Goal: Transaction & Acquisition: Register for event/course

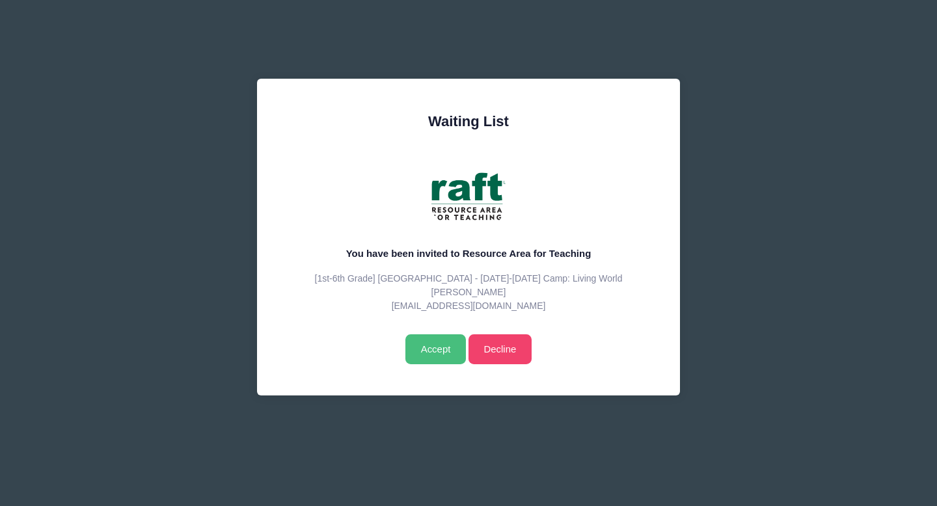
click at [445, 348] on input "Accept" at bounding box center [436, 350] width 61 height 30
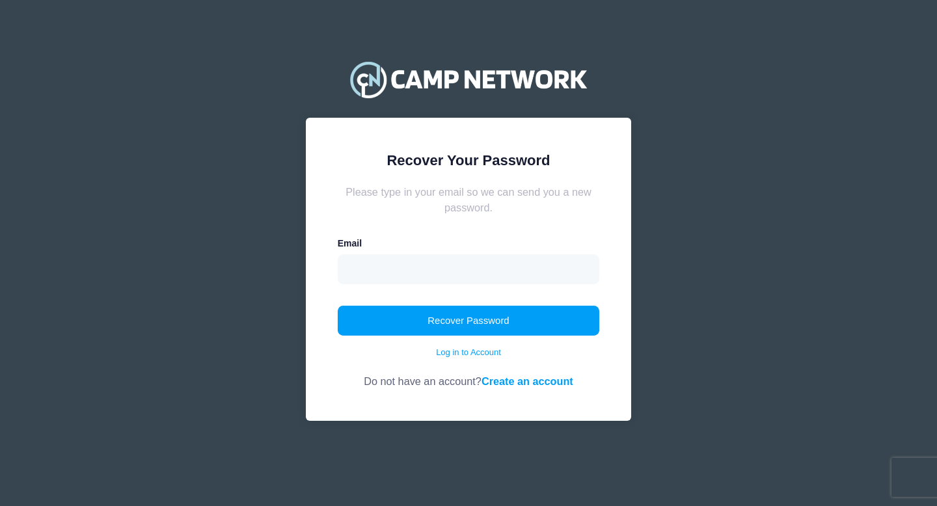
click at [552, 381] on link "Create an account" at bounding box center [528, 382] width 92 height 12
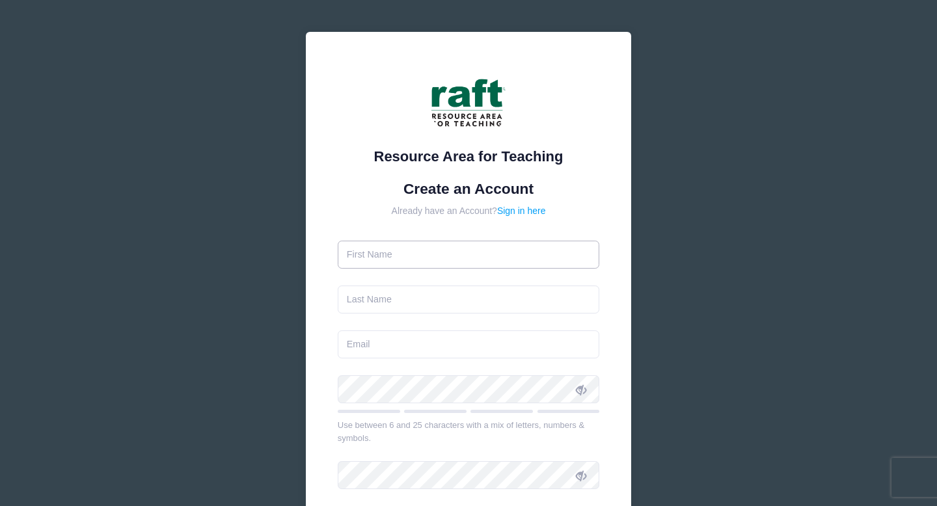
click at [423, 249] on input "text" at bounding box center [469, 255] width 262 height 28
type input "[PERSON_NAME]"
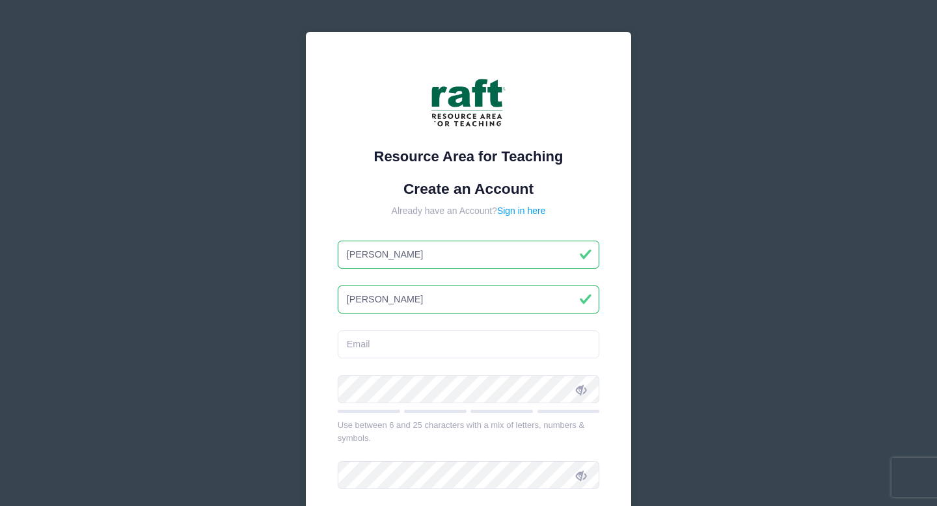
type input "Perez"
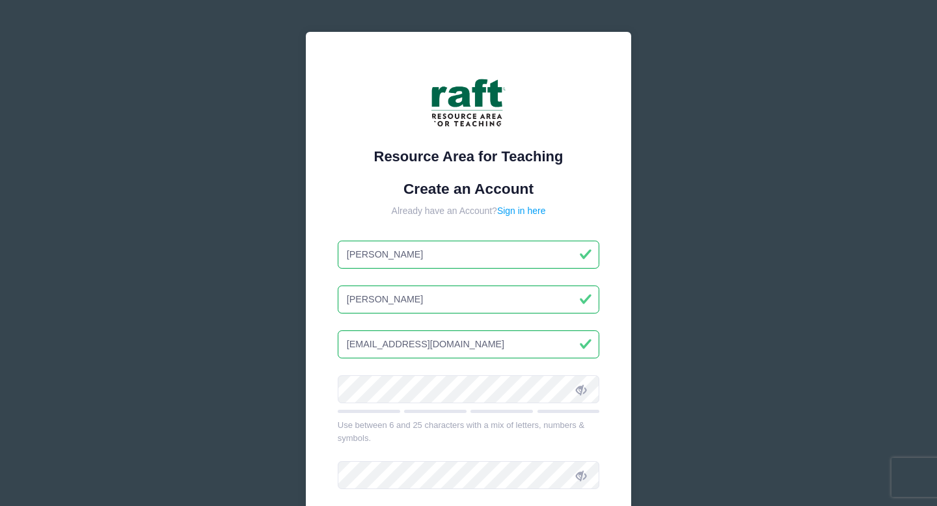
type input "[EMAIL_ADDRESS][DOMAIN_NAME]"
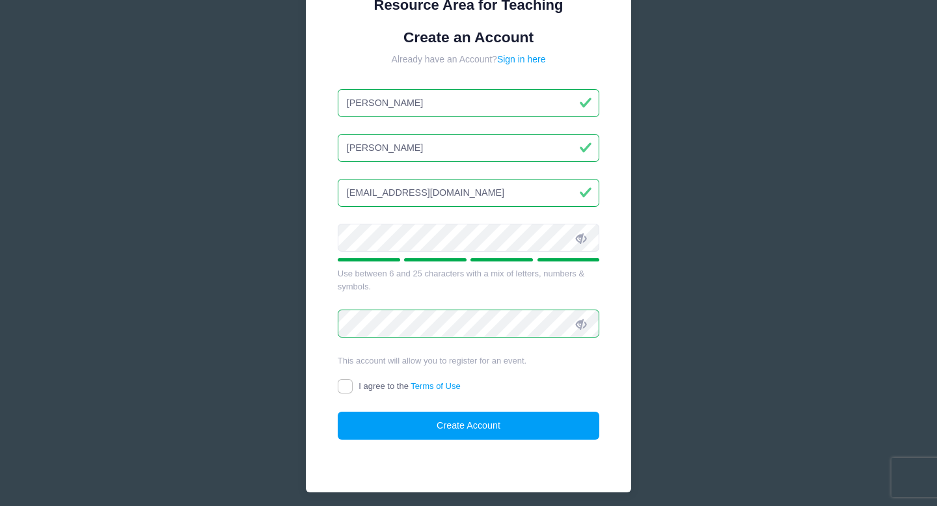
scroll to position [154, 0]
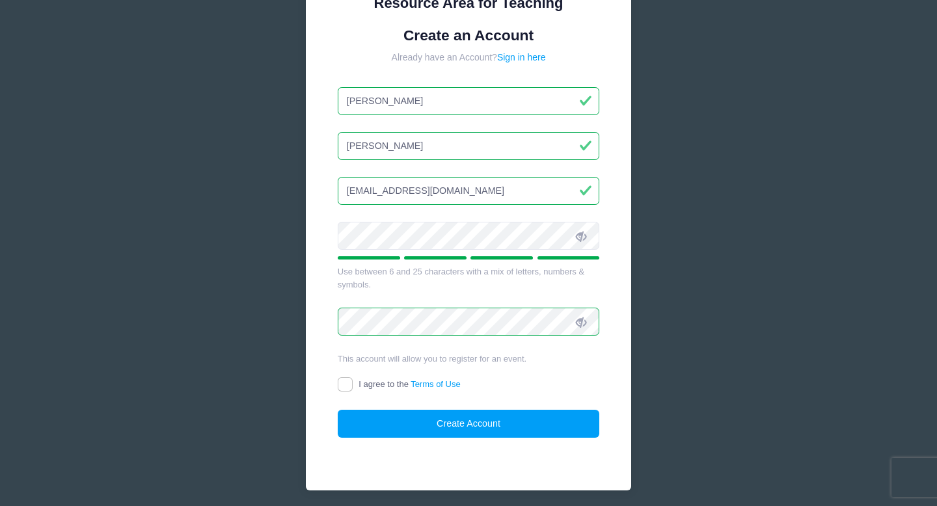
click at [350, 378] on form "Create an Account Already have an Account? Sign in here Tami Perez tamiperez856…" at bounding box center [469, 233] width 262 height 412
click at [342, 387] on input "I agree to the Terms of Use" at bounding box center [345, 385] width 15 height 15
checkbox input "true"
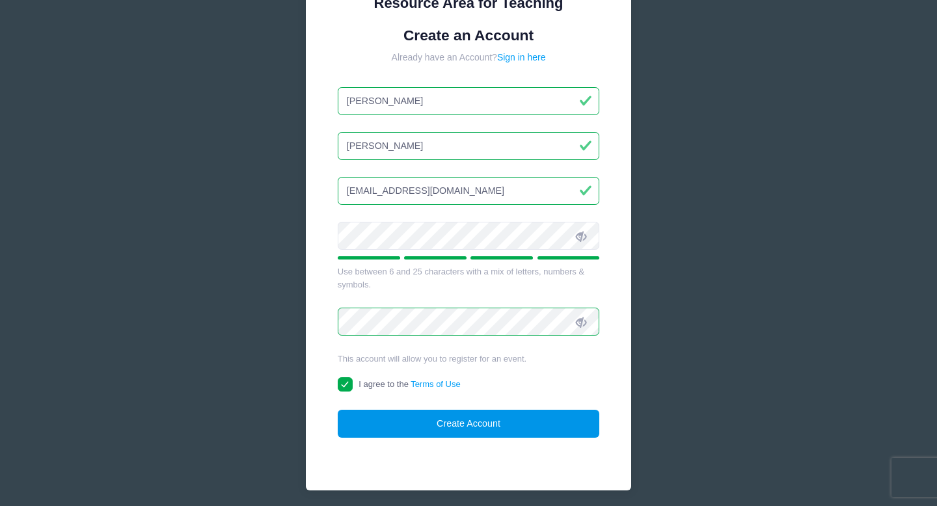
click at [426, 425] on button "Create Account" at bounding box center [469, 424] width 262 height 28
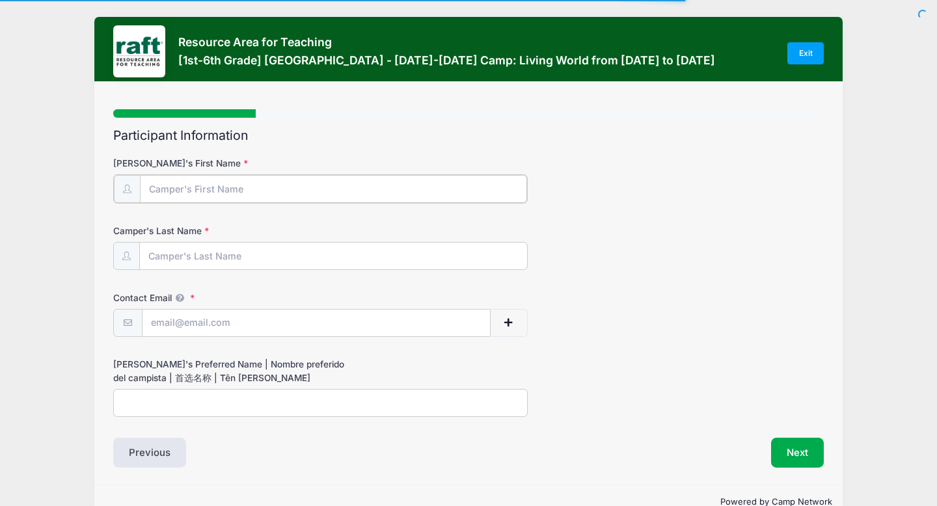
click at [249, 195] on input "[PERSON_NAME]'s First Name" at bounding box center [333, 189] width 387 height 28
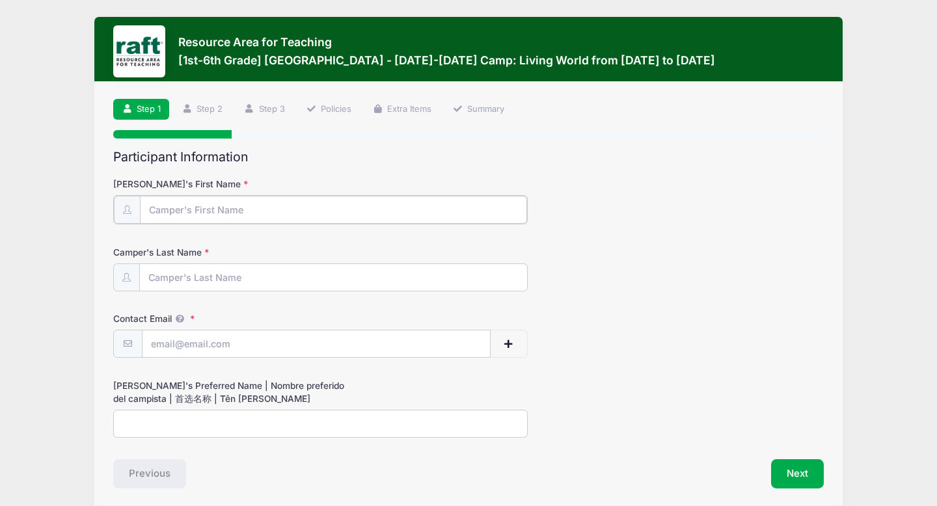
click at [192, 217] on input "[PERSON_NAME]'s First Name" at bounding box center [333, 210] width 387 height 28
type input "[PERSON_NAME]"
type input "[EMAIL_ADDRESS][DOMAIN_NAME]"
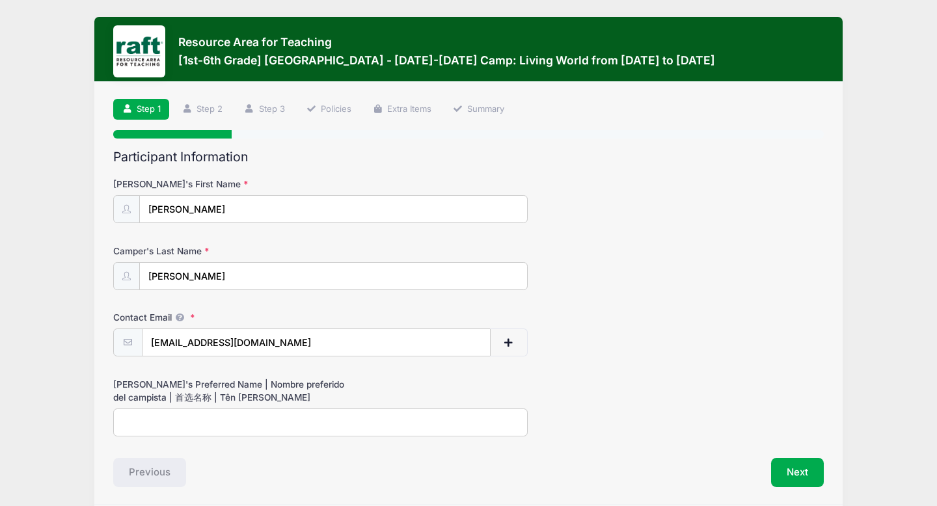
click at [143, 417] on input "Camper's Preferred Name | Nombre preferido del campista | 首选名称 | Tên ưa thích" at bounding box center [320, 423] width 415 height 28
type input "Lucas"
click at [784, 469] on button "Next" at bounding box center [797, 473] width 53 height 30
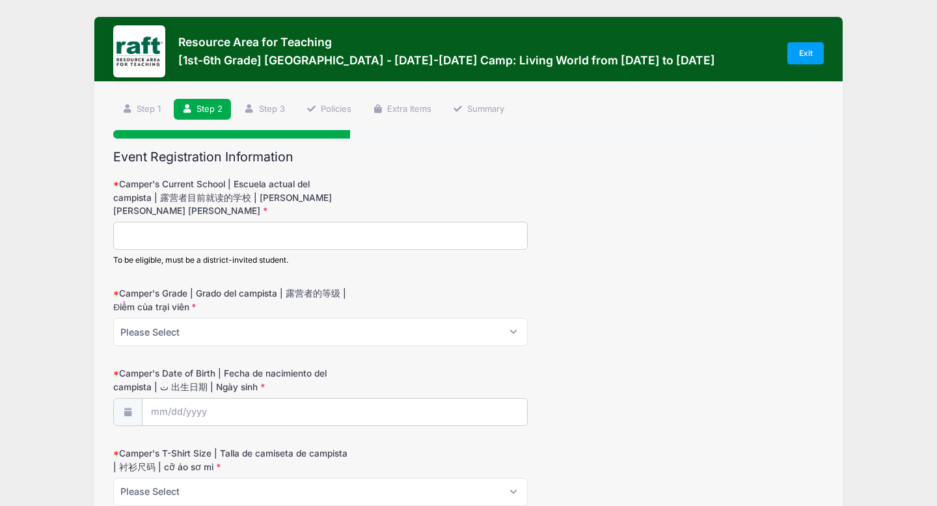
click at [226, 235] on input "Camper's Current School | Escuela actual del campista | 露营者目前就读的学校 | Trường hiệ…" at bounding box center [320, 236] width 415 height 28
type input "Brooktree"
click at [215, 324] on select "Please Select 1 2 3 4 5 6" at bounding box center [320, 332] width 415 height 28
select select "5"
click at [113, 318] on select "Please Select 1 2 3 4 5 6" at bounding box center [320, 332] width 415 height 28
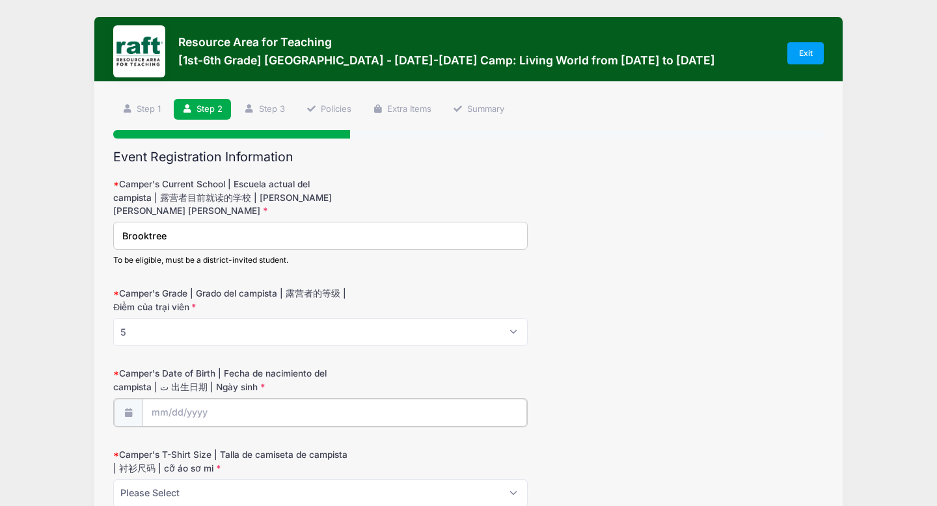
click at [173, 410] on input "Camper's Date of Birth | Fecha de nacimiento del campista | ت 出生日期 | Ngày sinh" at bounding box center [335, 413] width 385 height 28
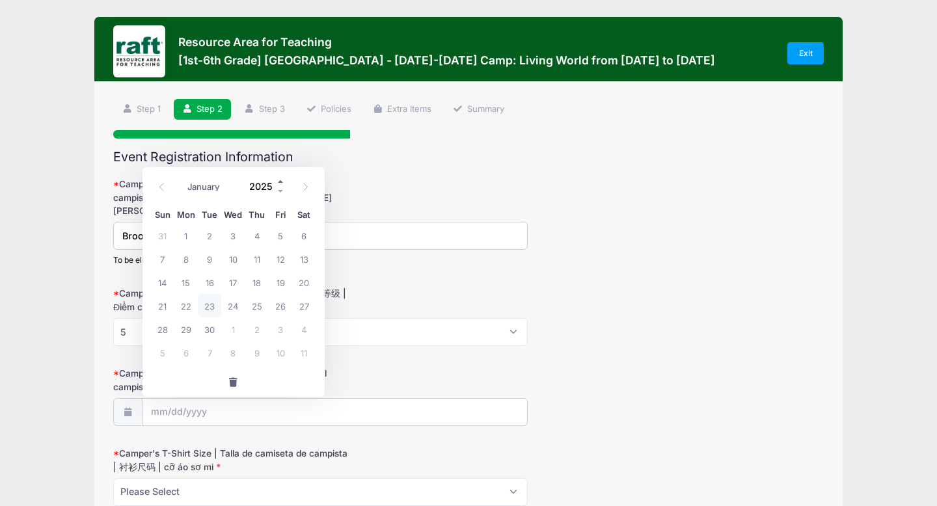
click at [281, 183] on span at bounding box center [281, 181] width 9 height 10
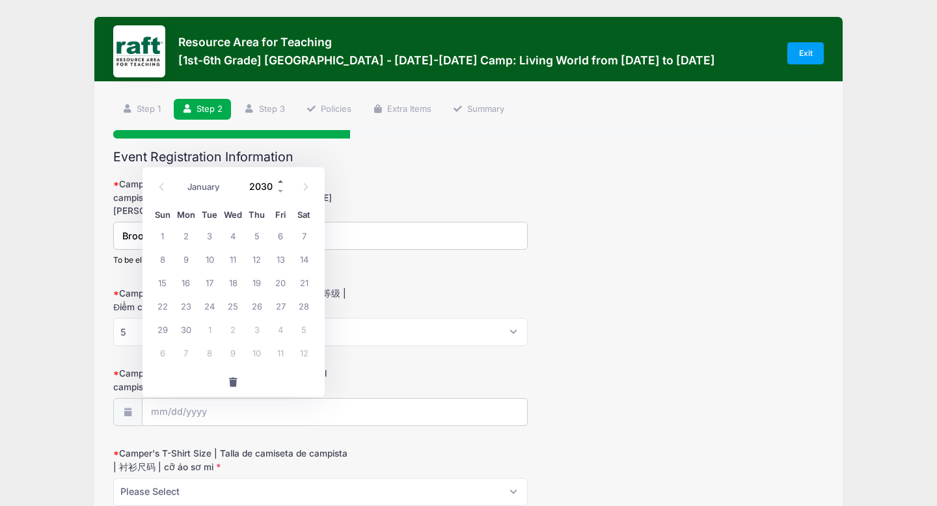
click at [281, 183] on span at bounding box center [281, 181] width 9 height 10
click at [281, 191] on span at bounding box center [281, 191] width 9 height 10
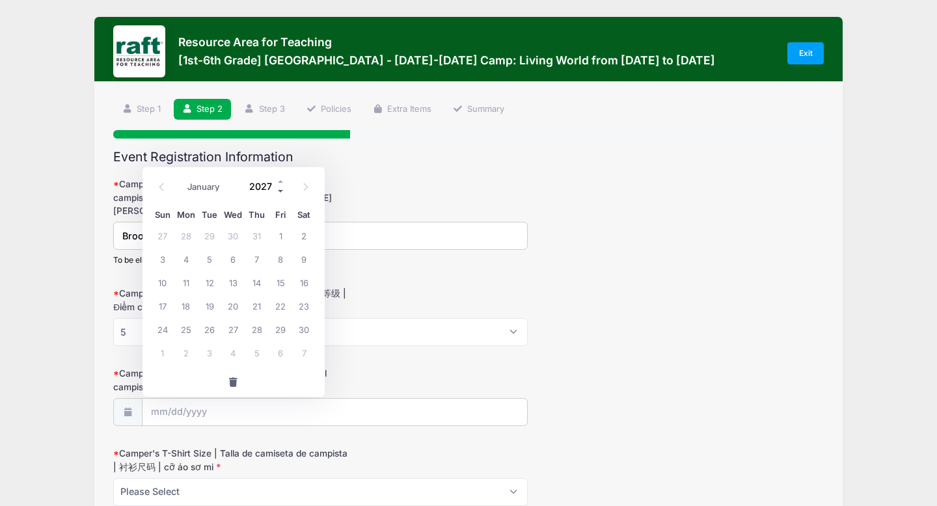
click at [281, 191] on span at bounding box center [281, 191] width 9 height 10
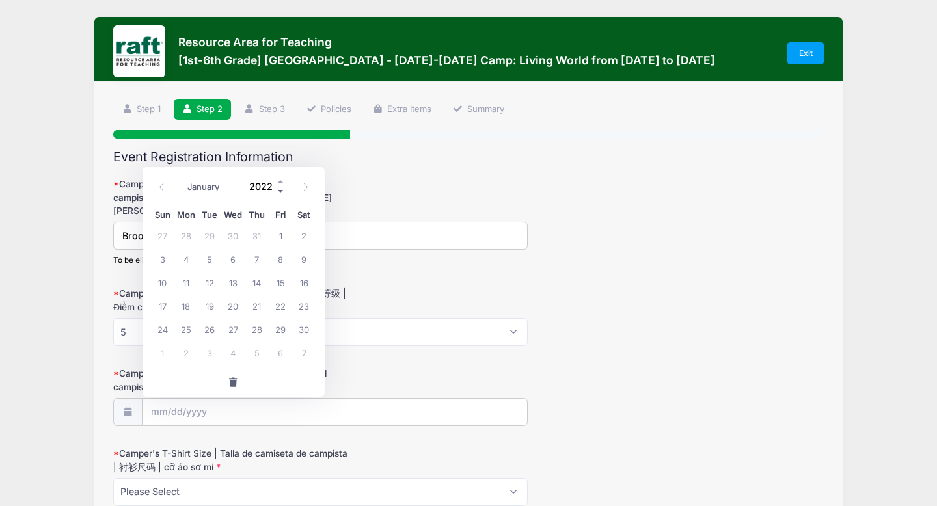
click at [281, 191] on span at bounding box center [281, 191] width 9 height 10
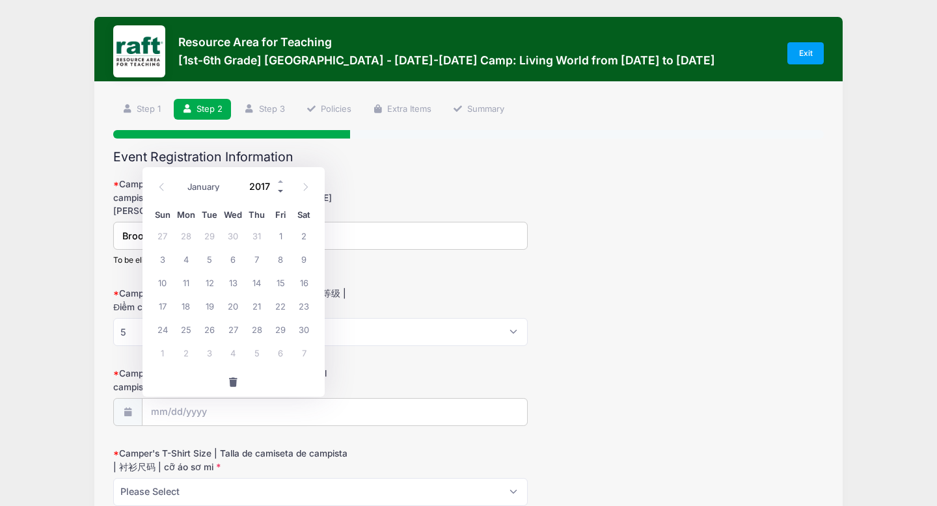
click at [281, 191] on span at bounding box center [281, 191] width 9 height 10
type input "2015"
click at [219, 184] on select "January February March April May June July August September October November De…" at bounding box center [211, 186] width 58 height 17
select select "7"
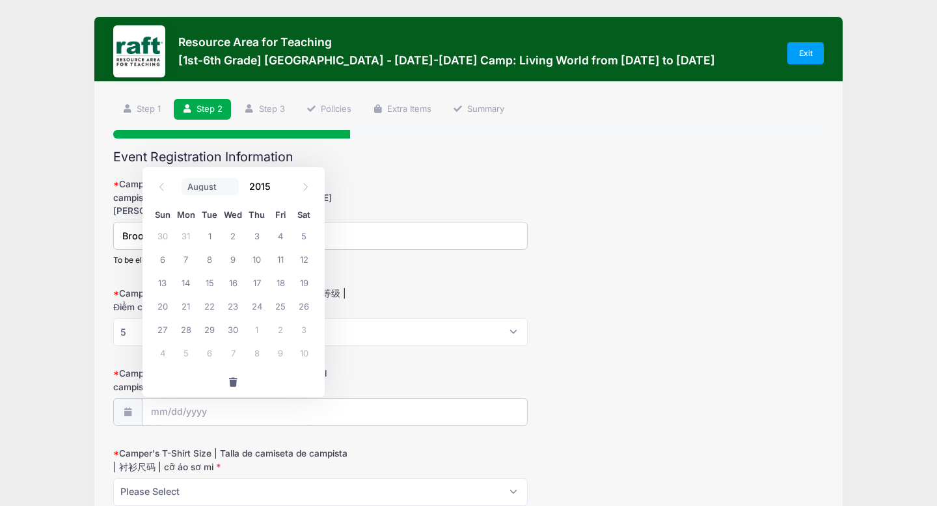
click at [182, 178] on select "January February March April May June July August September October November De…" at bounding box center [211, 186] width 58 height 17
click at [283, 332] on span "28" at bounding box center [280, 329] width 23 height 23
type input "08/28/2015"
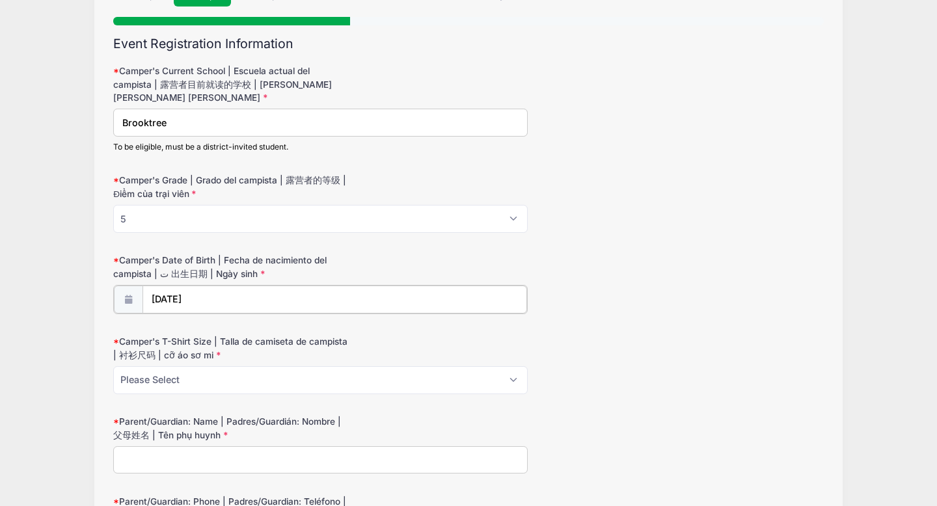
scroll to position [120, 0]
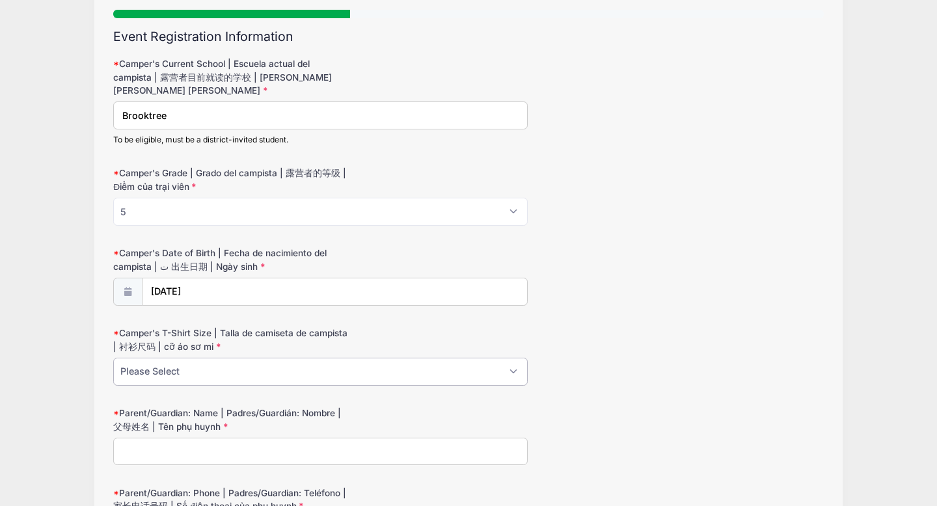
click at [212, 365] on select "Please Select Youth XS Youth S Youth M Youth L Youth XL Adult XS Adult S Adult …" at bounding box center [320, 372] width 415 height 28
select select "Youth M"
click at [113, 358] on select "Please Select Youth XS Youth S Youth M Youth L Youth XL Adult XS Adult S Adult …" at bounding box center [320, 372] width 415 height 28
click at [197, 454] on input "Parent/Guardian: Name | Padres/Guardián: Nombre | 父母姓名 | Tên phụ huynh" at bounding box center [320, 452] width 415 height 28
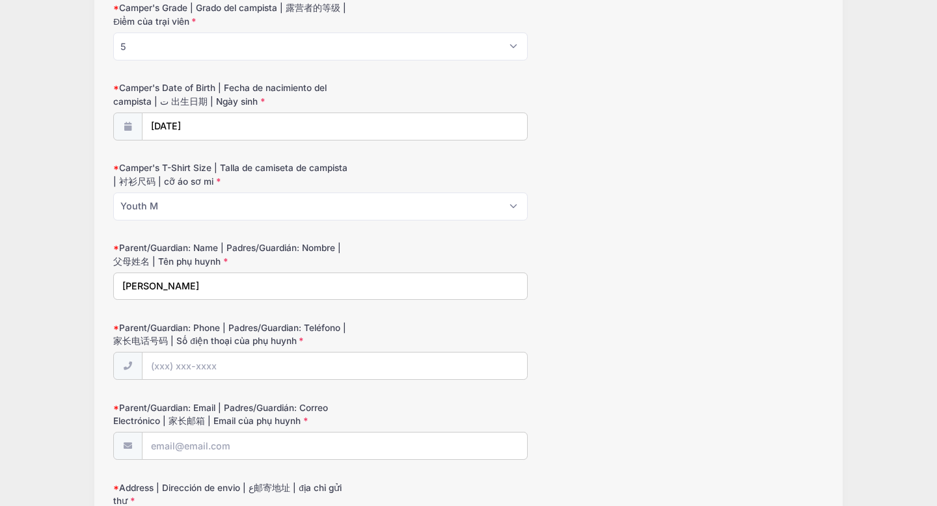
scroll to position [287, 0]
type input "[PERSON_NAME]"
click at [217, 376] on input "Parent/Guardian: Phone | Padres/Guardian: Teléfono | 家长电话号码 | Số điện thoại của…" at bounding box center [335, 366] width 385 height 28
type input "[PHONE_NUMBER]"
click at [217, 449] on input "Parent/Guardian: Email | Padres/Guardián: Correo Electrónico | 家长邮箱 | Email của…" at bounding box center [335, 446] width 385 height 28
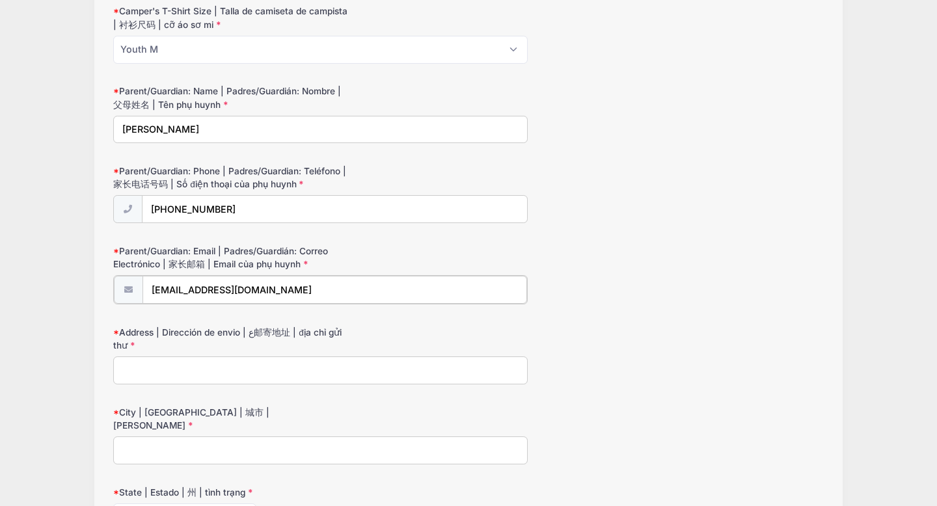
scroll to position [445, 0]
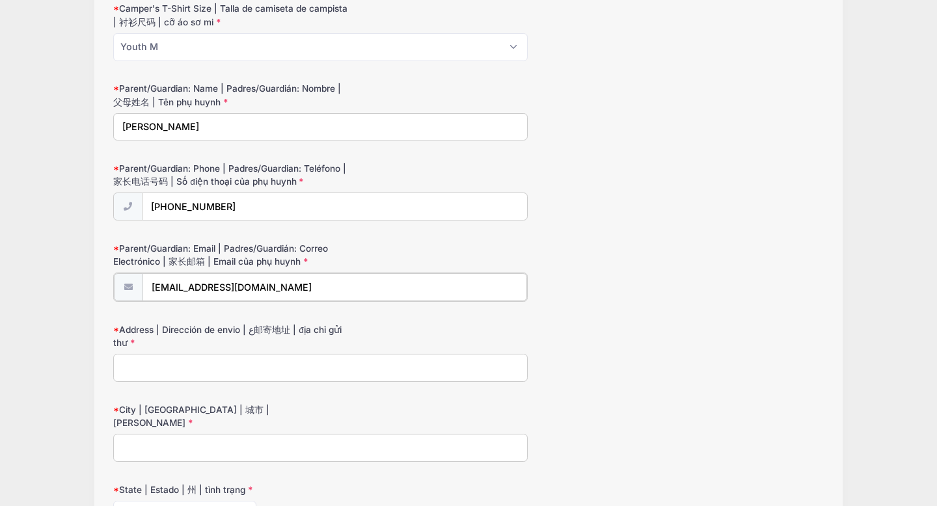
type input "[EMAIL_ADDRESS][DOMAIN_NAME]"
click at [235, 359] on input "Address | Dirección de envio | ع邮寄地址 | địa chỉ gửi thư" at bounding box center [320, 367] width 415 height 28
type input "1991 Autumn Gold Drive"
type input "[GEOGRAPHIC_DATA][PERSON_NAME]"
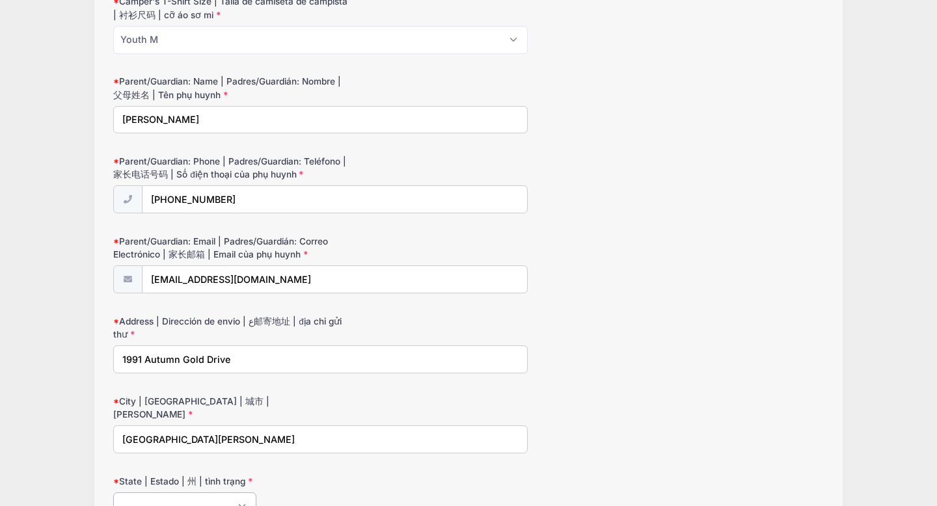
select select "CA"
click at [235, 359] on input "1991 Autumn Gold Drive" at bounding box center [320, 360] width 415 height 28
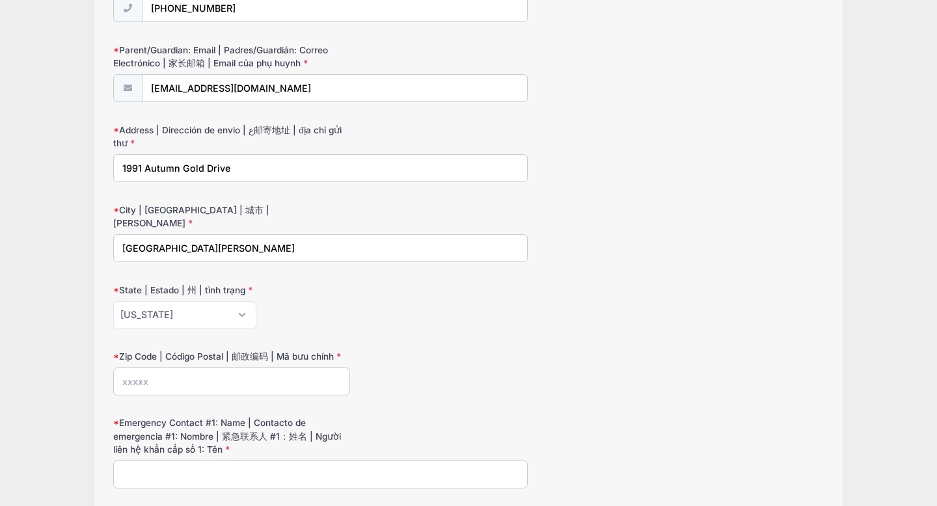
scroll to position [652, 0]
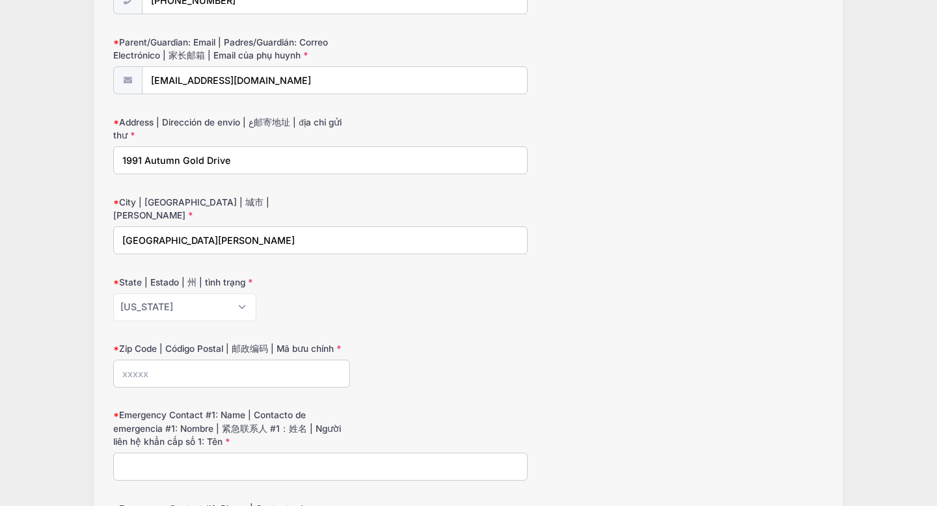
click at [225, 360] on input "Zip Code | Código Postal | 邮政编码 | Mã bưu chính" at bounding box center [231, 374] width 237 height 28
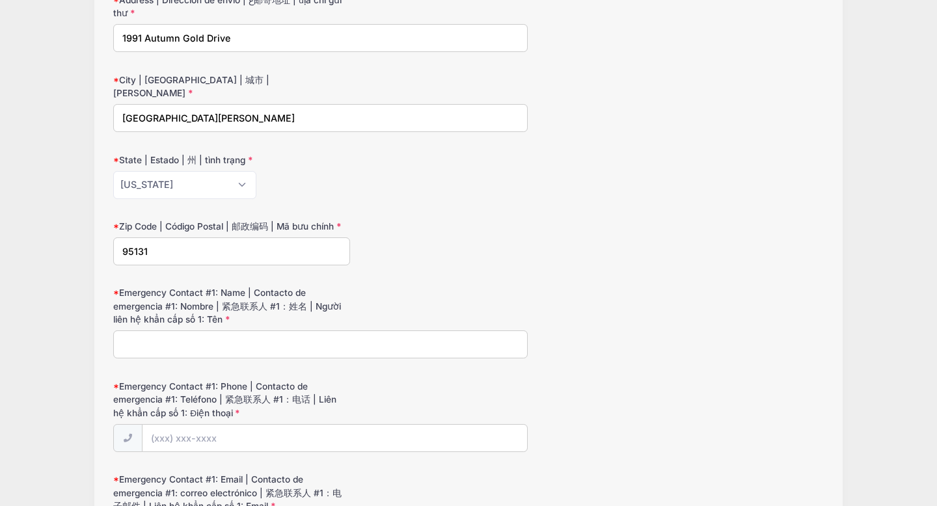
scroll to position [779, 0]
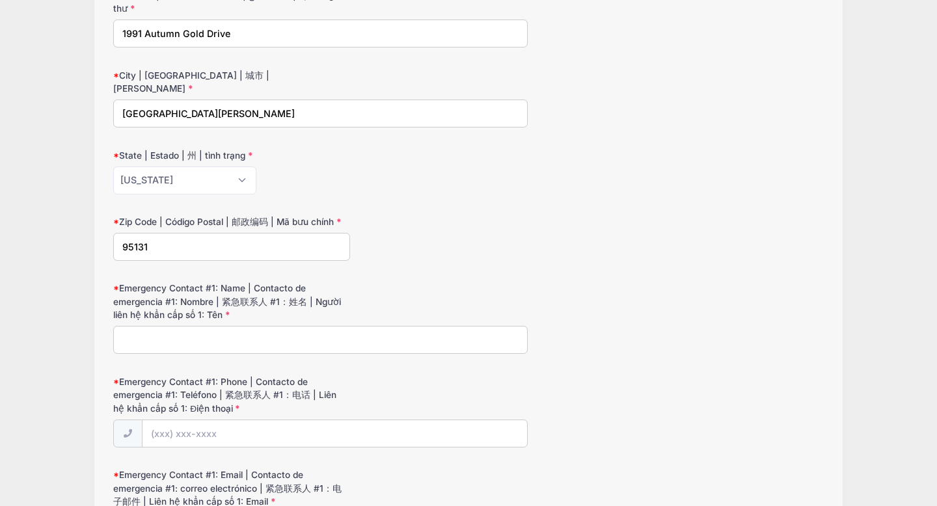
type input "95131"
click at [251, 326] on input "Emergency Contact #1: Name | Contacto de emergencia #1: Nombre | 紧急联系人 #1：姓名 | …" at bounding box center [320, 340] width 415 height 28
type input "Amber Kirk"
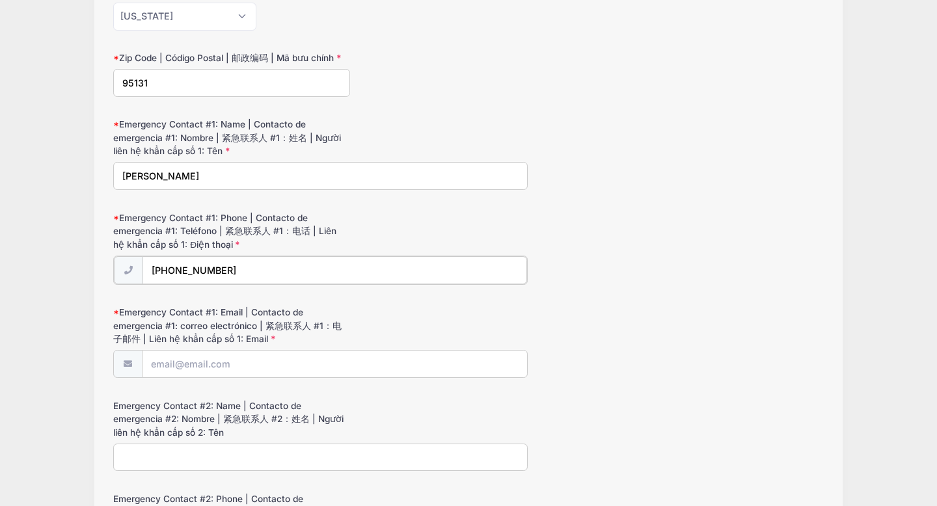
scroll to position [943, 0]
type input "(650) 440-2495"
click at [260, 349] on input "Emergency Contact #1: Email | Contacto de emergencia #1: correo electrónico | 紧…" at bounding box center [335, 363] width 385 height 28
click at [260, 349] on input "ambler3553@yahoo.c" at bounding box center [335, 363] width 385 height 28
click at [260, 349] on input "ambler3553@yahoo.o" at bounding box center [335, 363] width 385 height 28
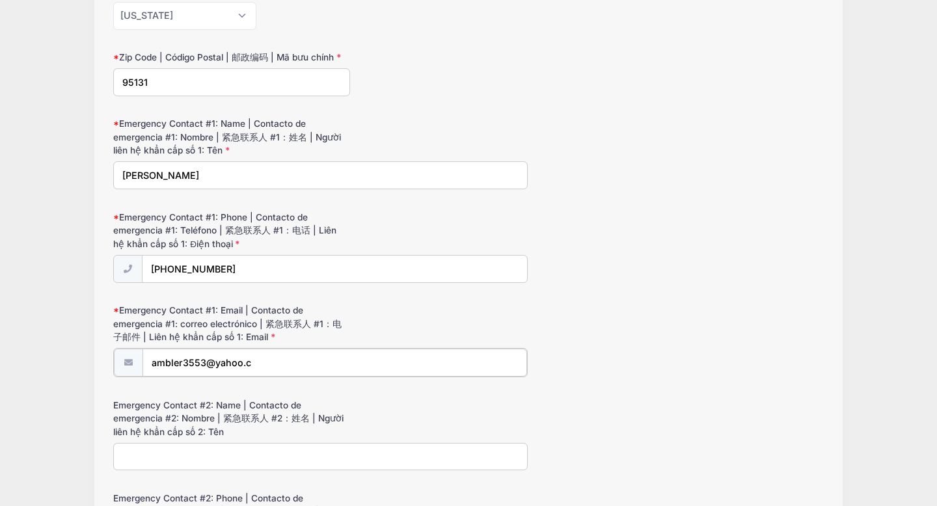
click at [260, 349] on input "ambler3553@yahoo.c" at bounding box center [335, 363] width 385 height 28
type input "ambler3553@yahoo.com"
click at [226, 442] on input "Emergency Contact #2: Name | Contacto de emergencia #2: Nombre | 紧急联系人 #2：姓名 | …" at bounding box center [320, 456] width 415 height 28
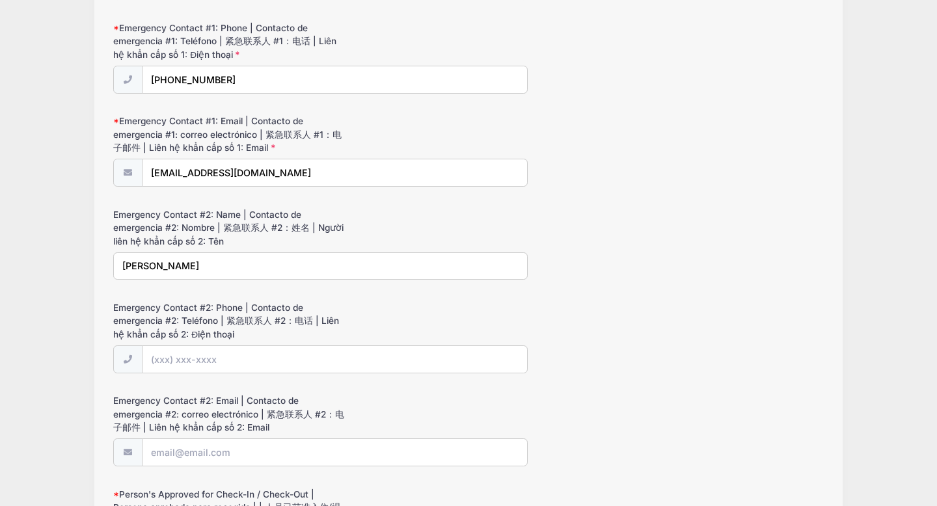
scroll to position [1147, 0]
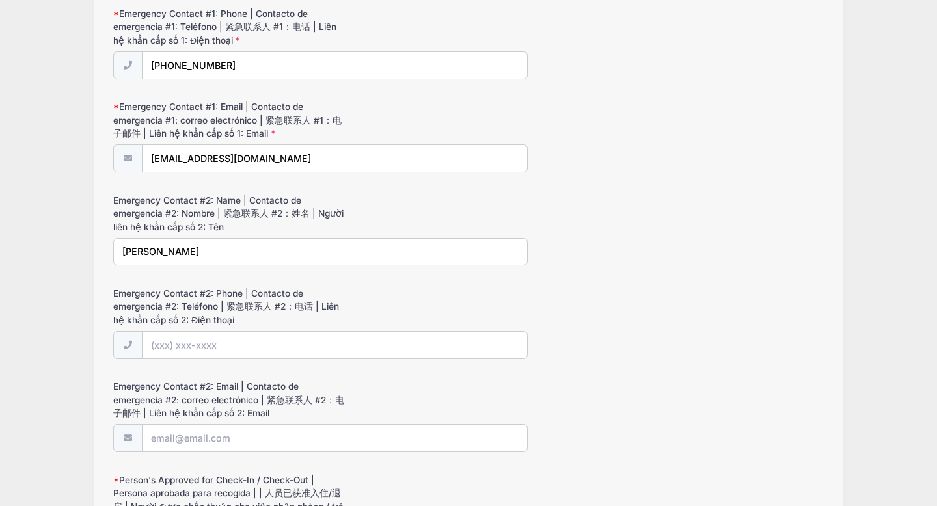
type input "Ashley Kirk"
click at [227, 332] on input "Emergency Contact #2: Phone | Contacto de emergencia #2: Teléfono | 紧急联系人 #2：电话…" at bounding box center [335, 346] width 385 height 28
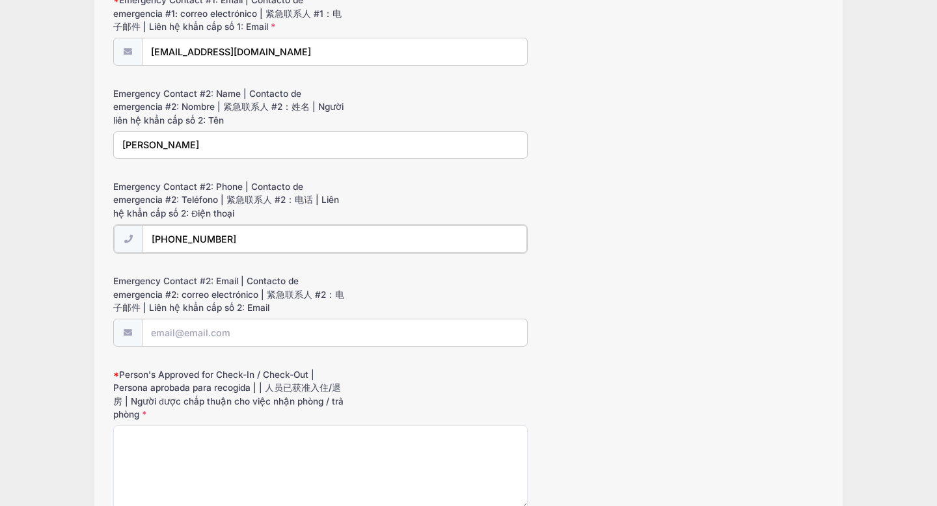
scroll to position [1256, 0]
type input "(650) 924-7043"
click at [248, 316] on input "Emergency Contact #2: Email | Contacto de emergencia #2: correo electrónico | 紧…" at bounding box center [335, 330] width 385 height 28
type input "ashleykirk.1989@icloud.com"
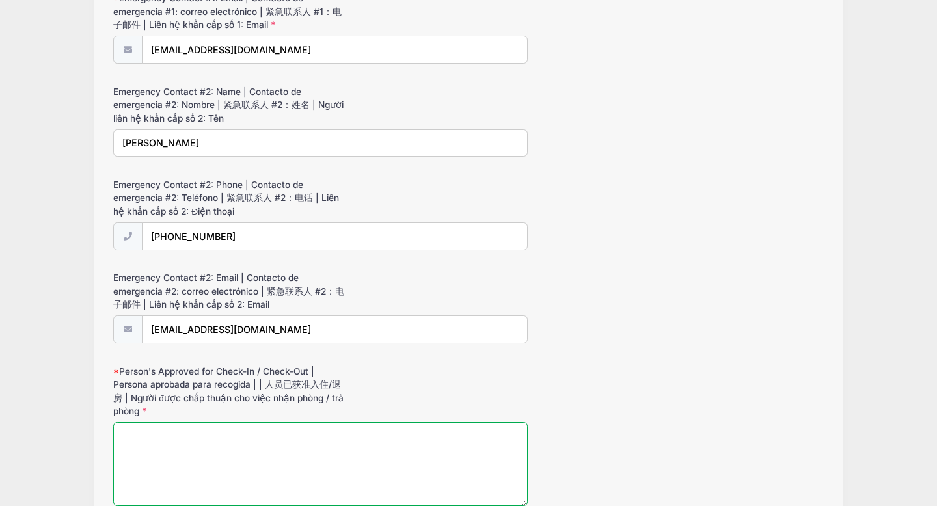
click at [204, 429] on textarea "Person's Approved for Check-In / Check-Out | Persona aprobada para recogida | |…" at bounding box center [320, 464] width 415 height 84
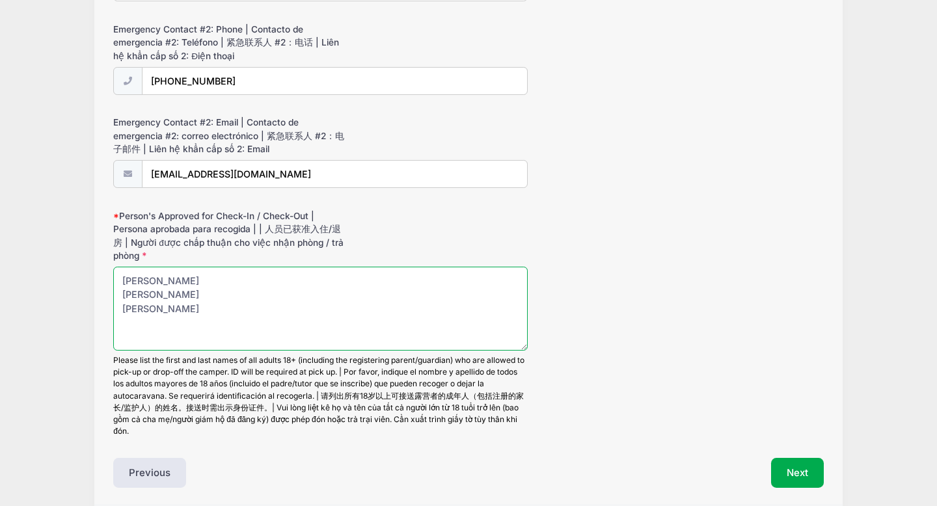
scroll to position [1412, 0]
type textarea "Tami Perez Amber Kirk Ashley Kirk"
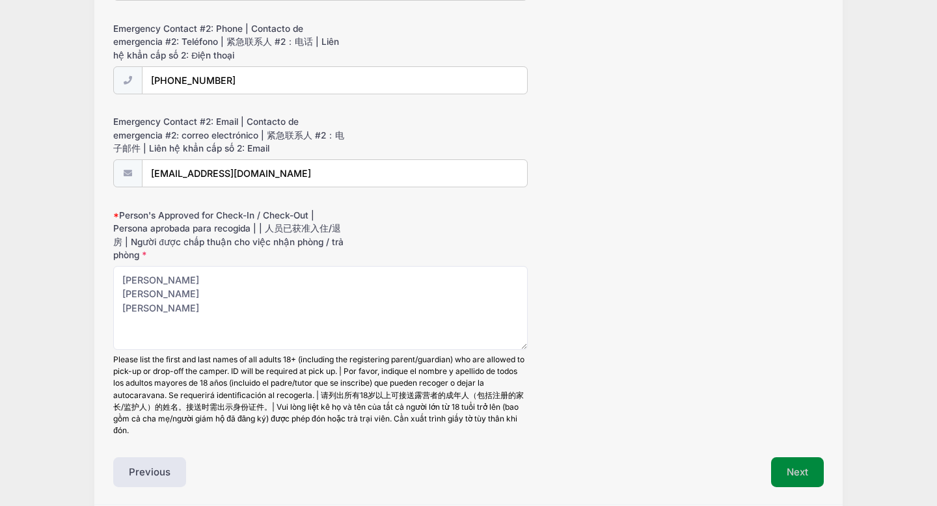
click at [793, 465] on button "Next" at bounding box center [797, 473] width 53 height 30
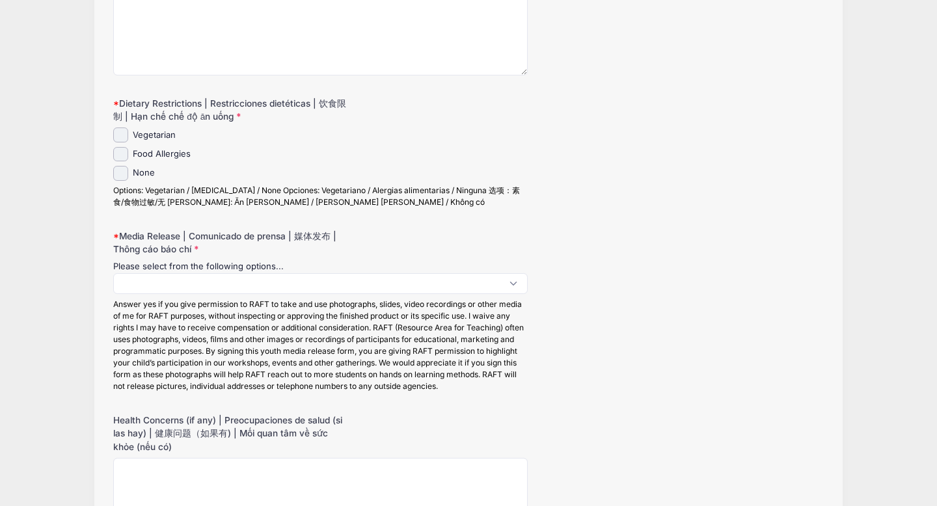
scroll to position [0, 0]
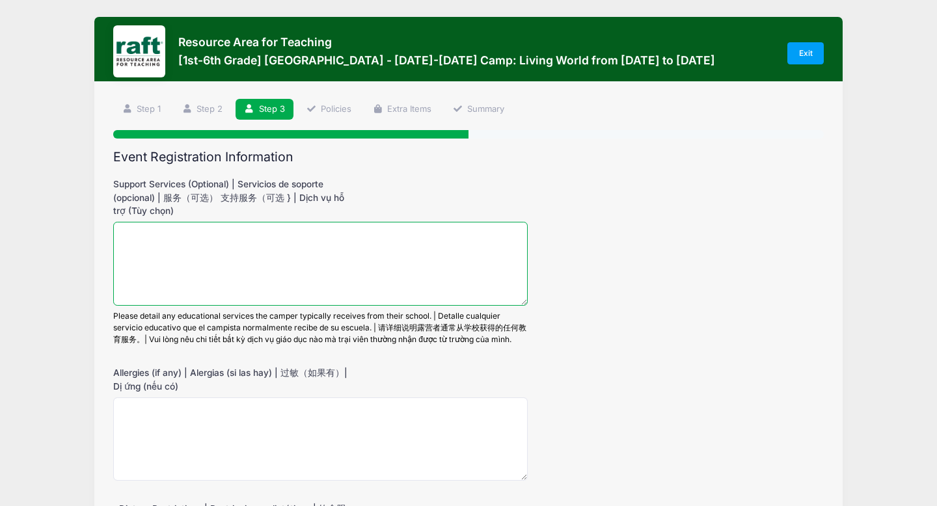
click at [387, 254] on textarea "Support Services (Optional) | Servicios de soporte (opcional) | 服务（可选） 支持服务（可选 …" at bounding box center [320, 264] width 415 height 84
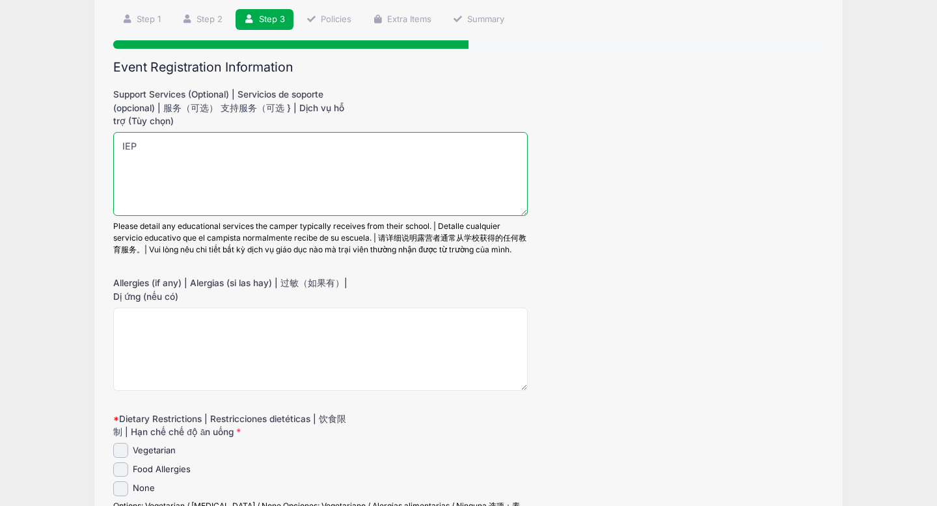
scroll to position [92, 0]
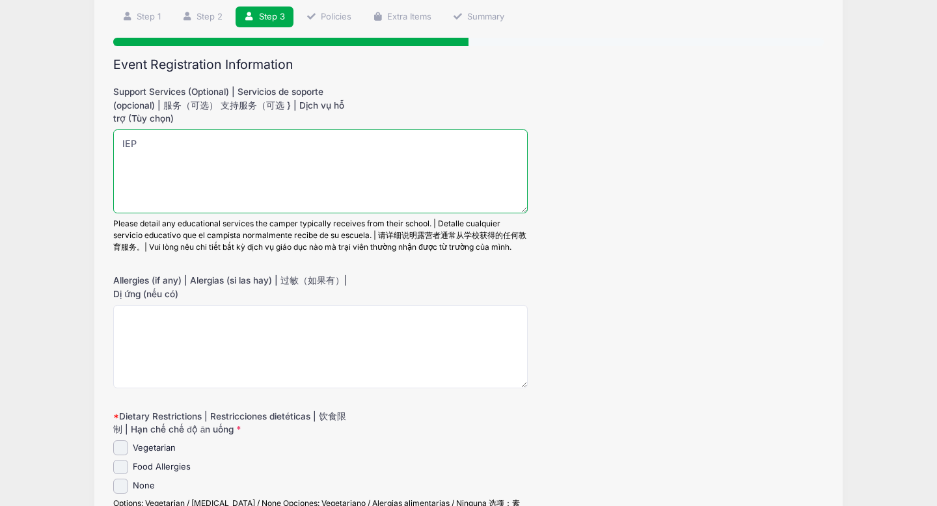
type textarea "IEP"
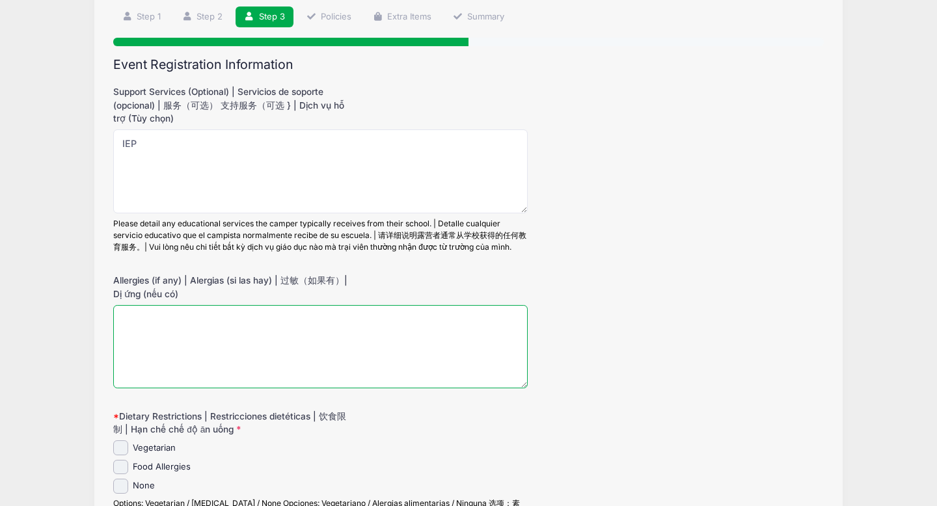
click at [209, 316] on textarea "Allergies (if any) | Alergias (si las hay) | 过敏（如果有）| Dị ứng (nếu có)" at bounding box center [320, 347] width 415 height 84
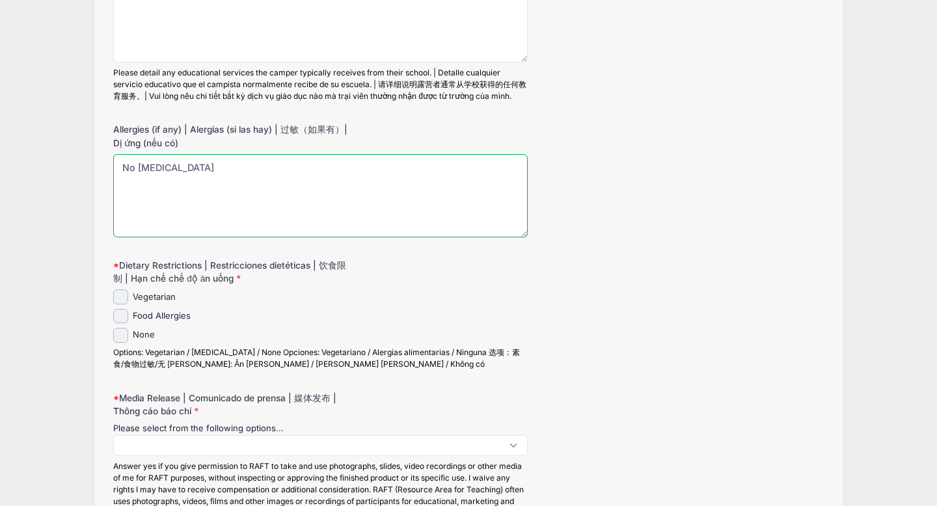
scroll to position [243, 0]
type textarea "No allergies"
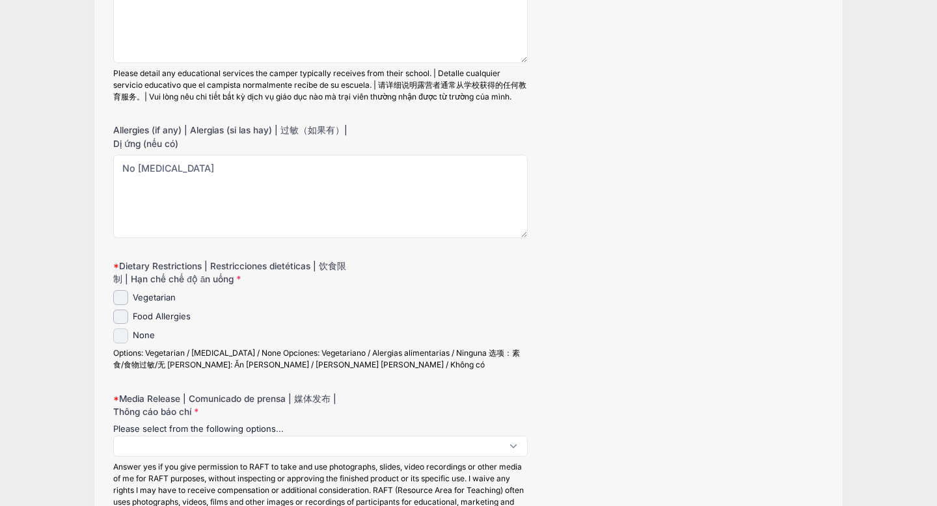
click at [121, 340] on input "None" at bounding box center [120, 336] width 15 height 15
checkbox input "true"
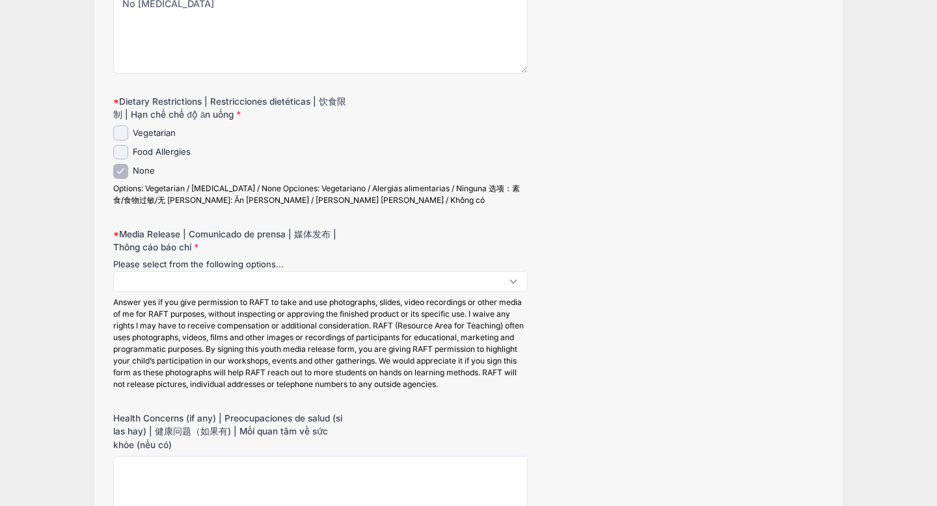
scroll to position [1, 0]
click at [172, 283] on span at bounding box center [320, 281] width 415 height 21
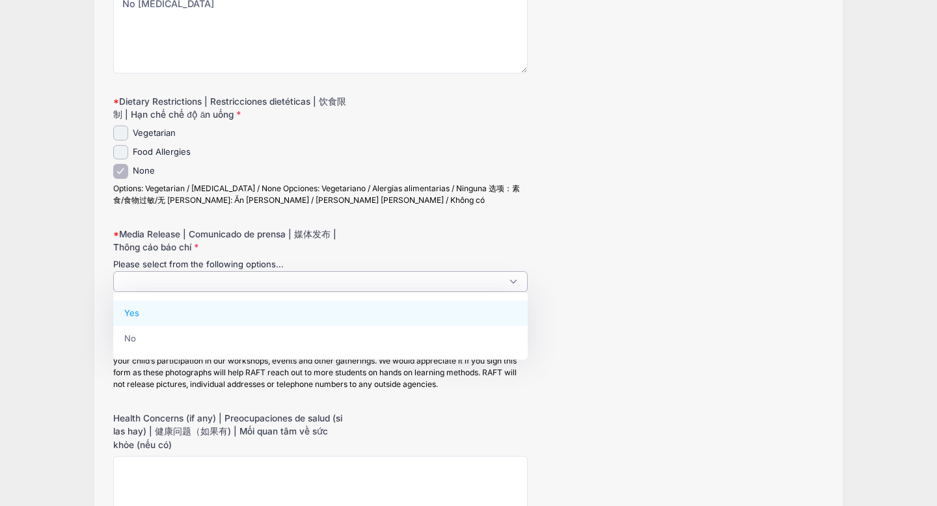
select select "Yes"
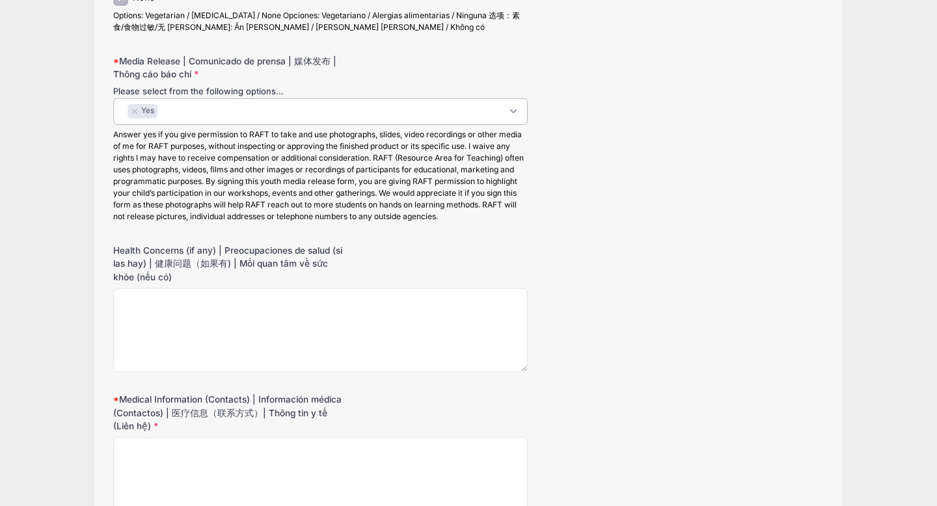
scroll to position [596, 0]
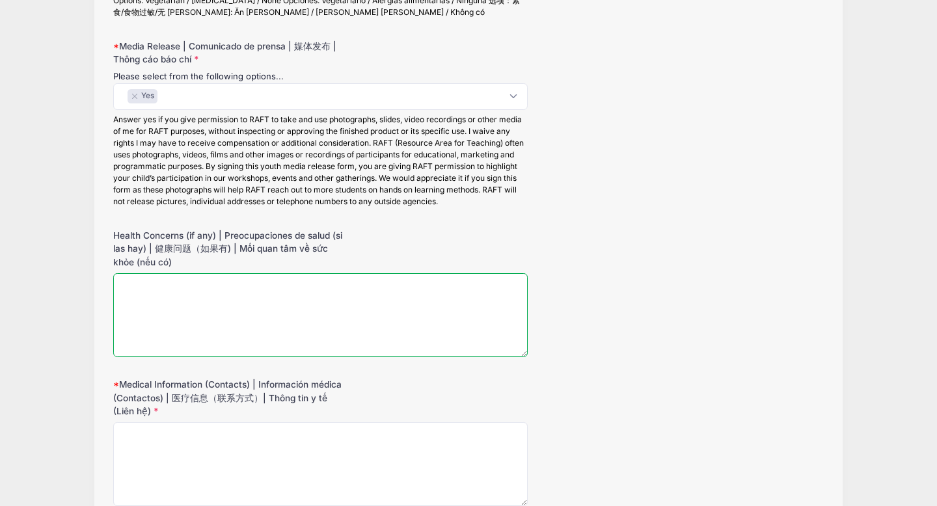
click at [161, 286] on textarea "Health Concerns (if any) | Preocupaciones de salud (si las hay) | 健康问题（如果有) | M…" at bounding box center [320, 315] width 415 height 84
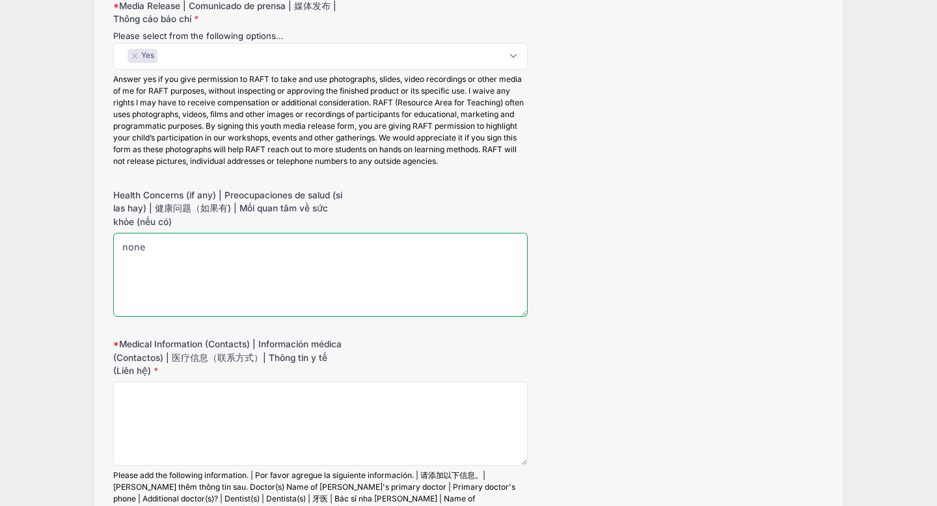
type textarea "none"
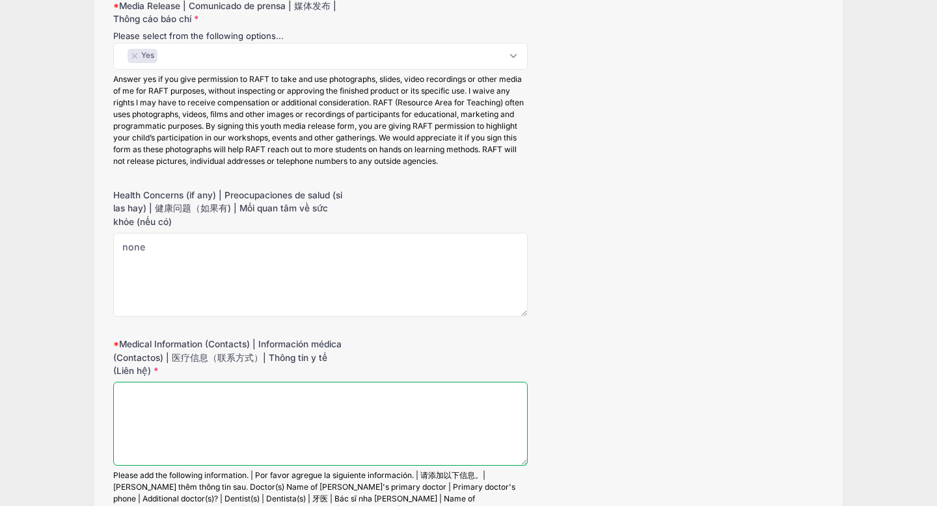
click at [145, 402] on textarea "Medical Information (Contacts) | Información médica (Contactos) | 医疗信息（联系方式）| T…" at bounding box center [320, 424] width 415 height 84
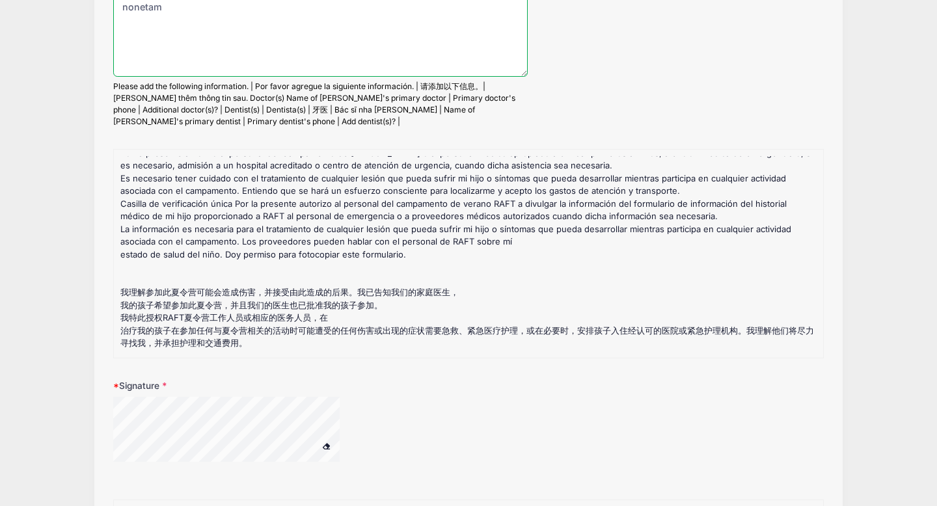
scroll to position [236, 0]
type textarea "n"
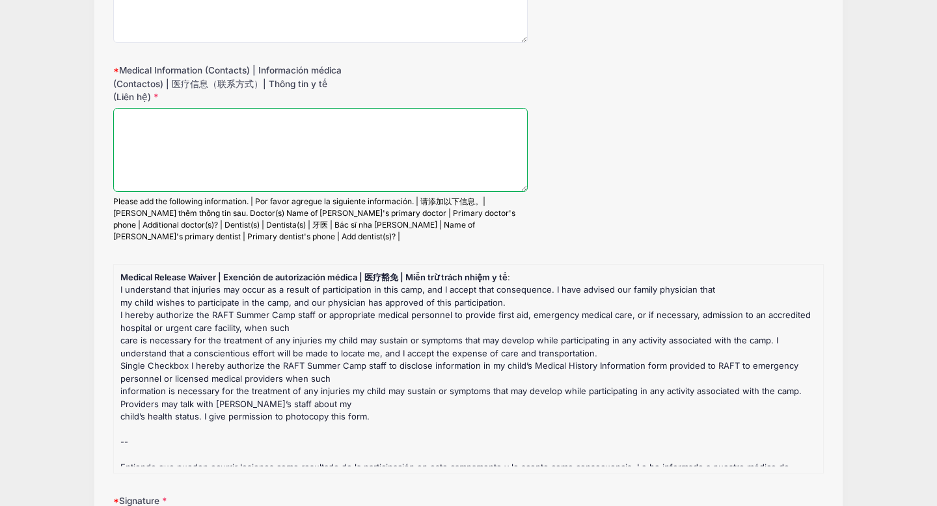
scroll to position [908, 0]
click at [159, 139] on textarea "Medical Information (Contacts) | Información médica (Contactos) | 医疗信息（联系方式）| T…" at bounding box center [320, 152] width 415 height 84
click at [159, 139] on textarea "He has Aetna" at bounding box center [320, 152] width 415 height 84
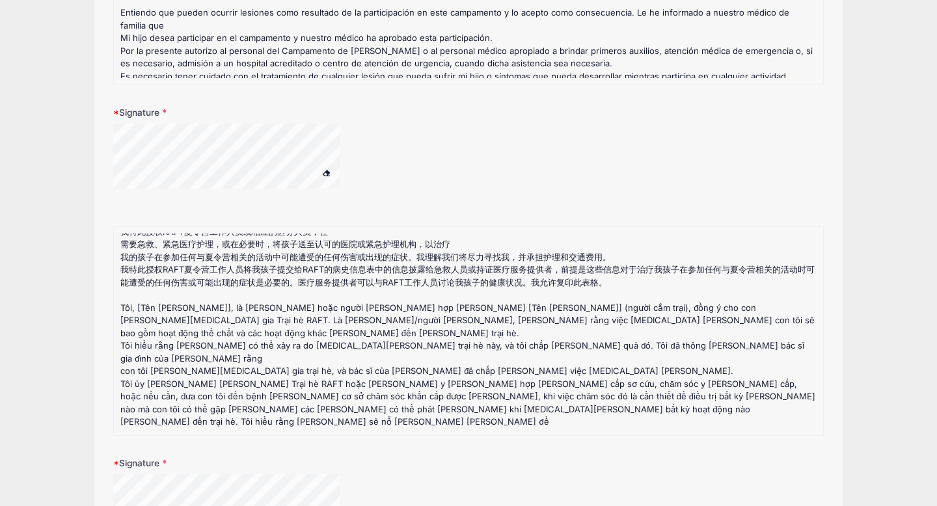
scroll to position [1271, 0]
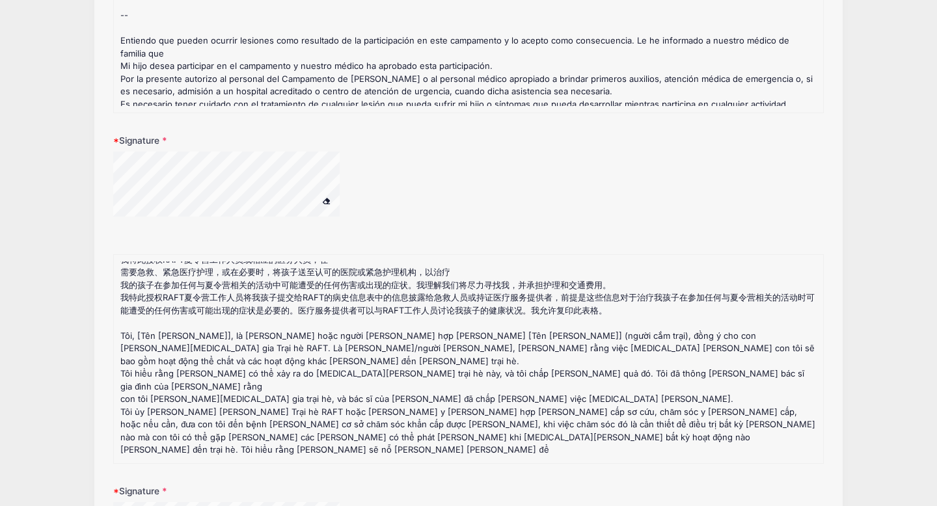
click at [362, 153] on div at bounding box center [243, 186] width 260 height 69
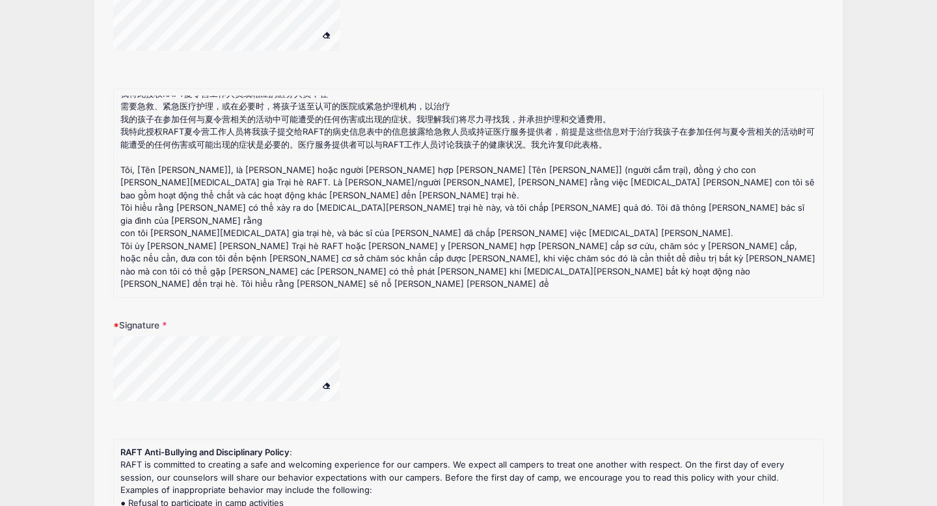
scroll to position [1439, 0]
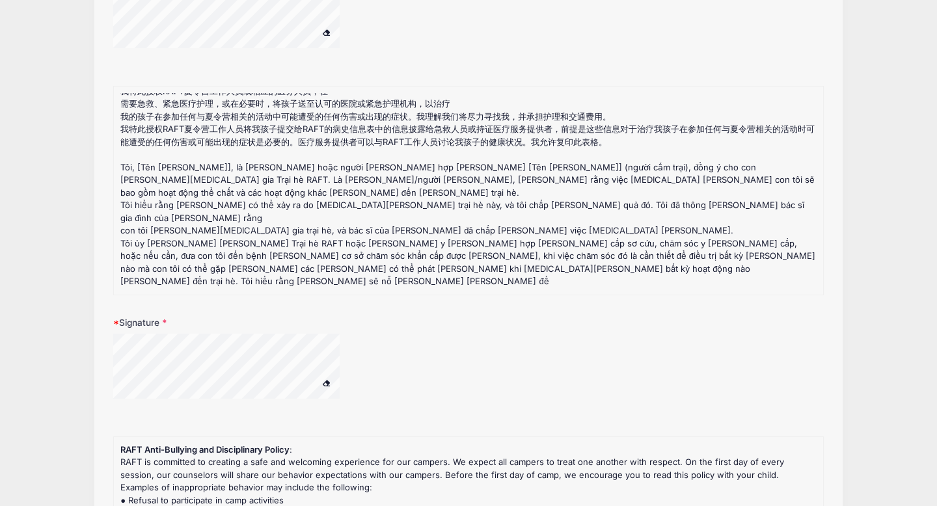
click at [418, 334] on div at bounding box center [320, 374] width 415 height 81
type textarea "He has Aetna Sutter Health"
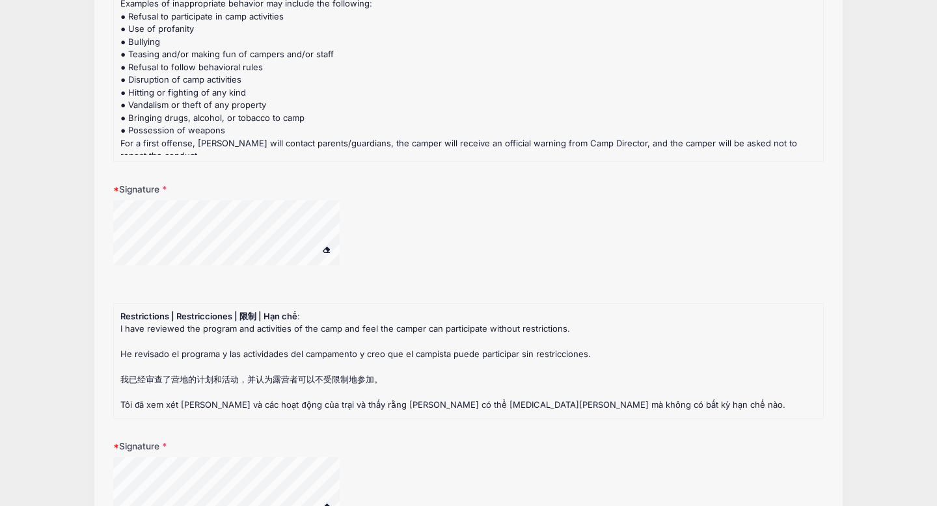
scroll to position [1934, 0]
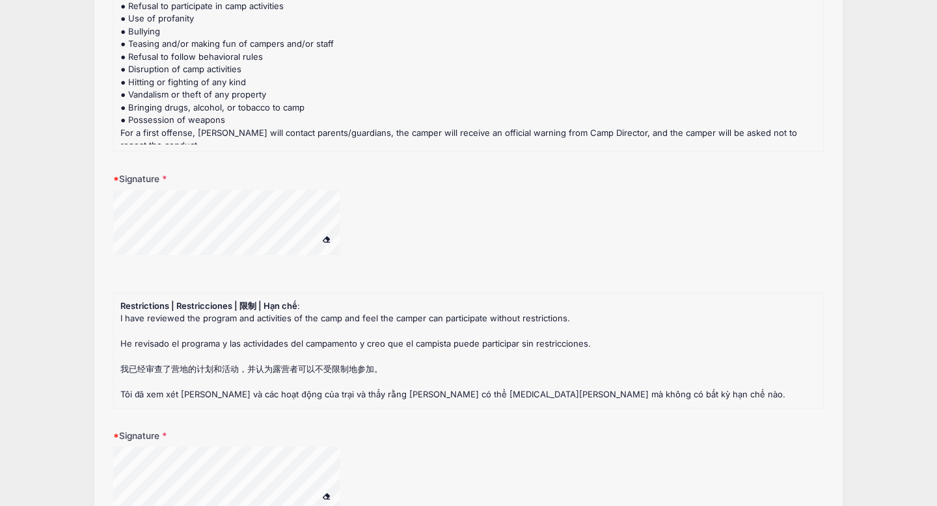
drag, startPoint x: 160, startPoint y: 183, endPoint x: 107, endPoint y: 232, distance: 72.3
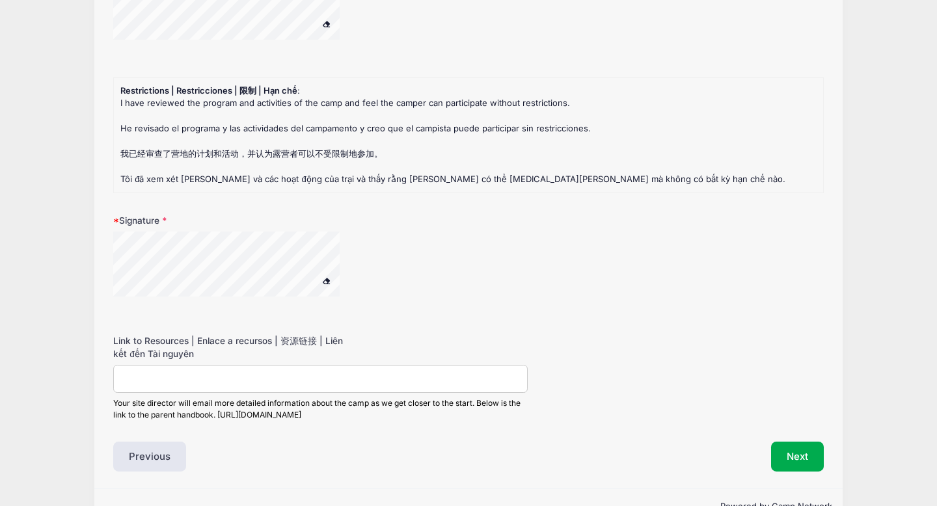
scroll to position [2193, 0]
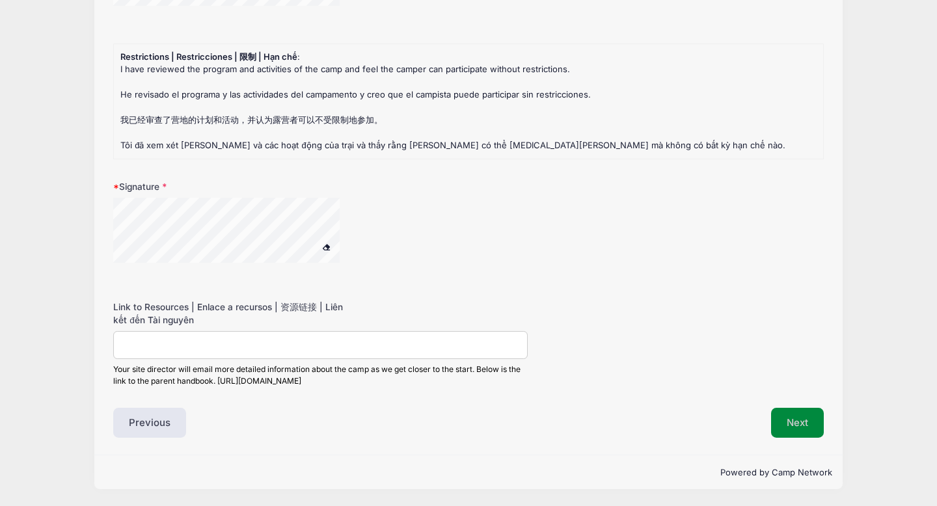
click at [795, 422] on button "Next" at bounding box center [797, 423] width 53 height 30
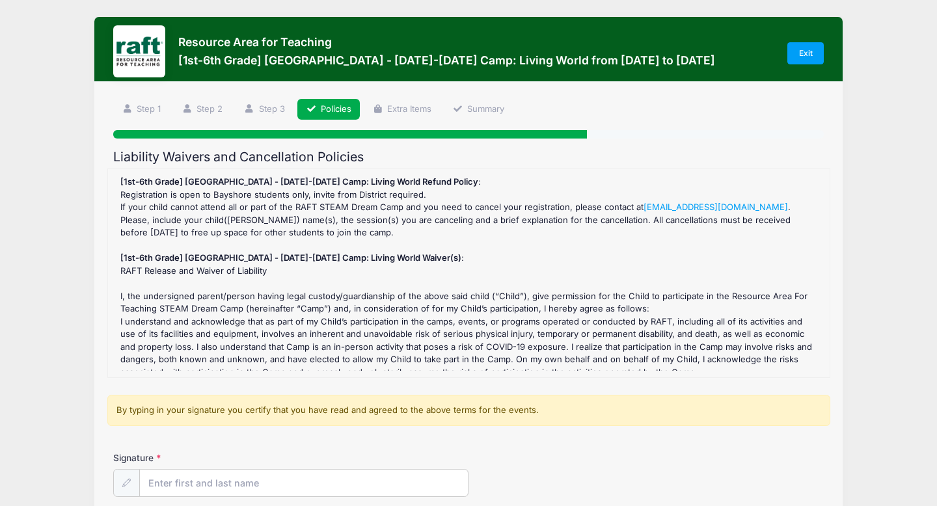
scroll to position [126, 0]
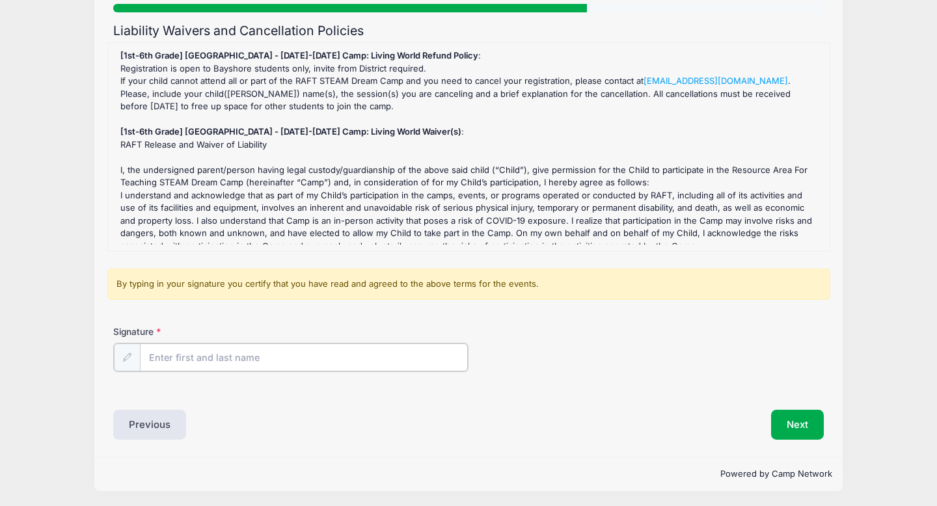
click at [240, 355] on input "Signature" at bounding box center [304, 358] width 328 height 28
type input "t"
type input "[PERSON_NAME]"
click at [789, 419] on button "Next" at bounding box center [797, 424] width 53 height 30
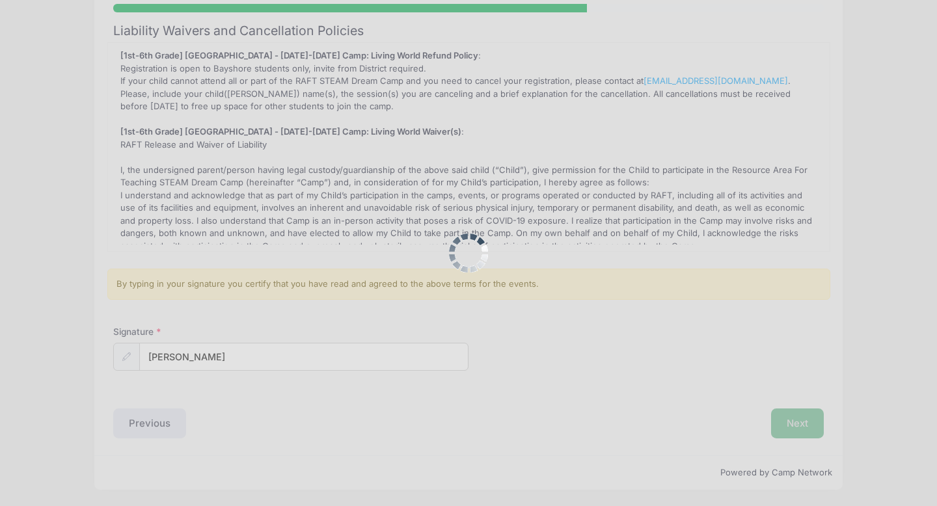
scroll to position [0, 0]
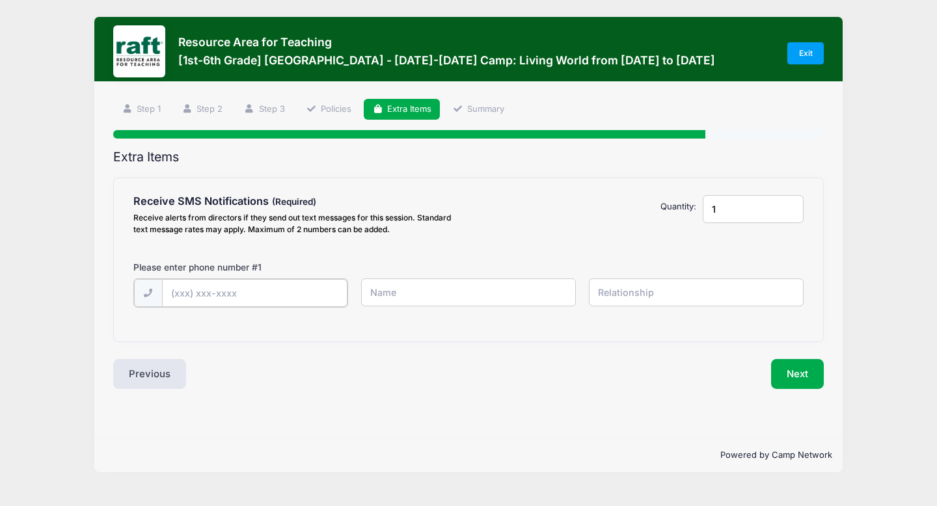
click at [215, 290] on input "text" at bounding box center [255, 293] width 186 height 28
type input "(408) 520-8593"
click at [378, 291] on input "text" at bounding box center [468, 293] width 215 height 28
click at [472, 294] on input "Tami" at bounding box center [468, 293] width 215 height 28
type input "[PERSON_NAME]"
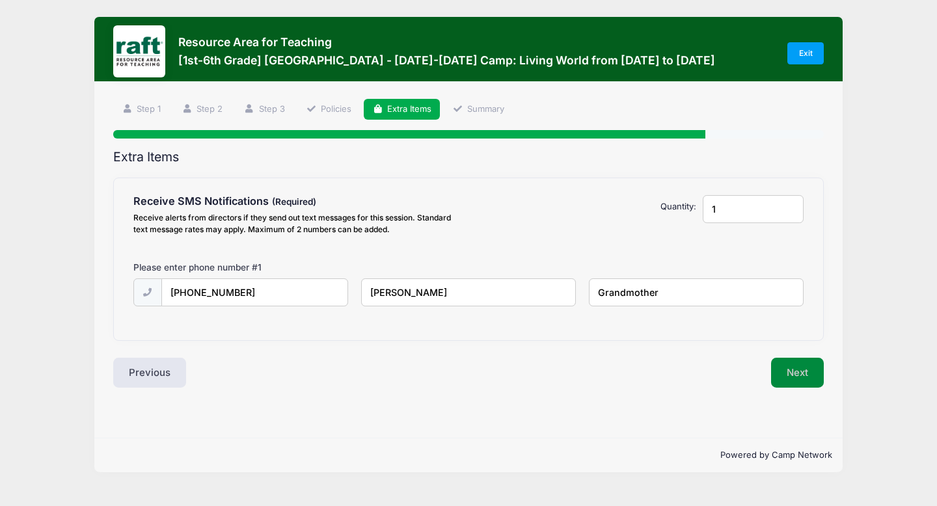
type input "Grandmother"
click at [788, 374] on button "Next" at bounding box center [797, 373] width 53 height 30
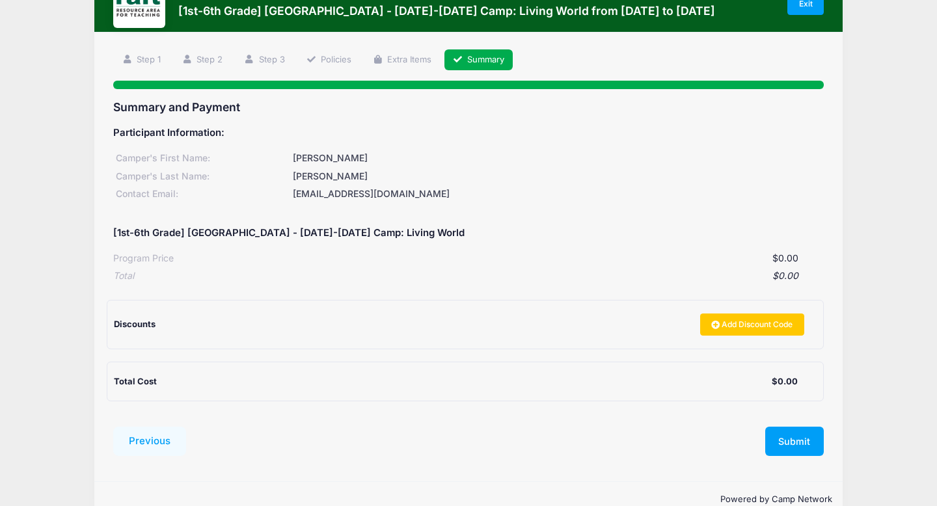
scroll to position [76, 0]
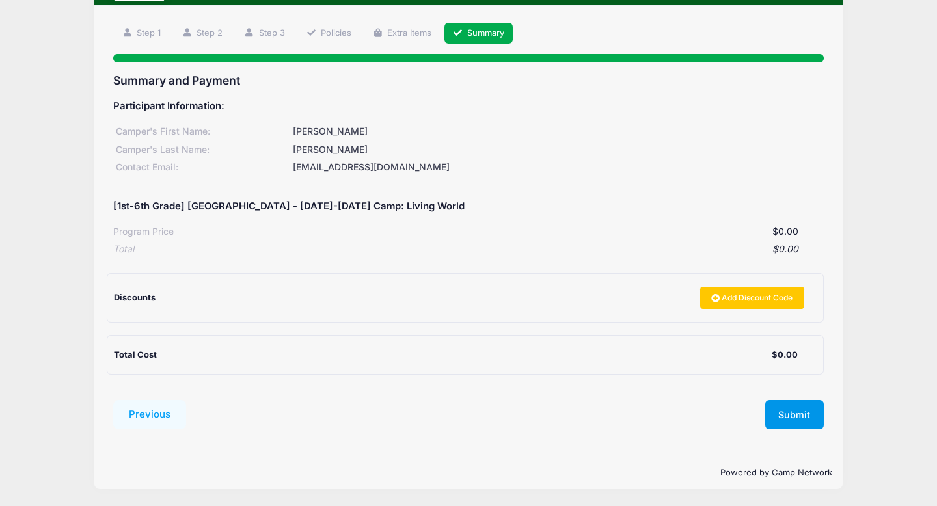
click at [795, 409] on button "Submit" at bounding box center [795, 415] width 59 height 30
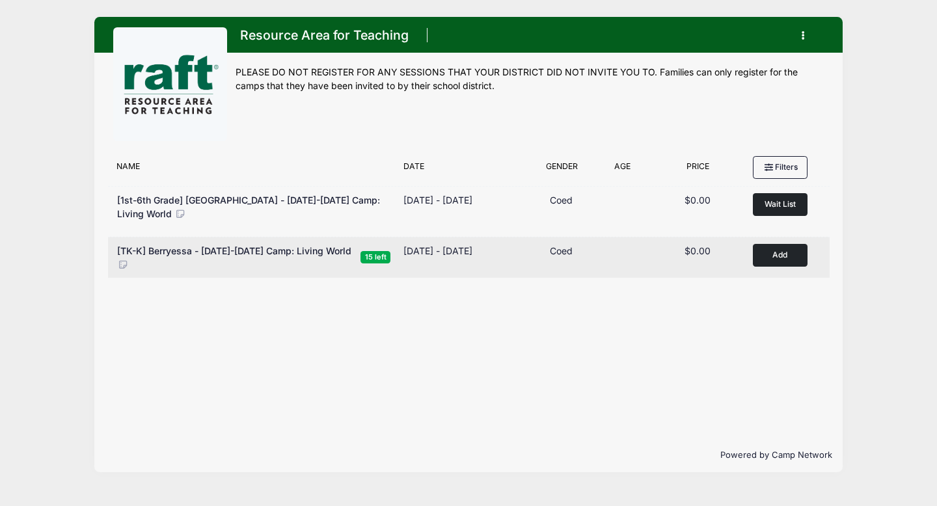
click at [790, 248] on button "Add to Cart" at bounding box center [780, 255] width 55 height 23
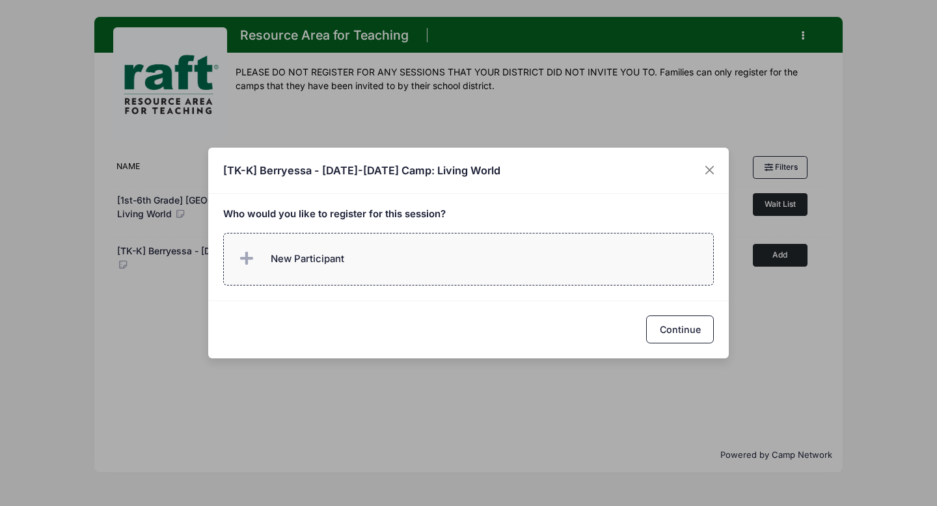
click at [238, 260] on span at bounding box center [249, 259] width 26 height 26
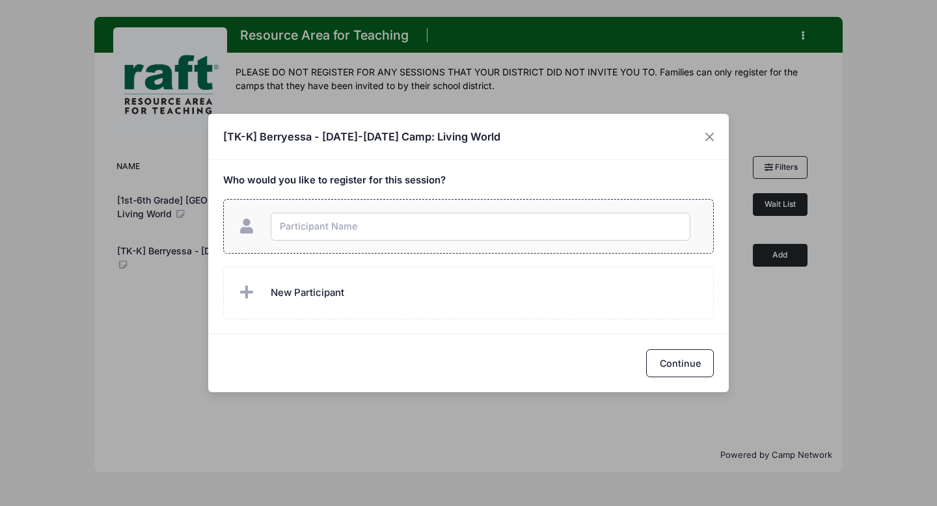
click at [335, 231] on input "text" at bounding box center [481, 227] width 420 height 28
type input "Isabella Magana"
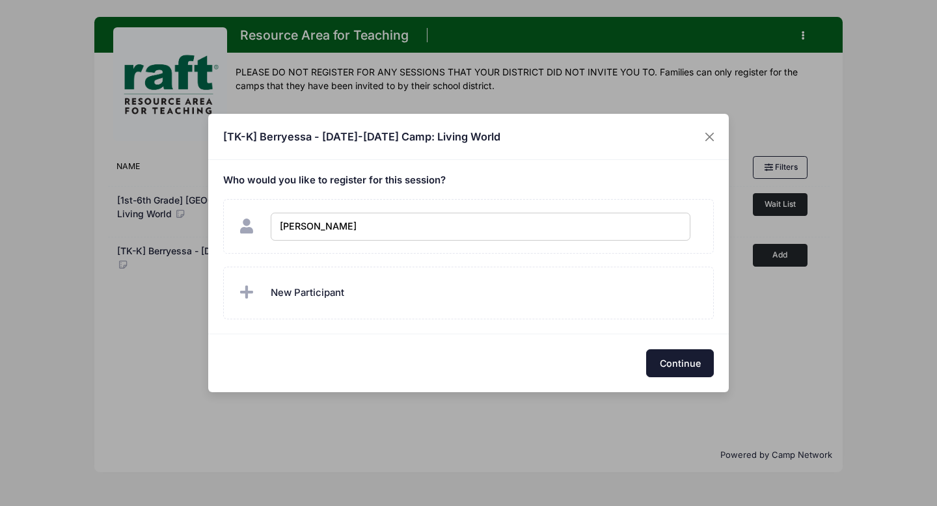
checkbox input "true"
click at [665, 372] on button "Continue" at bounding box center [680, 364] width 68 height 28
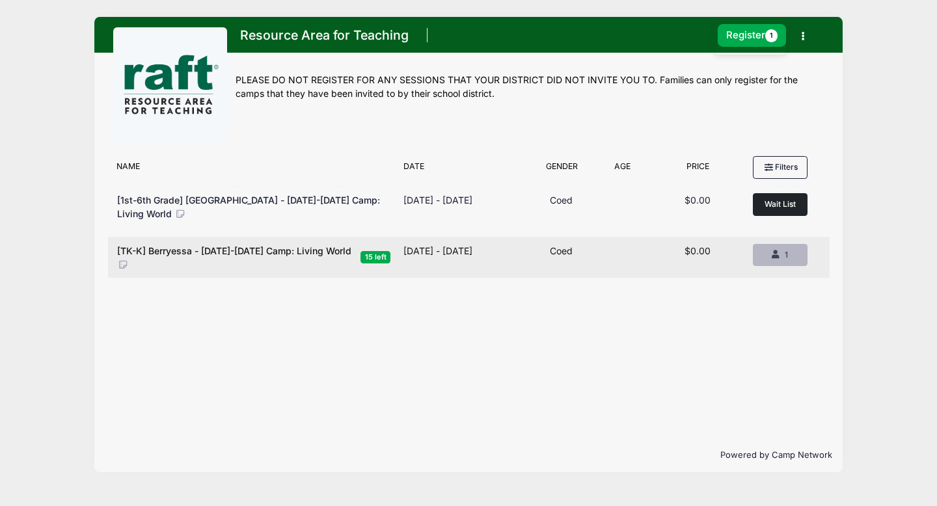
click at [776, 249] on div "1" at bounding box center [780, 255] width 33 height 12
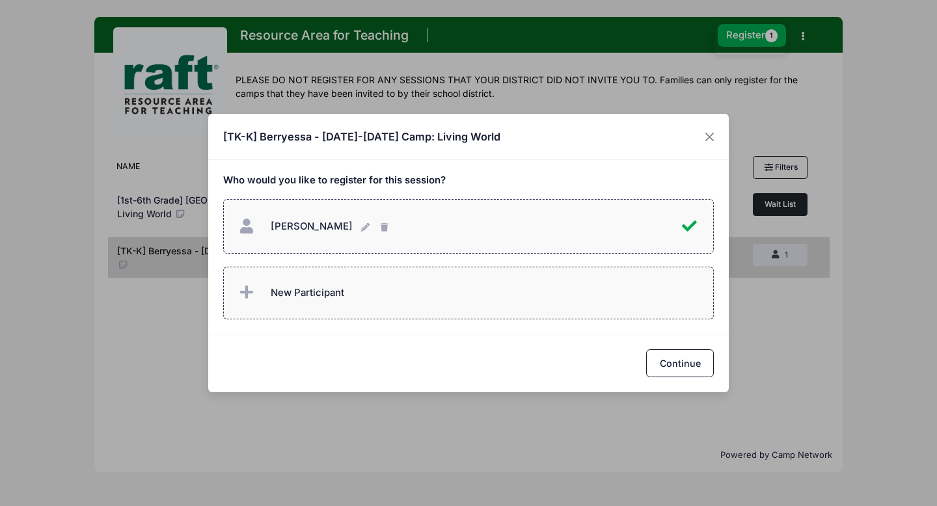
click at [381, 294] on label "New Participant" at bounding box center [468, 293] width 491 height 53
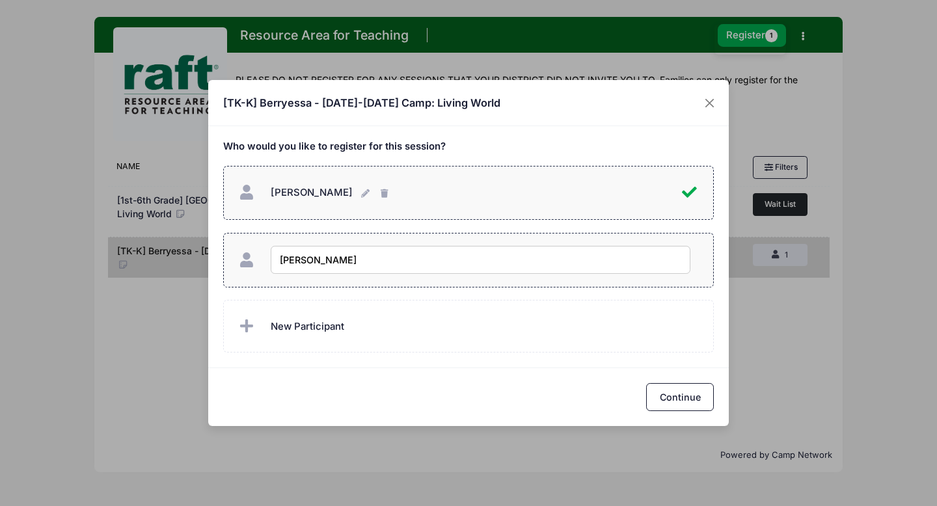
type input "Oscar Magana Jr"
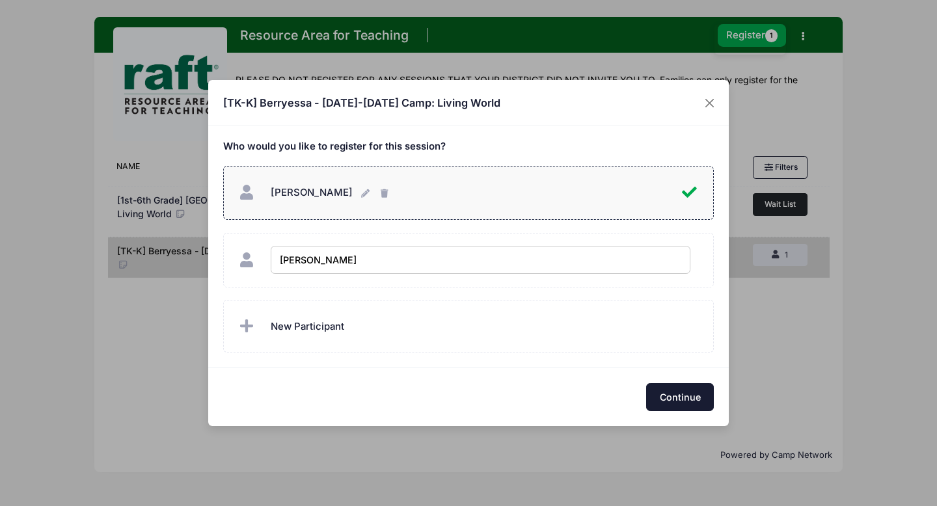
checkbox input "true"
click at [674, 408] on button "Continue" at bounding box center [680, 397] width 68 height 28
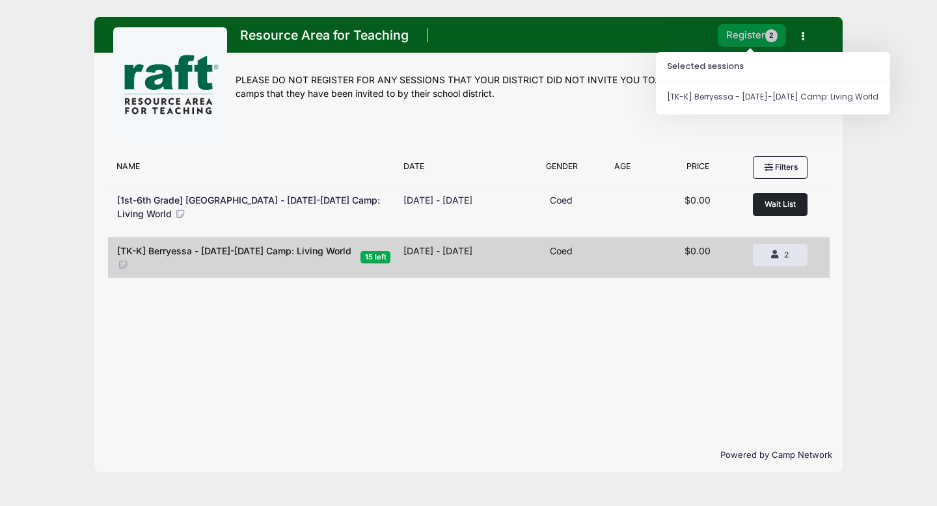
click at [756, 35] on button "Register 2" at bounding box center [752, 35] width 69 height 23
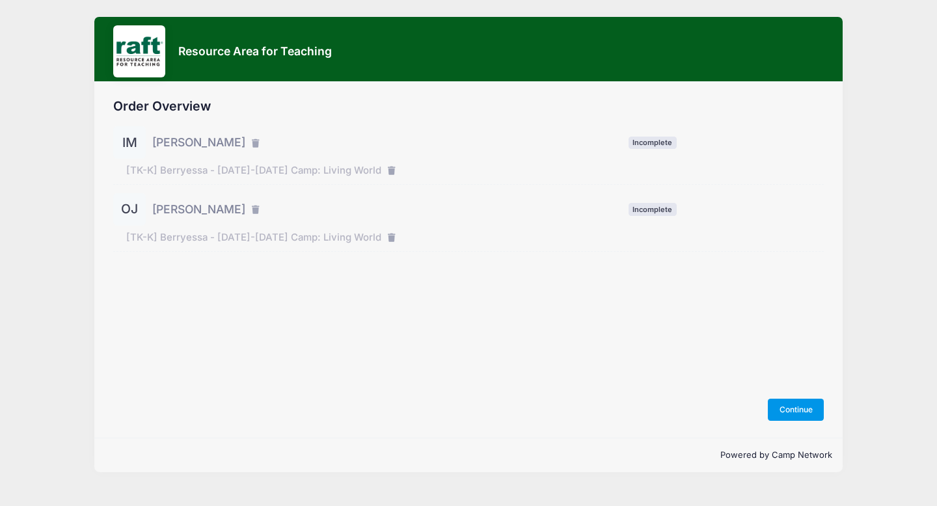
click at [794, 415] on button "Continue" at bounding box center [796, 410] width 56 height 22
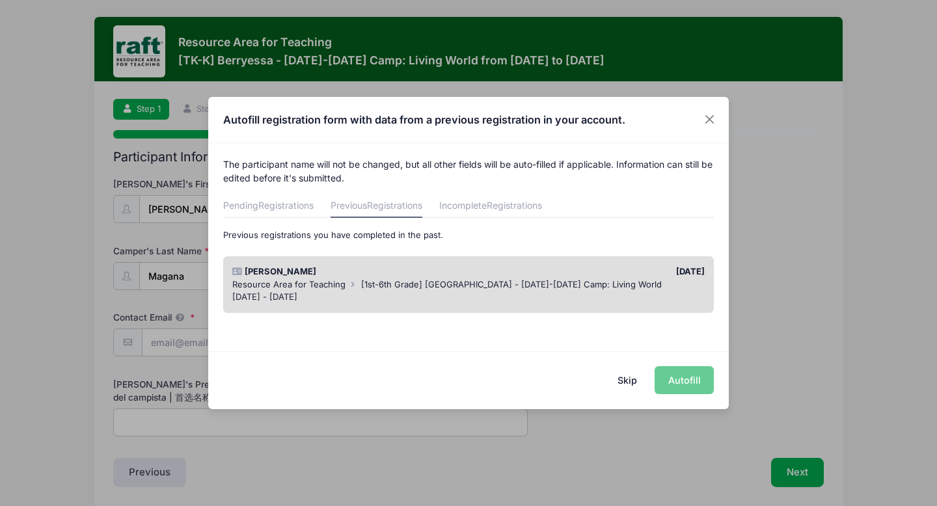
click at [685, 375] on div "Skip Autofill" at bounding box center [468, 381] width 521 height 58
click at [634, 380] on button "Skip" at bounding box center [628, 380] width 46 height 28
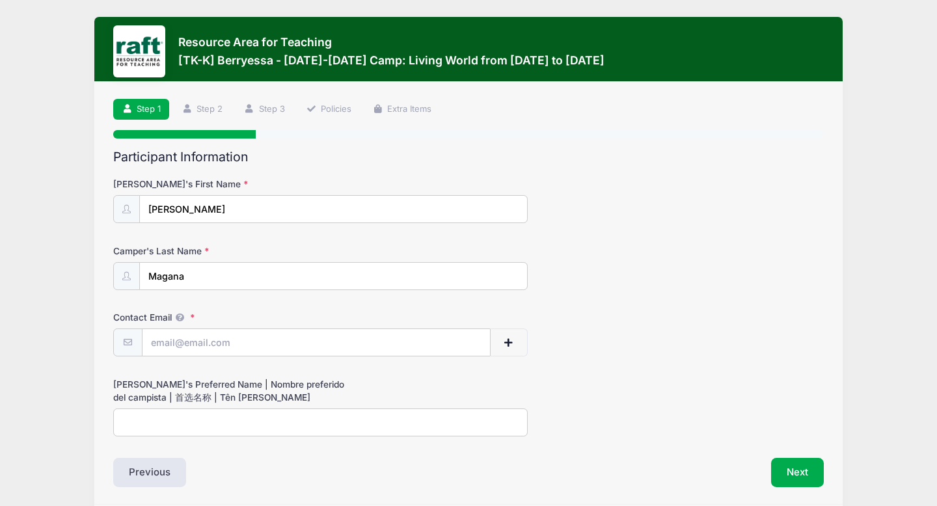
scroll to position [49, 0]
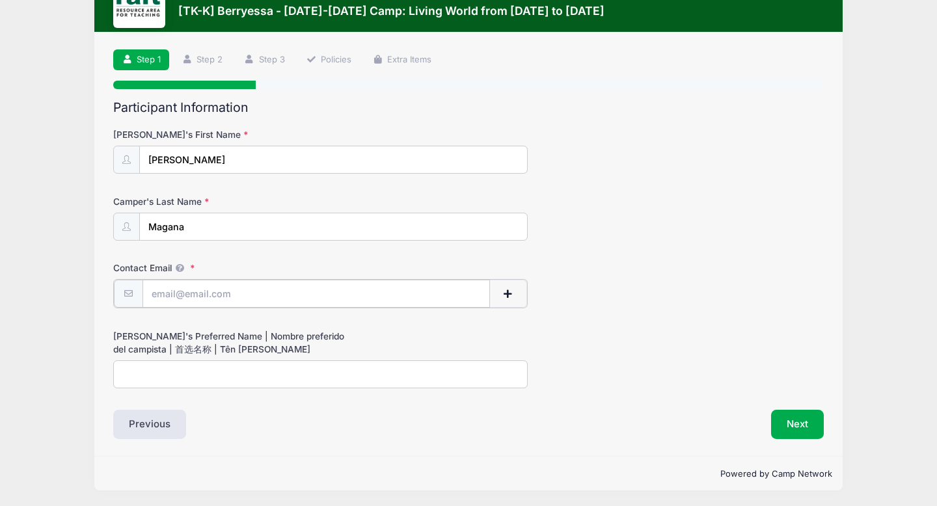
click at [254, 296] on input "Contact Email" at bounding box center [317, 294] width 348 height 28
type input "[EMAIL_ADDRESS][DOMAIN_NAME]"
click at [188, 372] on input "[PERSON_NAME]'s Preferred Name | Nombre preferido del campista | 首选名称 | Tên [PE…" at bounding box center [320, 373] width 415 height 28
type input "Bella"
click at [797, 426] on button "Next" at bounding box center [797, 424] width 53 height 30
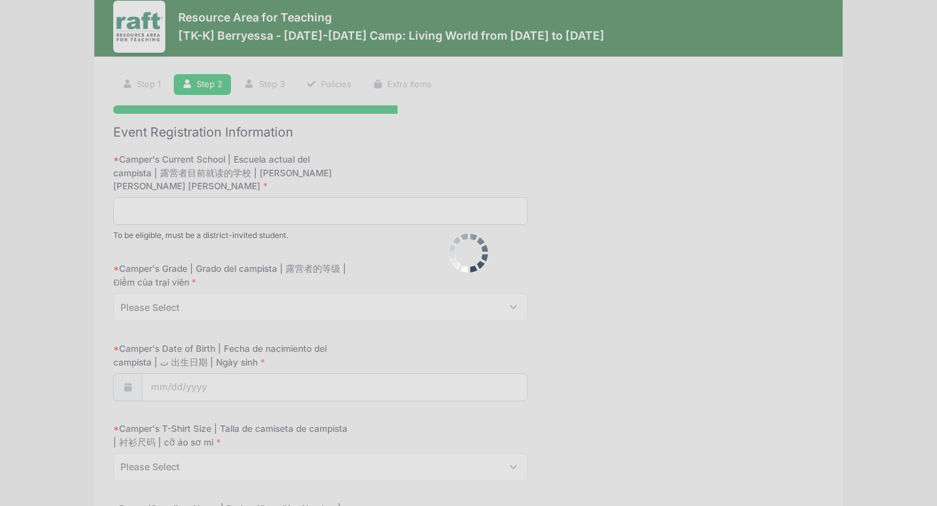
scroll to position [0, 0]
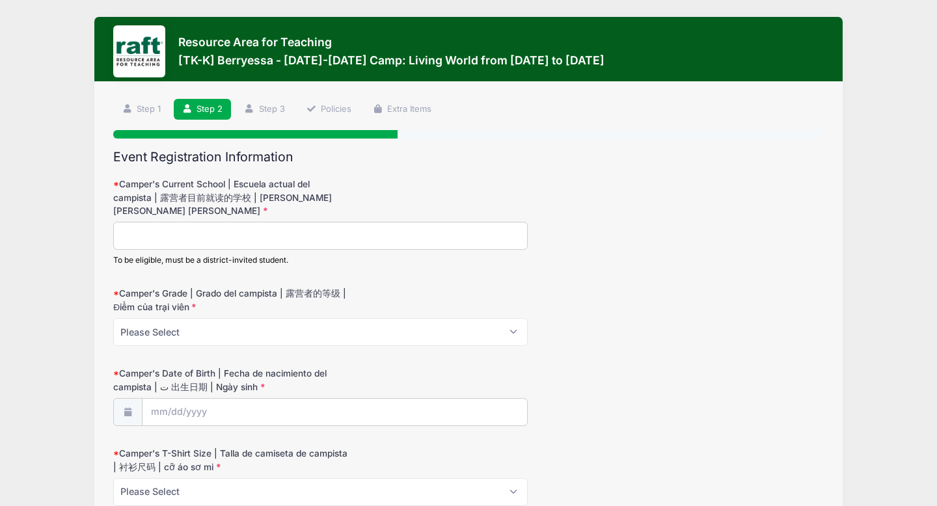
click at [245, 241] on input "Camper's Current School | Escuela actual del campista | 露营者目前就读的学校 | [PERSON_NA…" at bounding box center [320, 236] width 415 height 28
type input "Brooktree"
click at [226, 334] on select "Please Select TK K" at bounding box center [320, 332] width 415 height 28
select select "K"
click at [113, 318] on select "Please Select TK K" at bounding box center [320, 332] width 415 height 28
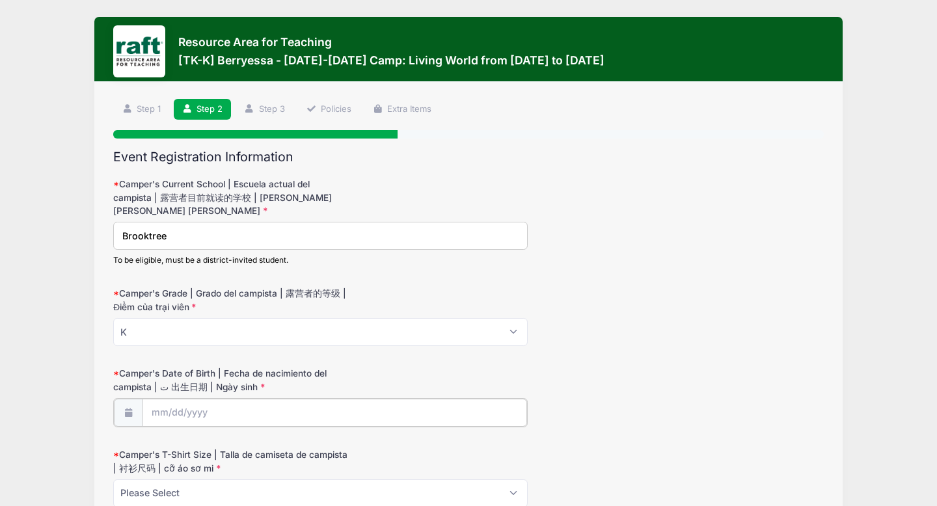
click at [186, 410] on input "Camper's Date of Birth | Fecha de nacimiento del campista | ت 出生日期 | Ngày sinh" at bounding box center [335, 413] width 385 height 28
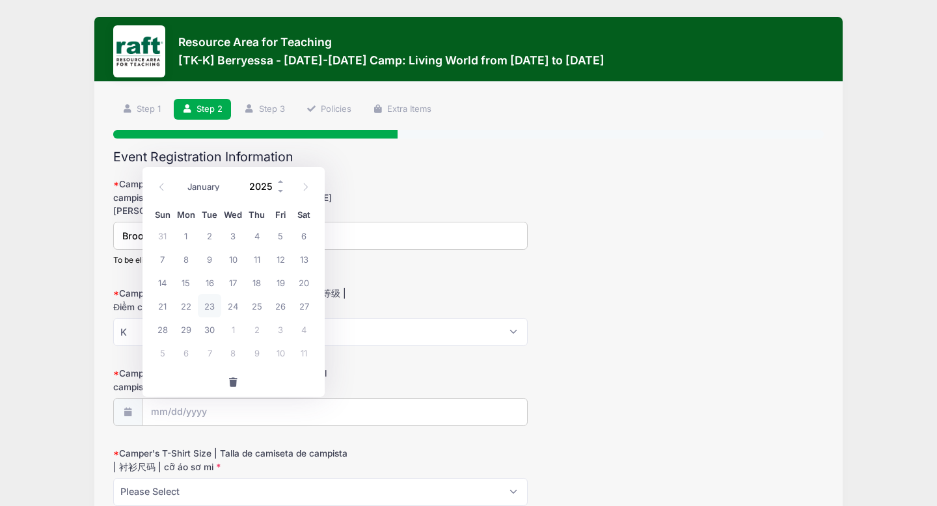
click at [262, 187] on input "2025" at bounding box center [264, 186] width 42 height 20
click at [281, 193] on span at bounding box center [281, 191] width 9 height 10
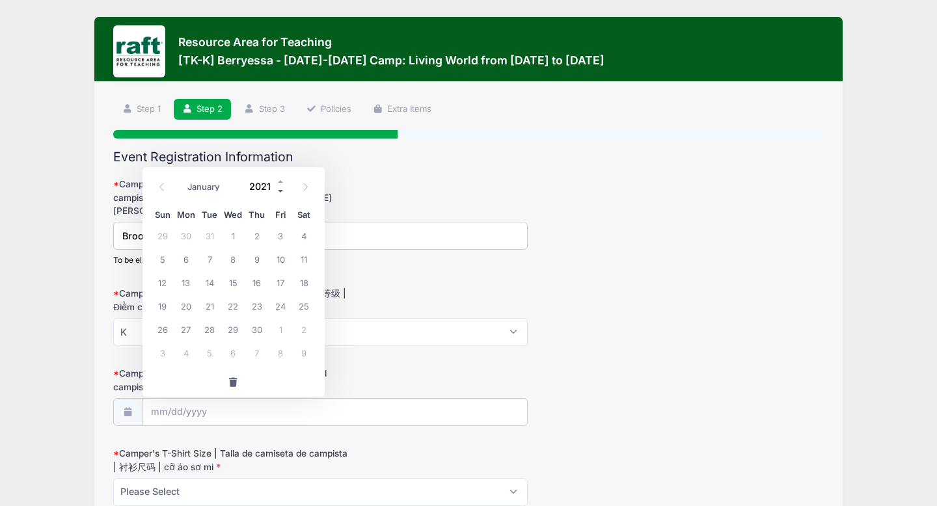
click at [281, 193] on span at bounding box center [281, 191] width 9 height 10
click at [279, 180] on span at bounding box center [281, 181] width 9 height 10
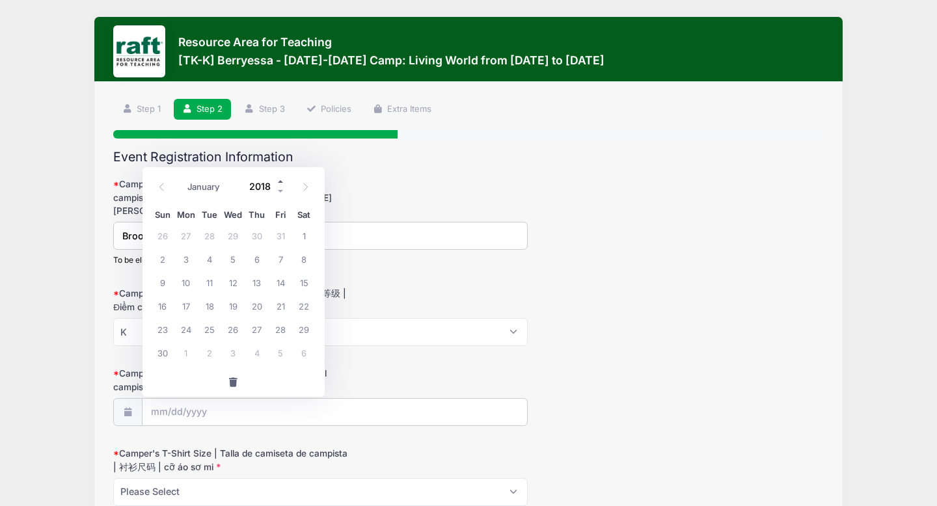
click at [279, 180] on span at bounding box center [281, 181] width 9 height 10
type input "2019"
click at [208, 258] on span "10" at bounding box center [209, 258] width 23 height 23
type input "09/10/2019"
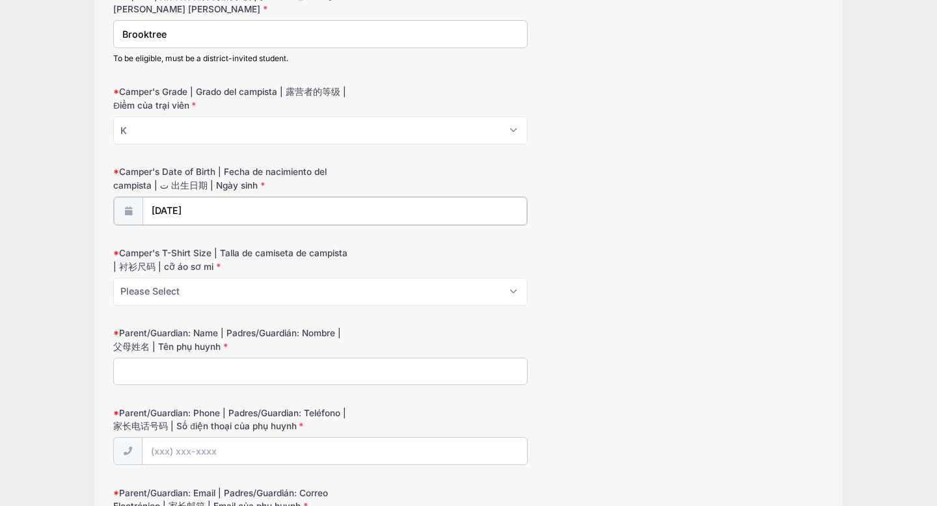
scroll to position [202, 0]
click at [217, 288] on select "Please Select Youth XS Youth S Youth M Youth L Youth XL Adult XS Adult S Adult …" at bounding box center [320, 290] width 415 height 28
select select "Youth M"
click at [113, 276] on select "Please Select Youth XS Youth S Youth M Youth L Youth XL Adult XS Adult S Adult …" at bounding box center [320, 290] width 415 height 28
click at [200, 373] on input "Parent/Guardian: Name | Padres/Guardián: Nombre | 父母姓名 | Tên phụ huynh" at bounding box center [320, 370] width 415 height 28
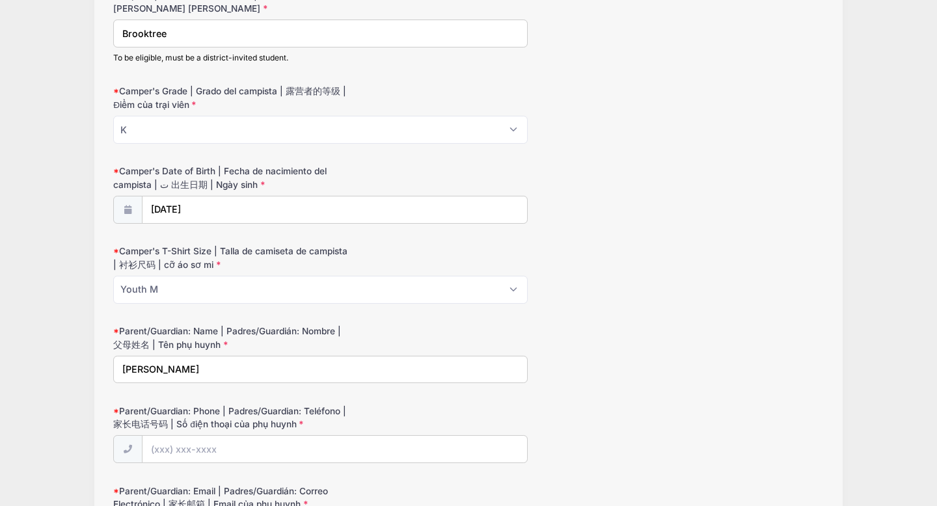
type input "Ashley Kirk"
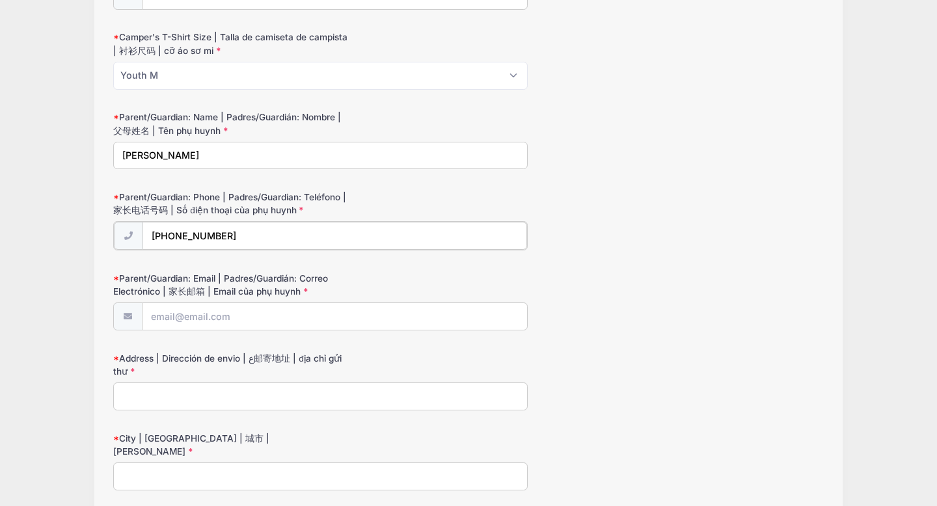
scroll to position [417, 0]
type input "(650) 924-7043"
click at [228, 311] on input "Parent/Guardian: Email | Padres/Guardián: Correo Electrónico | 家长邮箱 | Email của…" at bounding box center [335, 315] width 385 height 28
type input "ashleykirk.1989@icloud.com"
click at [181, 394] on input "Address | Dirección de envio | ع邮寄地址 | địa chỉ gửi thư" at bounding box center [320, 395] width 415 height 28
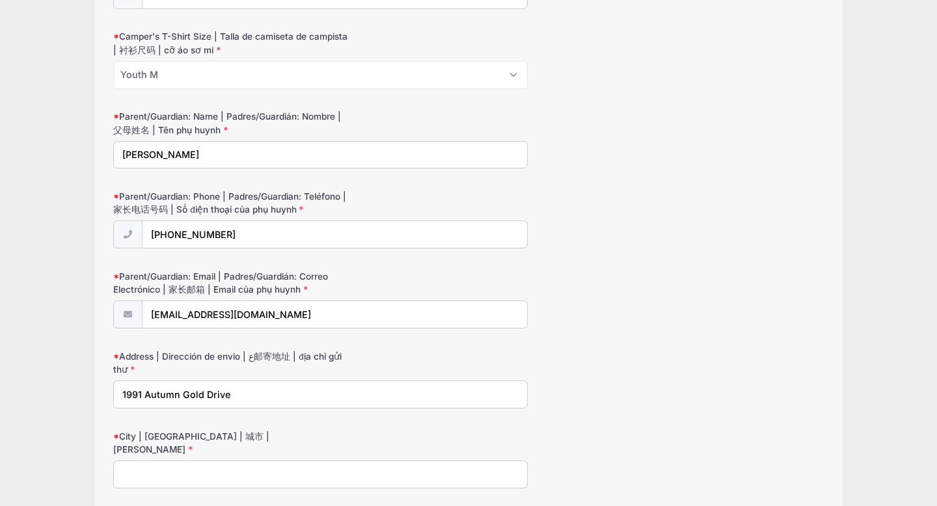
type input "1991 Autumn Gold Drive"
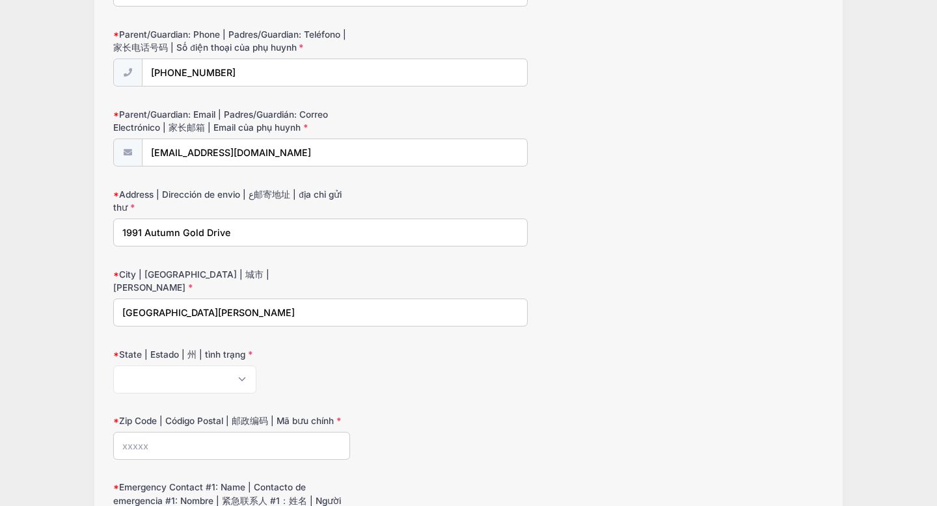
scroll to position [580, 0]
type input "San Jose"
click at [166, 368] on select "Alabama Alaska American Samoa Arizona Arkansas Armed Forces Africa Armed Forces…" at bounding box center [184, 379] width 143 height 28
select select "CA"
click at [113, 365] on select "Alabama Alaska American Samoa Arizona Arkansas Armed Forces Africa Armed Forces…" at bounding box center [184, 379] width 143 height 28
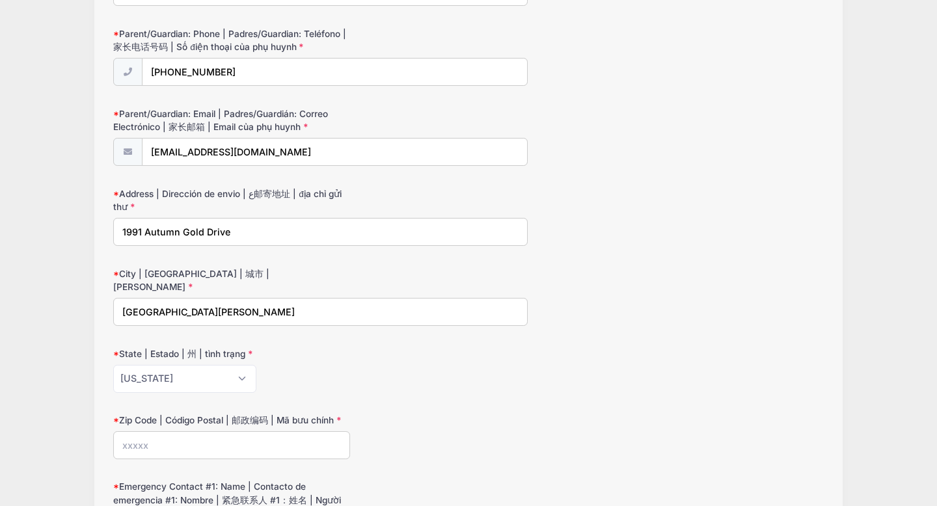
click at [168, 432] on input "Zip Code | Código Postal | 邮政编码 | Mã bưu chính" at bounding box center [231, 446] width 237 height 28
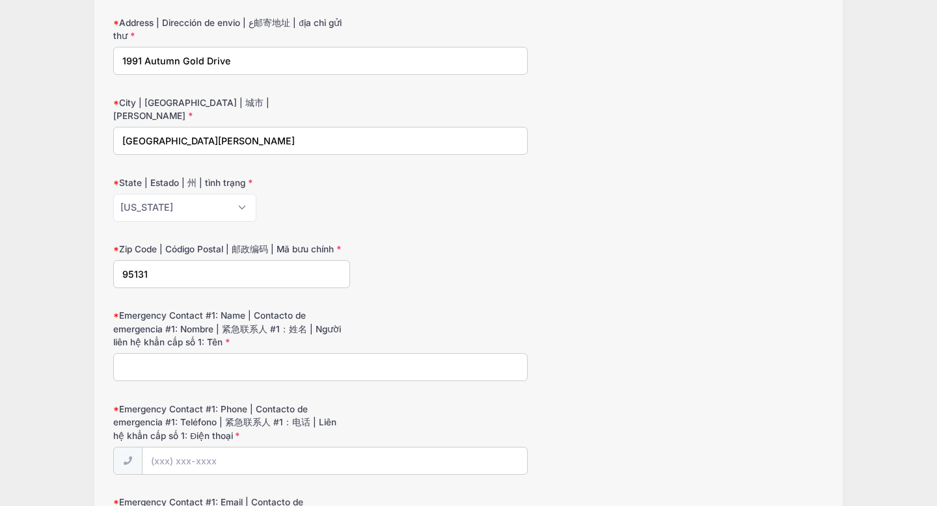
scroll to position [754, 0]
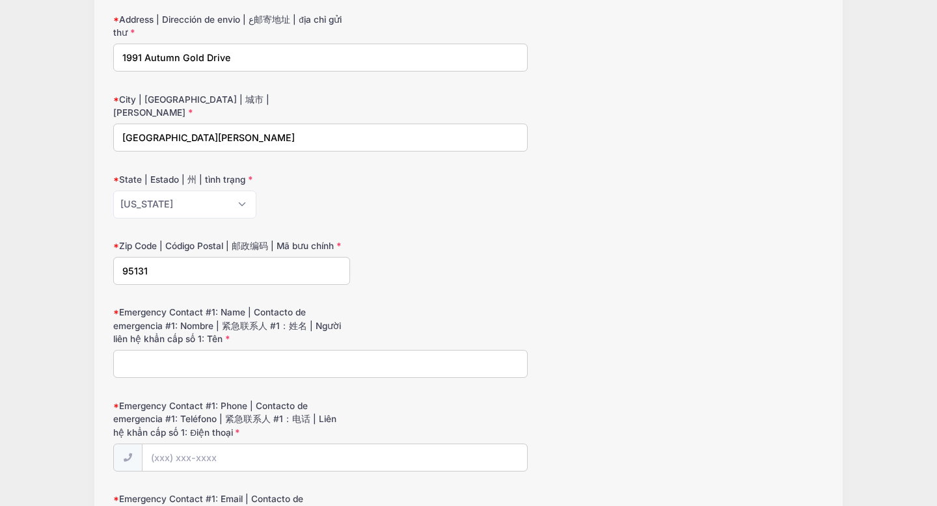
type input "95131"
click at [185, 358] on input "Emergency Contact #1: Name | Contacto de emergencia #1: Nombre | 紧急联系人 #1：姓名 | …" at bounding box center [320, 364] width 415 height 28
type input "Tami Perez"
click at [174, 447] on input "Emergency Contact #1: Phone | Contacto de emergencia #1: Teléfono | 紧急联系人 #1：电话…" at bounding box center [335, 459] width 385 height 28
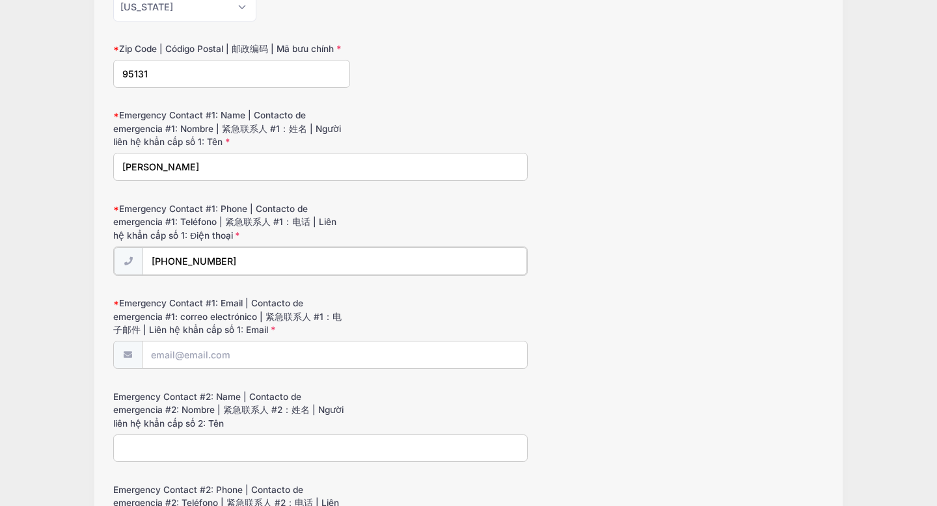
scroll to position [986, 0]
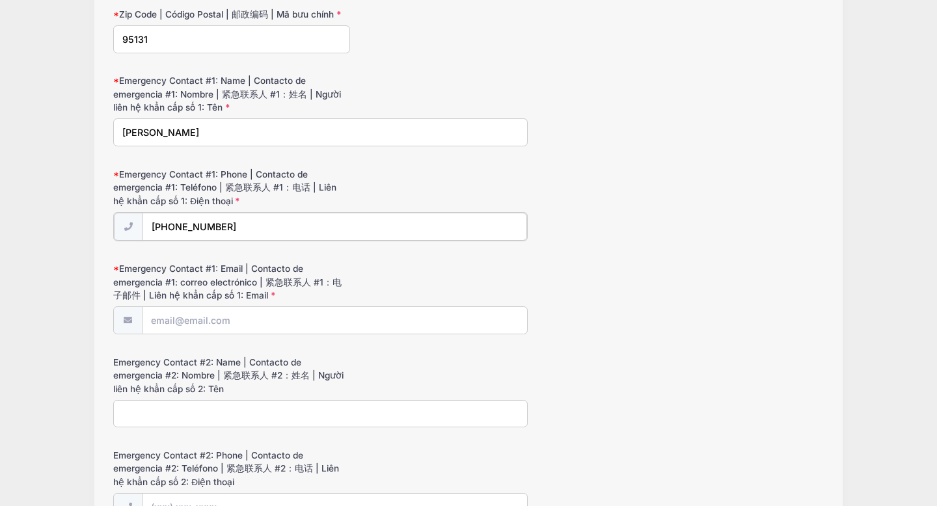
type input "(408) 520-8593"
click at [230, 314] on input "Emergency Contact #1: Email | Contacto de emergencia #1: correo electrónico | 紧…" at bounding box center [335, 320] width 385 height 28
type input "[EMAIL_ADDRESS][DOMAIN_NAME]"
click at [175, 399] on input "Emergency Contact #2: Name | Contacto de emergencia #2: Nombre | 紧急联系人 #2：姓名 | …" at bounding box center [320, 413] width 415 height 28
click at [175, 399] on input "Amb" at bounding box center [320, 413] width 415 height 28
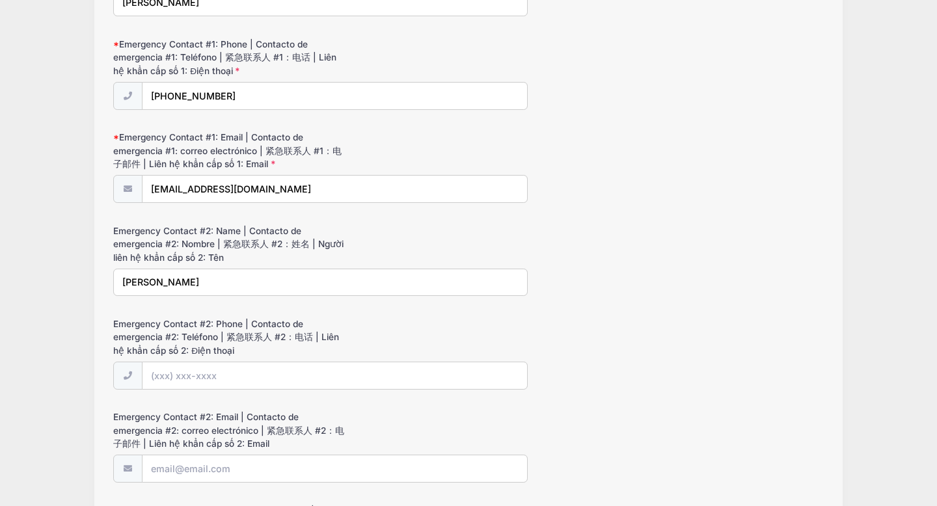
scroll to position [1120, 0]
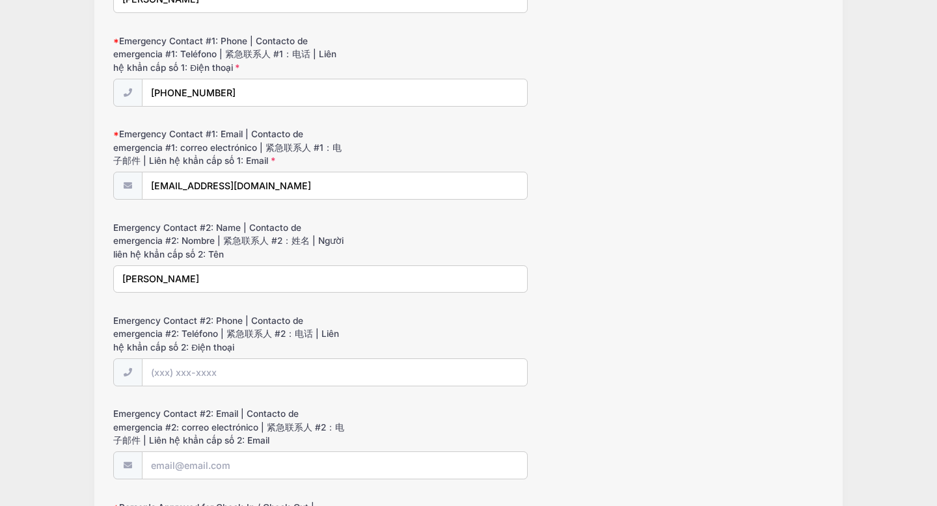
type input "Amber Kirk"
click at [175, 359] on input "Emergency Contact #2: Phone | Contacto de emergencia #2: Teléfono | 紧急联系人 #2：电话…" at bounding box center [335, 373] width 385 height 28
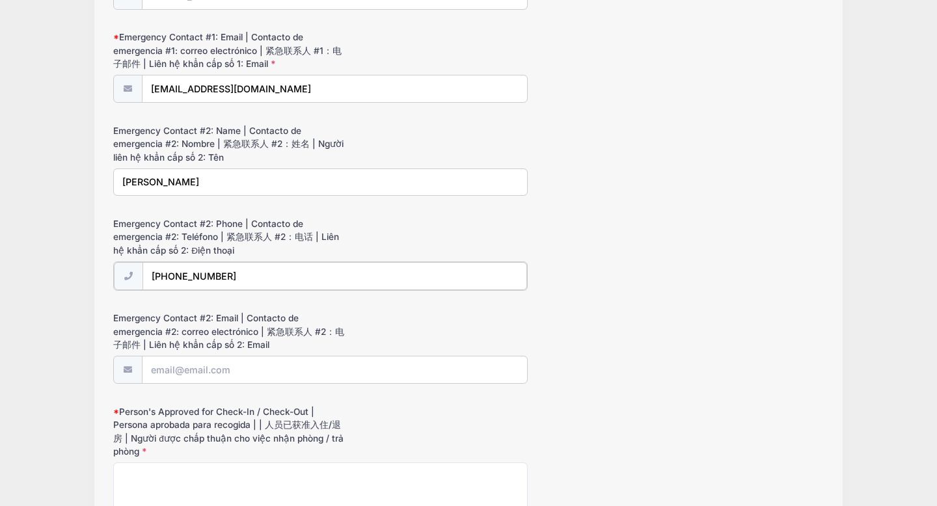
scroll to position [1228, 0]
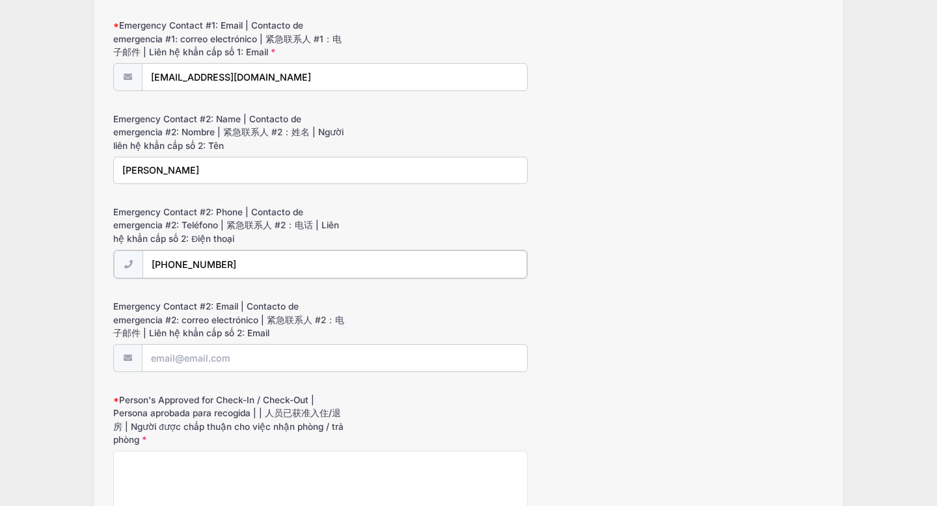
type input "(650) 440-2495"
click at [191, 344] on input "Emergency Contact #2: Email | Contacto de emergencia #2: correo electrónico | 紧…" at bounding box center [335, 358] width 385 height 28
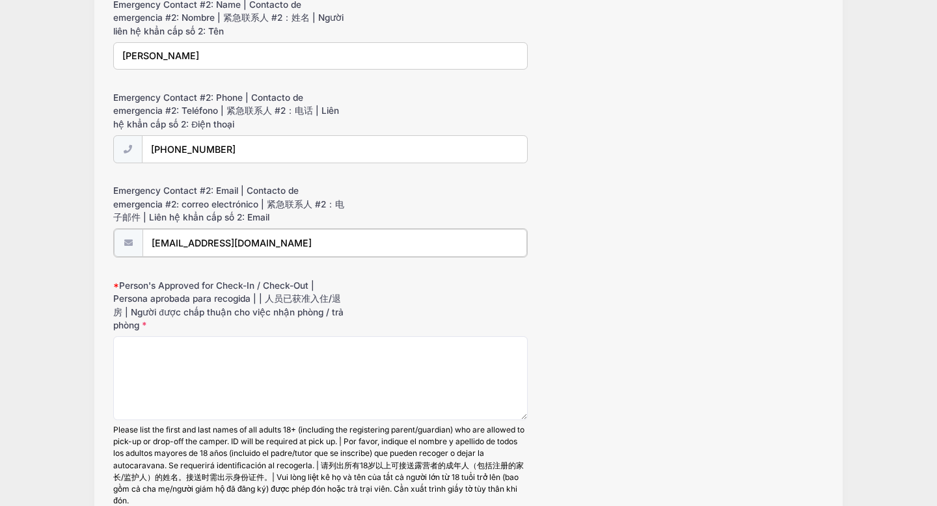
scroll to position [1346, 0]
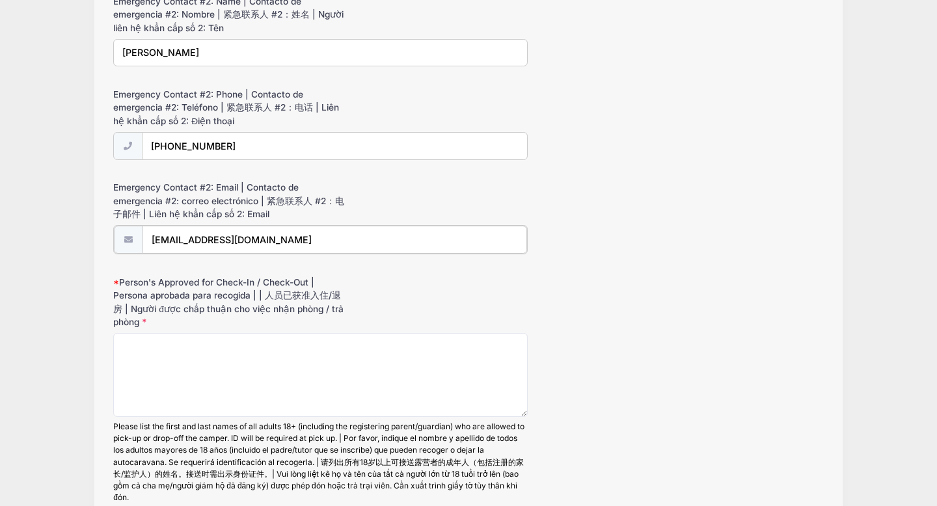
type input "[EMAIL_ADDRESS][DOMAIN_NAME]"
click at [174, 314] on div "Person's Approved for Check-In / Check-Out | Persona aprobada para recogida | |…" at bounding box center [468, 389] width 711 height 228
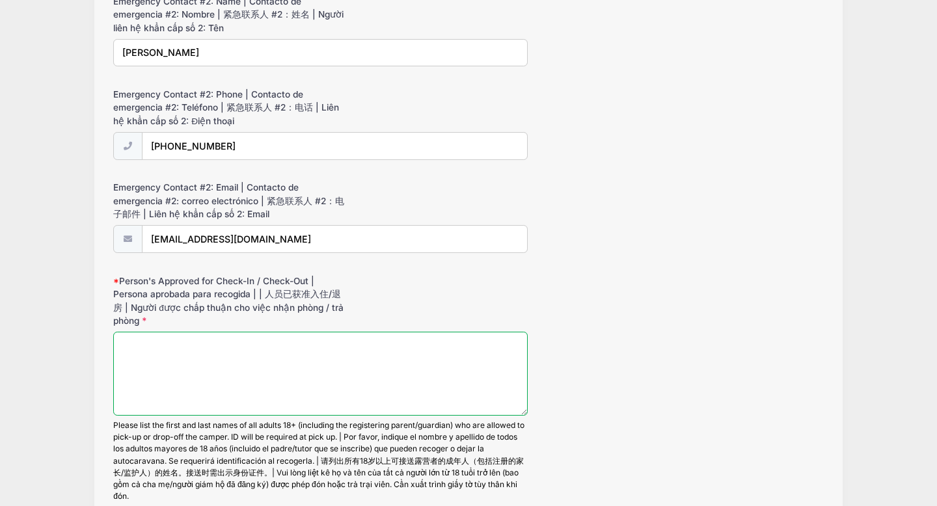
click at [174, 332] on textarea "Person's Approved for Check-In / Check-Out | Persona aprobada para recogida | |…" at bounding box center [320, 374] width 415 height 84
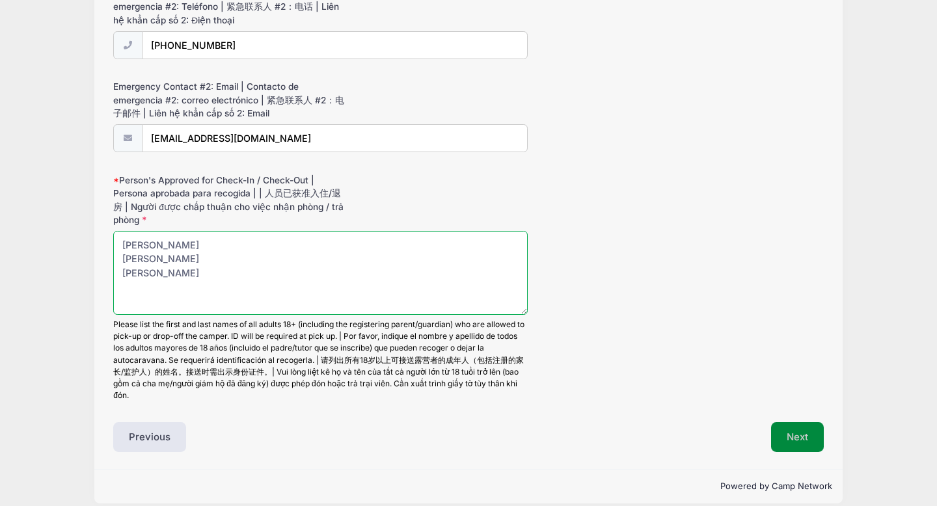
type textarea "Tami Perez Amber Kirk Ashley Kirk"
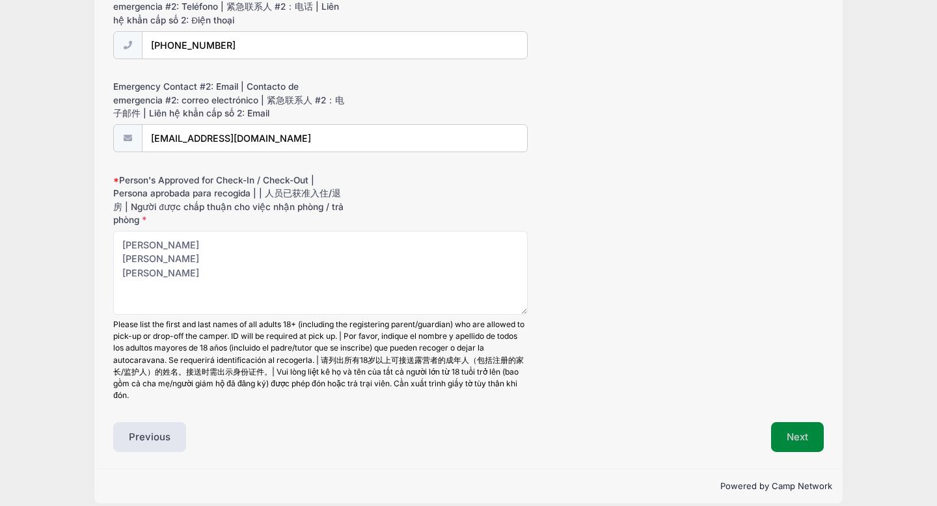
click at [802, 422] on button "Next" at bounding box center [797, 437] width 53 height 30
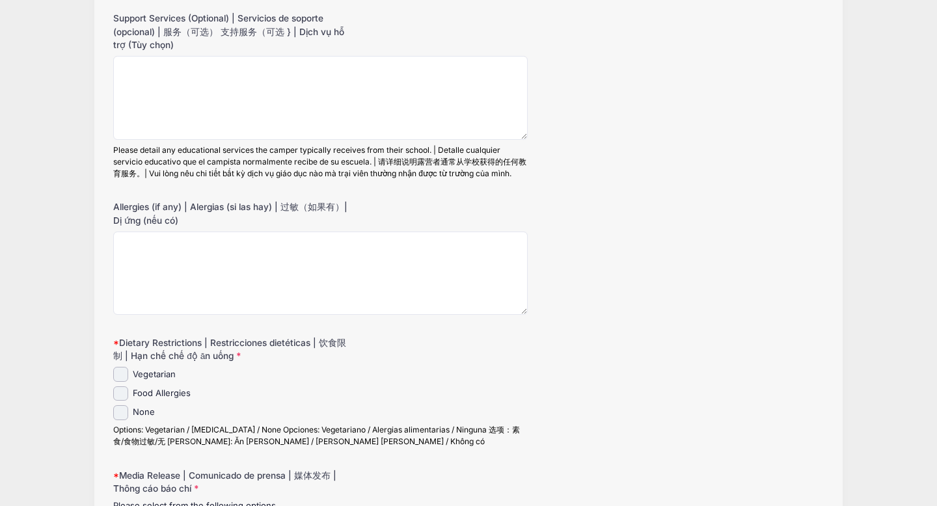
scroll to position [0, 0]
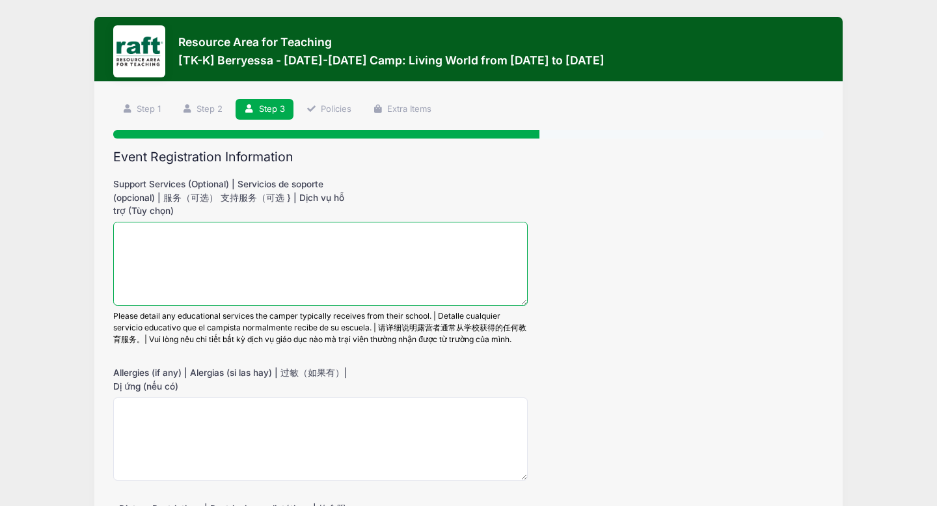
click at [197, 234] on textarea "Support Services (Optional) | Servicios de soporte (opcional) | 服务（可选） 支持服务（可选 …" at bounding box center [320, 264] width 415 height 84
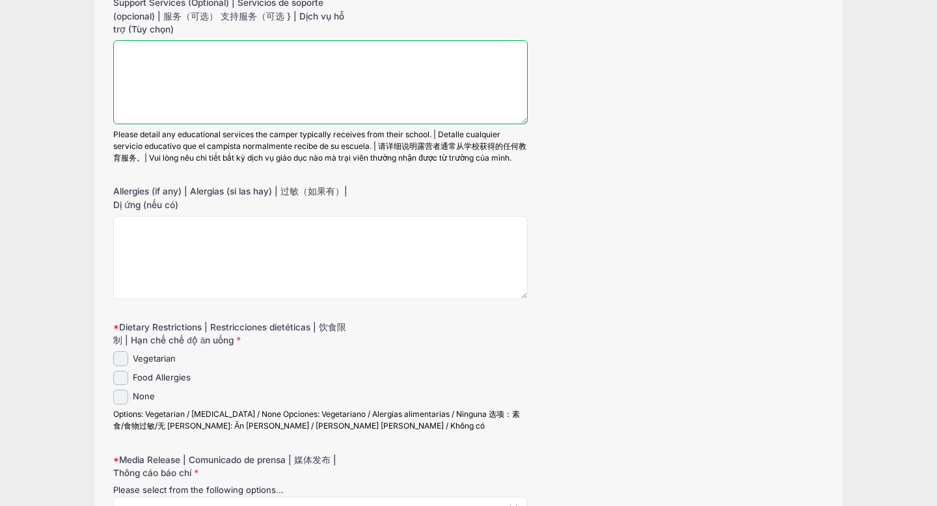
scroll to position [185, 0]
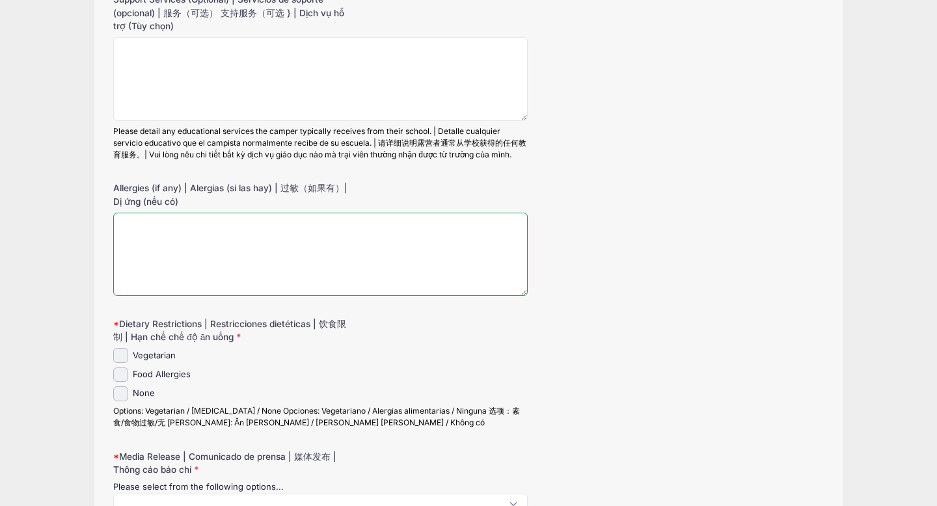
click at [197, 234] on textarea "Allergies (if any) | Alergias (si las hay) | 过敏（如果有）| Dị ứng (nếu có)" at bounding box center [320, 255] width 415 height 84
type textarea "None"
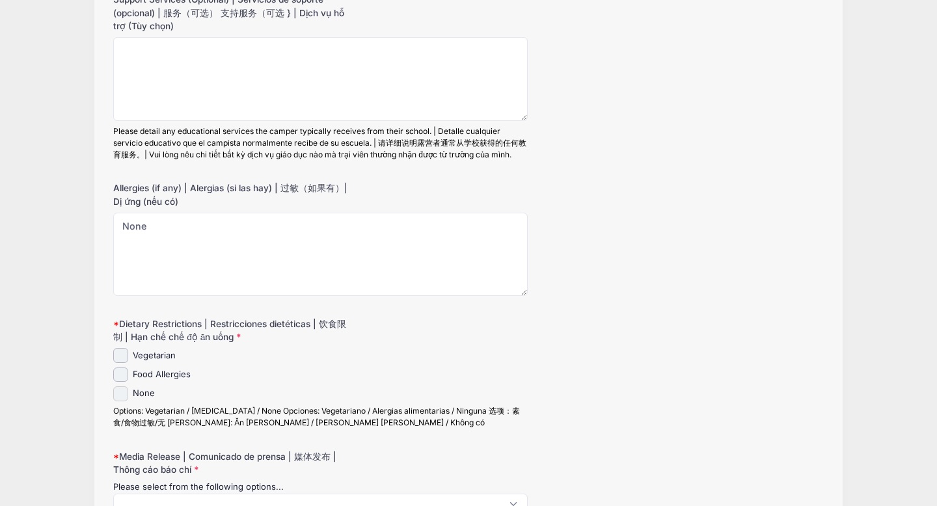
click at [127, 394] on input "None" at bounding box center [120, 394] width 15 height 15
checkbox input "true"
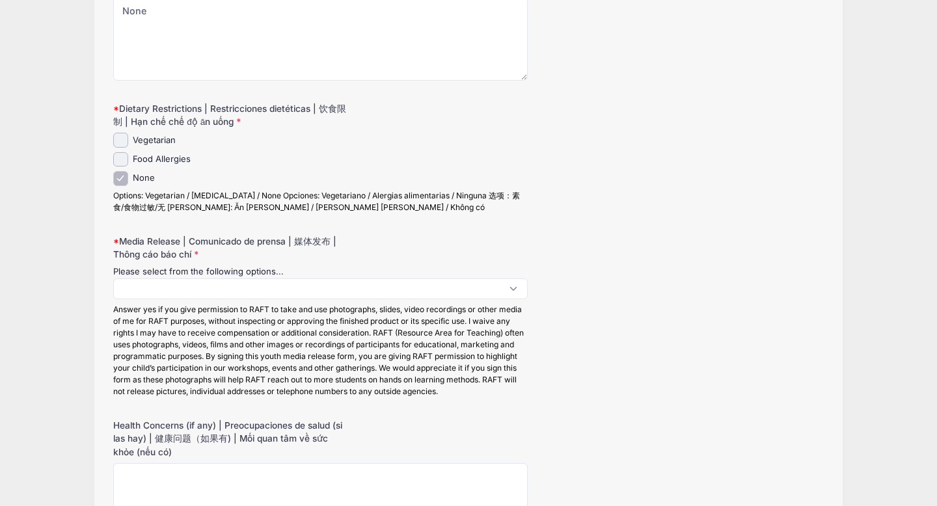
scroll to position [409, 0]
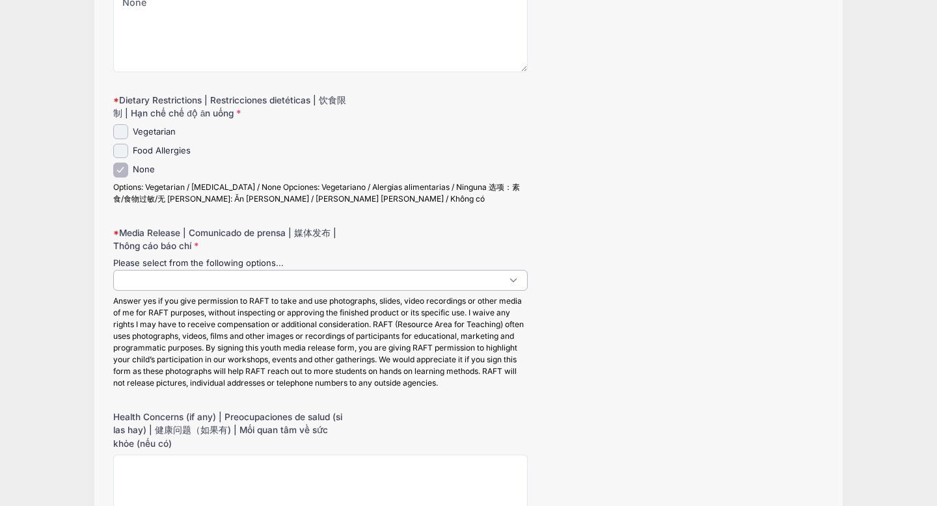
click at [187, 281] on span at bounding box center [320, 280] width 415 height 21
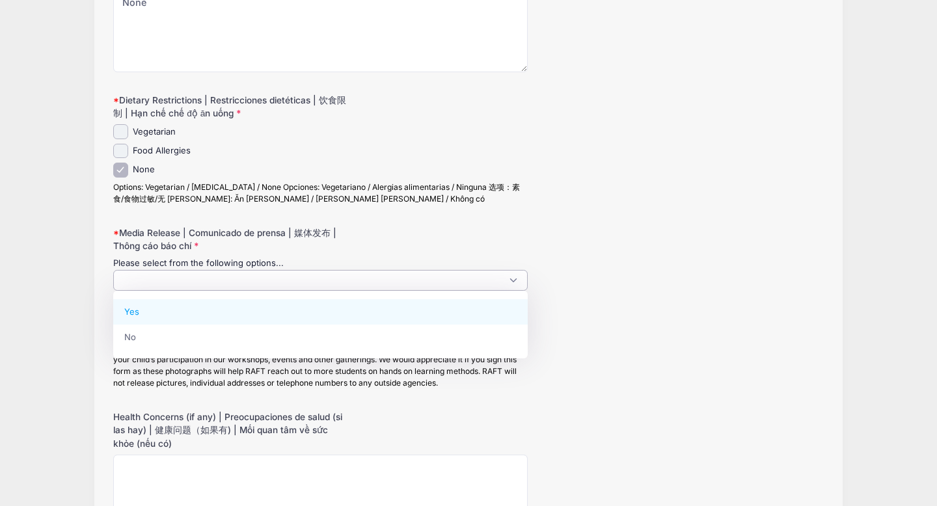
select select "Yes"
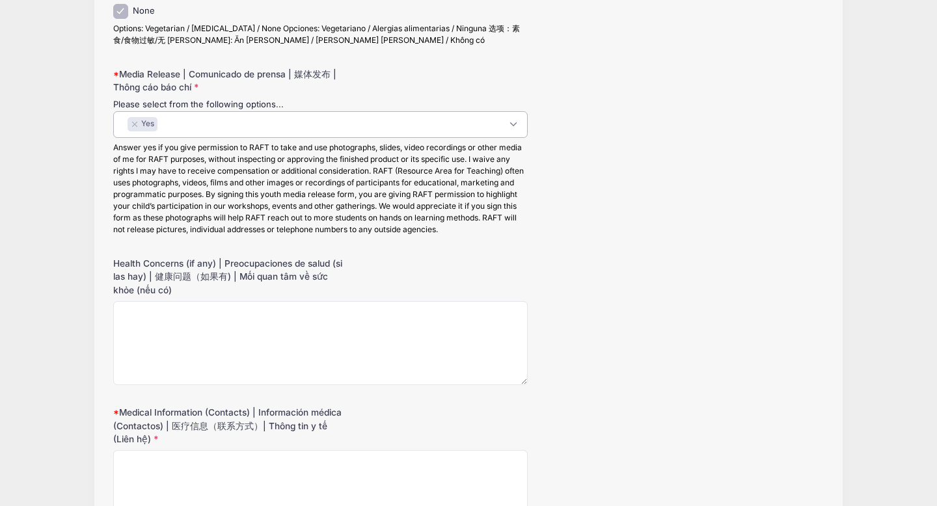
scroll to position [624, 0]
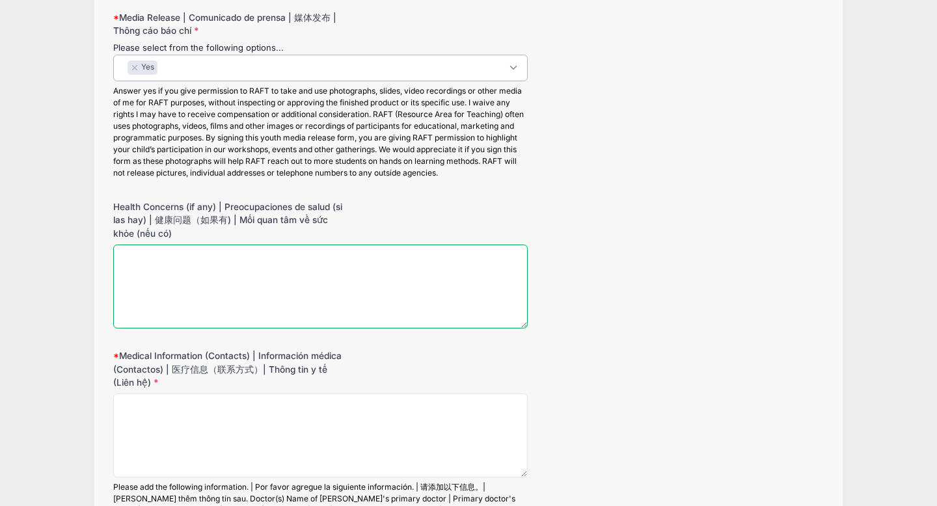
click at [155, 264] on textarea "Health Concerns (if any) | Preocupaciones de salud (si las hay) | 健康问题（如果有) | M…" at bounding box center [320, 287] width 415 height 84
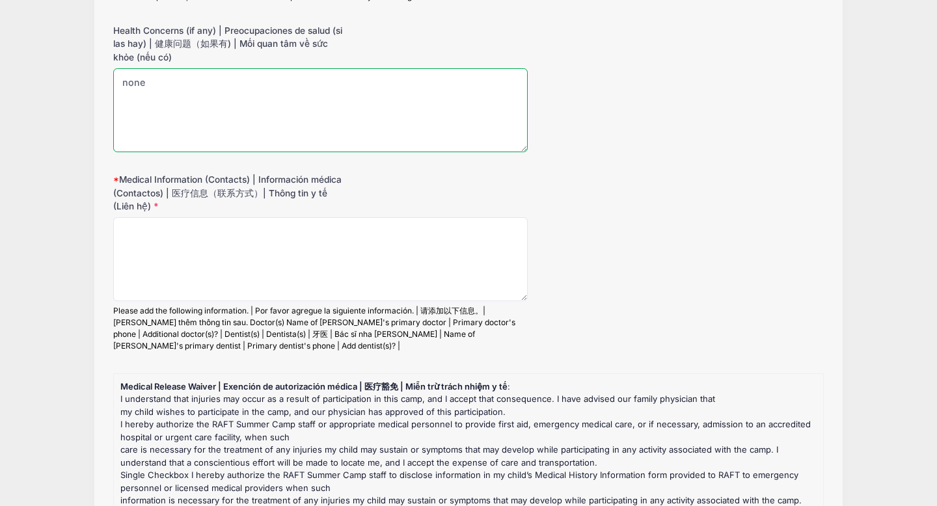
scroll to position [812, 0]
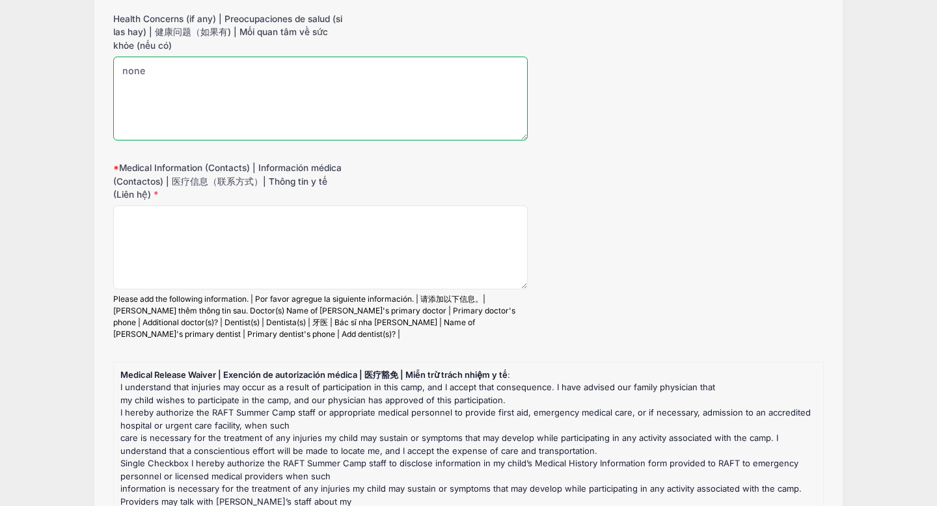
type textarea "none"
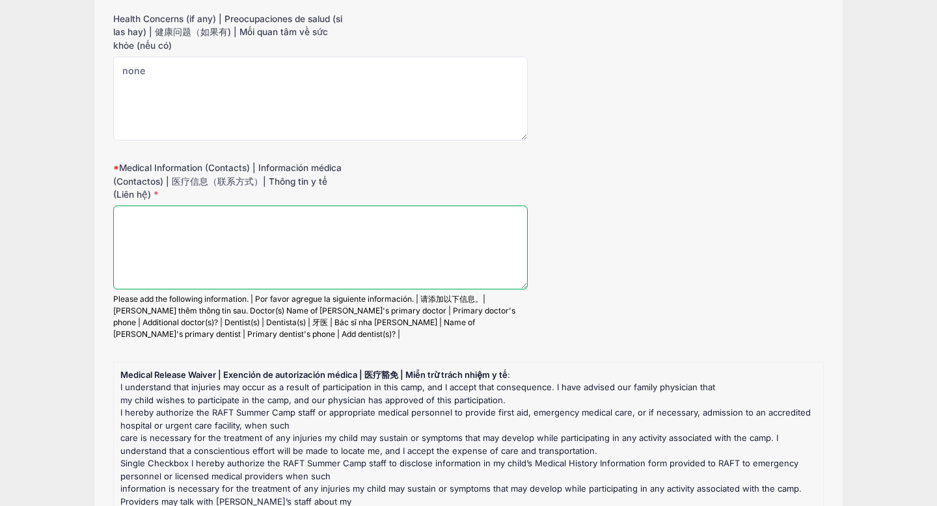
click at [177, 228] on textarea "Medical Information (Contacts) | Información médica (Contactos) | 医疗信息（联系方式）| T…" at bounding box center [320, 248] width 415 height 84
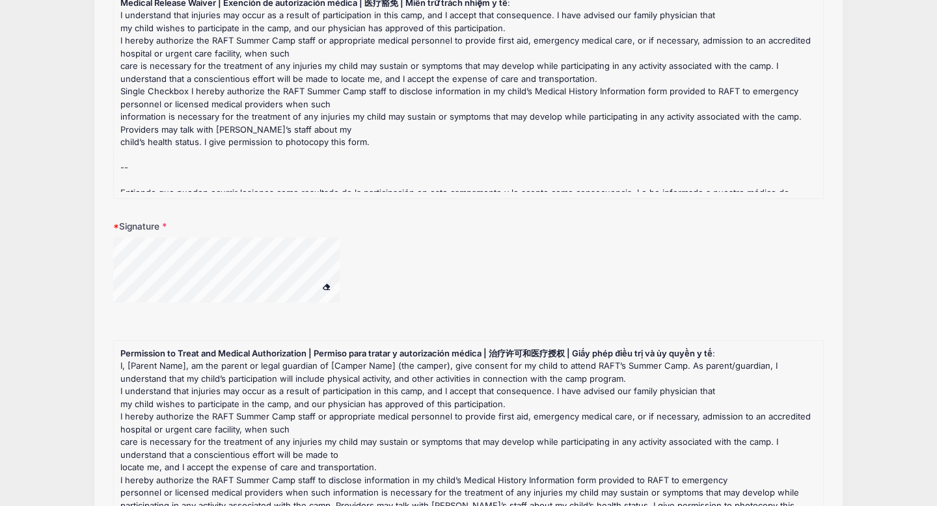
scroll to position [1197, 0]
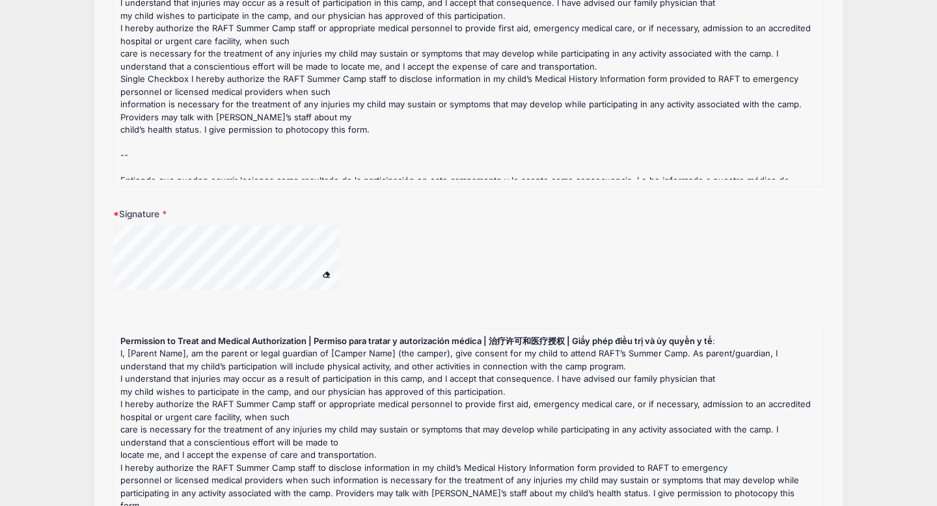
type textarea "Dr Simas Stein in San Jose MediCal"
click at [137, 176] on div "I understand that injuries may occur as a result of participation in this camp,…" at bounding box center [468, 308] width 697 height 622
click at [390, 231] on div at bounding box center [320, 265] width 415 height 81
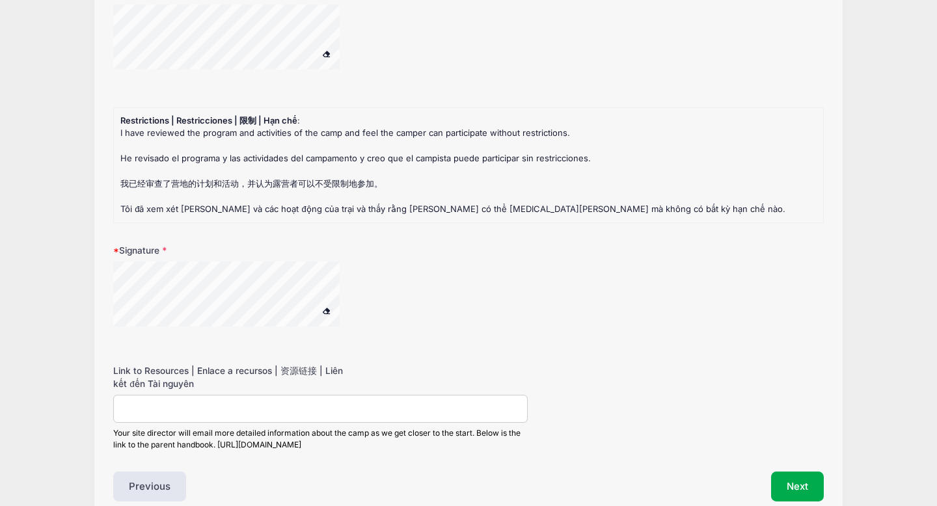
scroll to position [2131, 0]
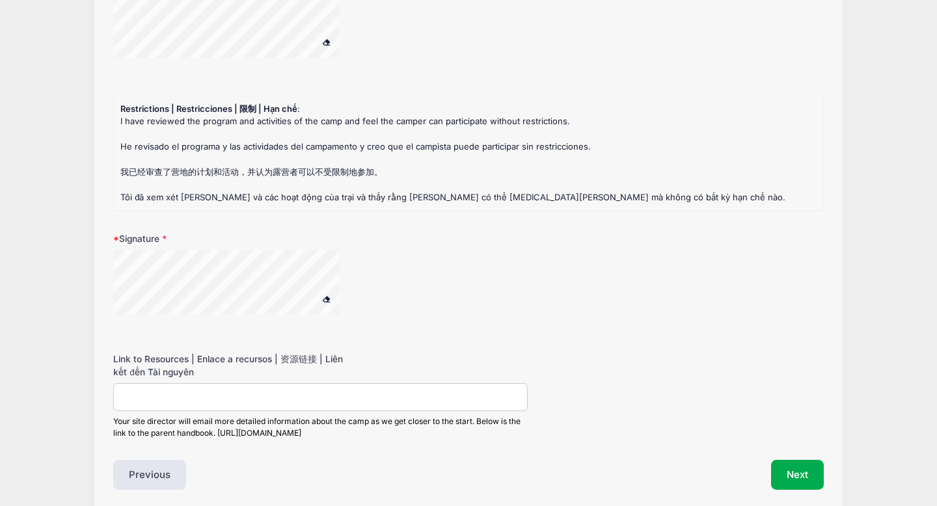
click at [350, 264] on div at bounding box center [243, 284] width 260 height 69
click at [208, 390] on input "Link to Resources | Enlace a recursos | 资源链接 | Liên kết đến Tài nguyên" at bounding box center [320, 397] width 415 height 28
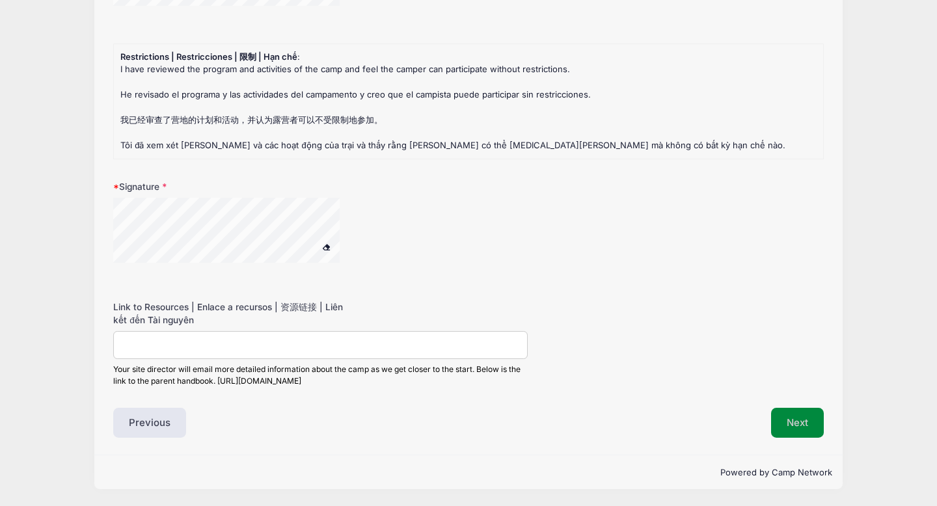
click at [822, 425] on button "Next" at bounding box center [797, 423] width 53 height 30
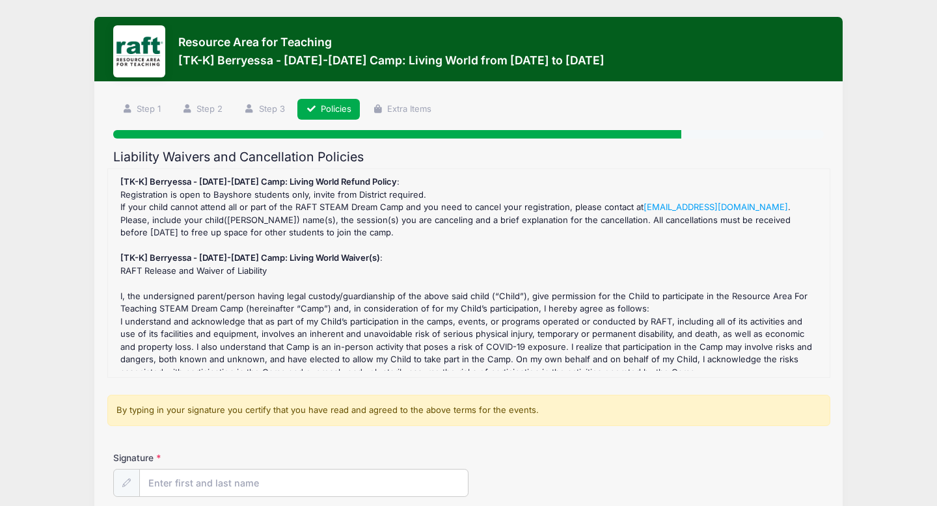
scroll to position [126, 0]
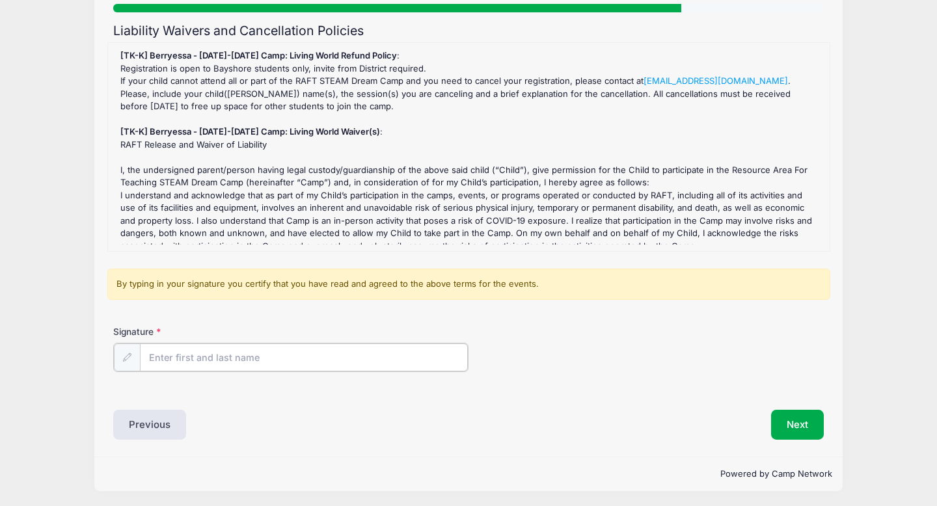
click at [216, 363] on input "Signature" at bounding box center [304, 358] width 328 height 28
type input "Ashley Kirk"
click at [787, 420] on button "Next" at bounding box center [797, 424] width 53 height 30
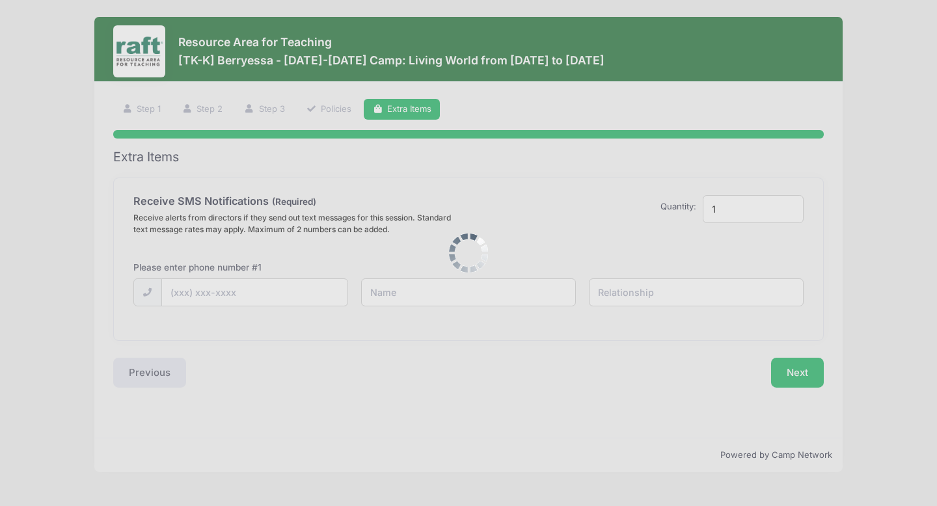
scroll to position [0, 0]
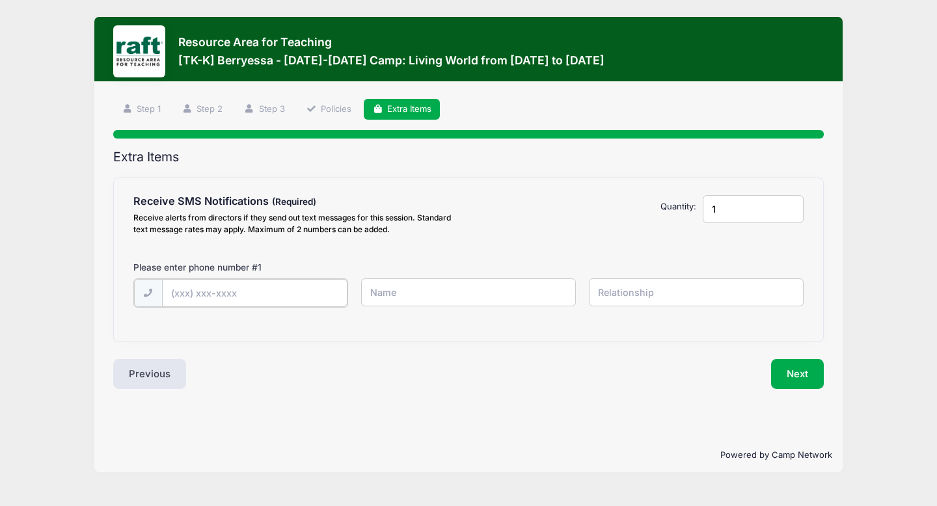
click at [189, 295] on input "text" at bounding box center [255, 293] width 186 height 28
type input "(650) 924-7043"
click at [387, 288] on input "text" at bounding box center [468, 293] width 215 height 28
type input "AShley Kirk"
type input "Mother"
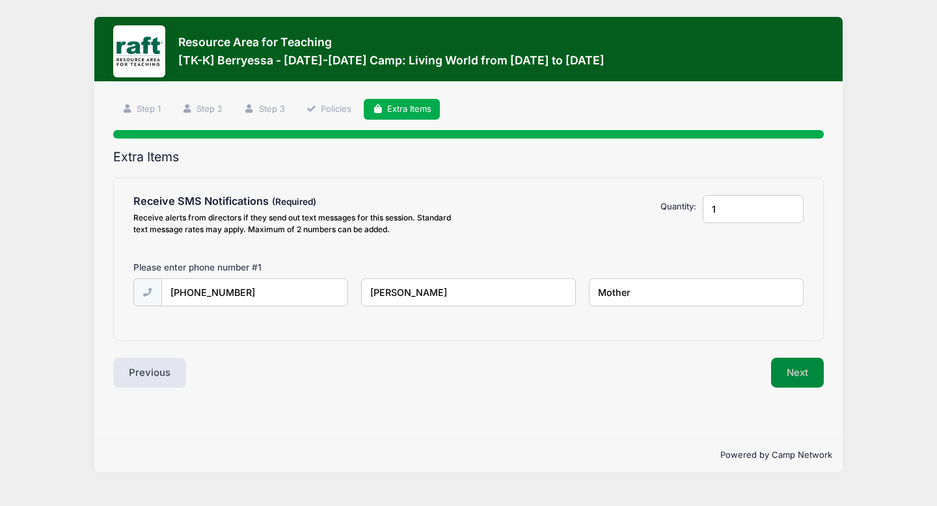
click at [791, 373] on button "Next" at bounding box center [797, 373] width 53 height 30
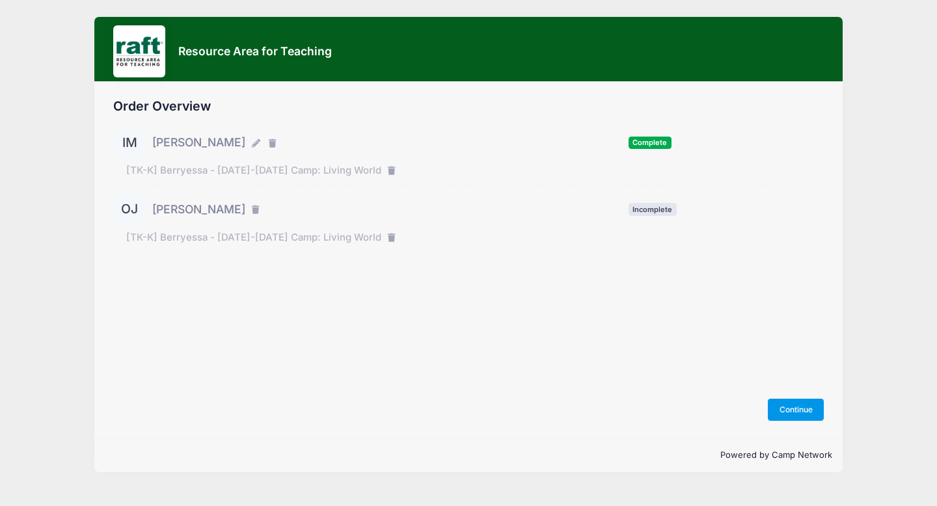
click at [790, 413] on button "Continue" at bounding box center [796, 410] width 56 height 22
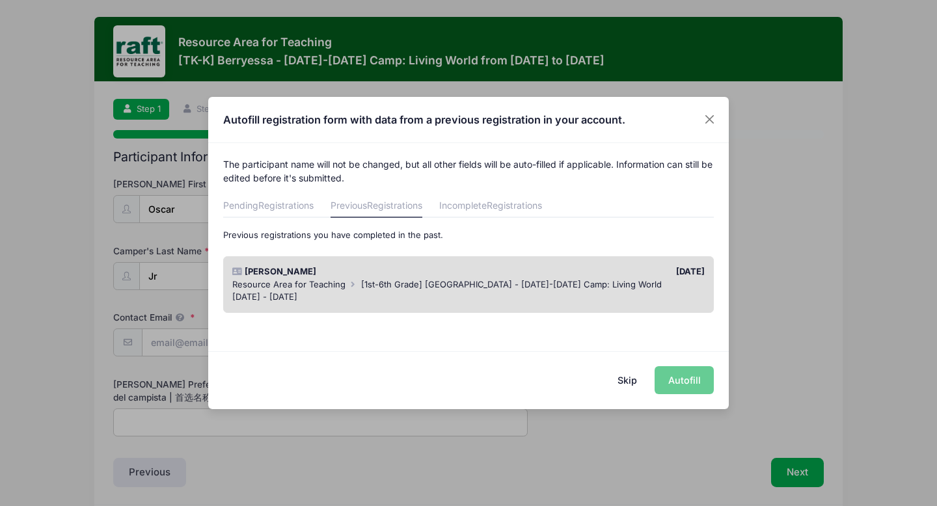
click at [700, 378] on div "Skip Autofill" at bounding box center [468, 381] width 521 height 58
click at [646, 297] on div "Oct 6 - Oct 10, 2025" at bounding box center [468, 297] width 473 height 13
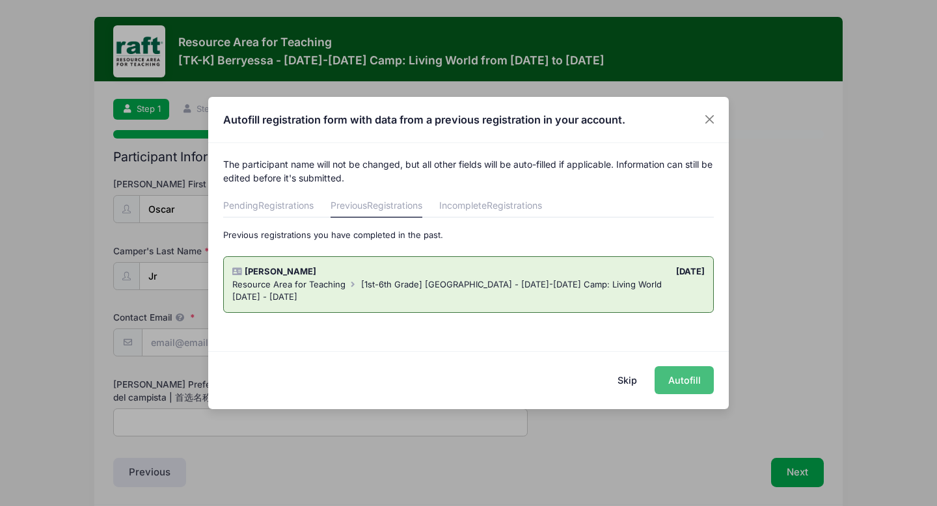
click at [691, 374] on button "Autofill" at bounding box center [684, 380] width 59 height 28
type input "tamiperez8564@gmail.com"
type input "[PERSON_NAME]"
type input "Brooktree"
type input "[DATE]"
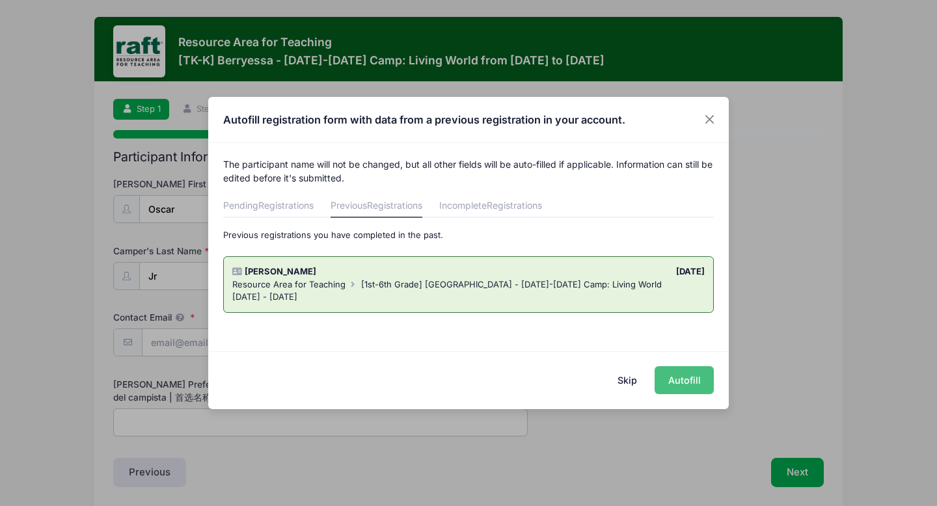
select select "Youth M"
type input "[PERSON_NAME]"
type input "4085208593"
type input "[EMAIL_ADDRESS][DOMAIN_NAME]"
type input "1991 Autumn Gold Drive"
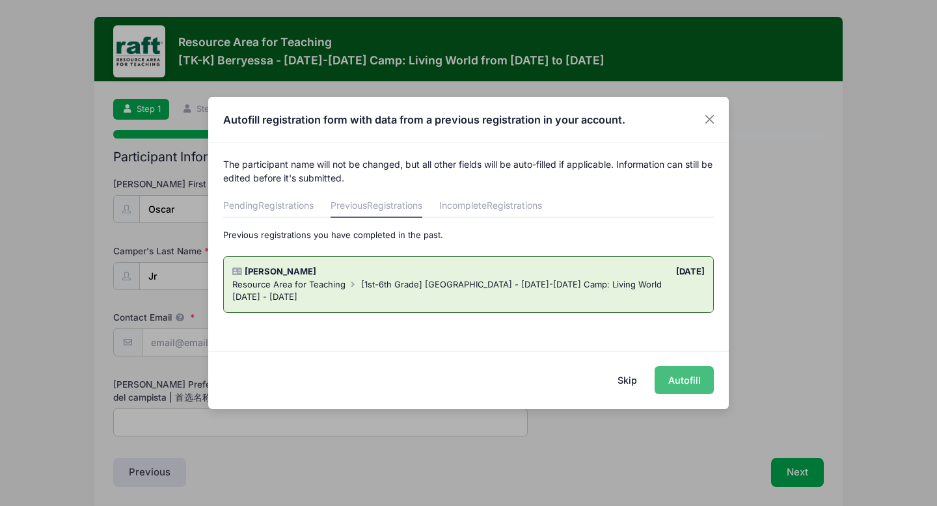
type input "San Jose"
select select "CA"
type input "95131"
type input "Amber Kirk"
type input "6504402495"
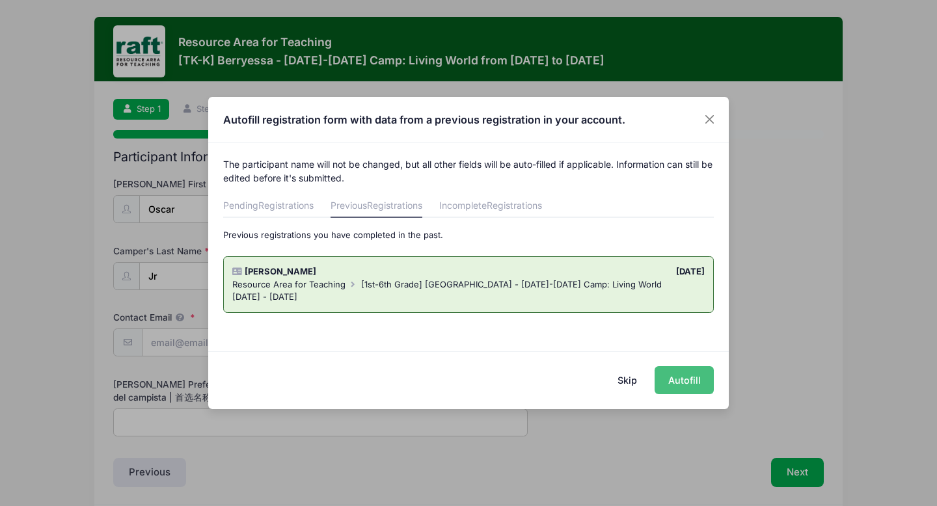
type input "ambler3553@yahoo.com"
type input "Ashley Kirk"
type input "6509247043"
type input "ashleykirk.1989@icloud.com"
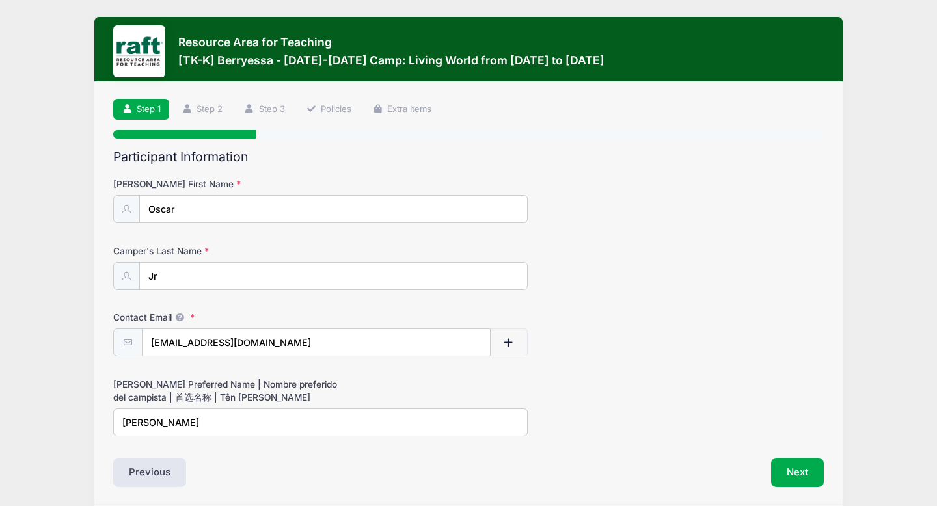
scroll to position [49, 0]
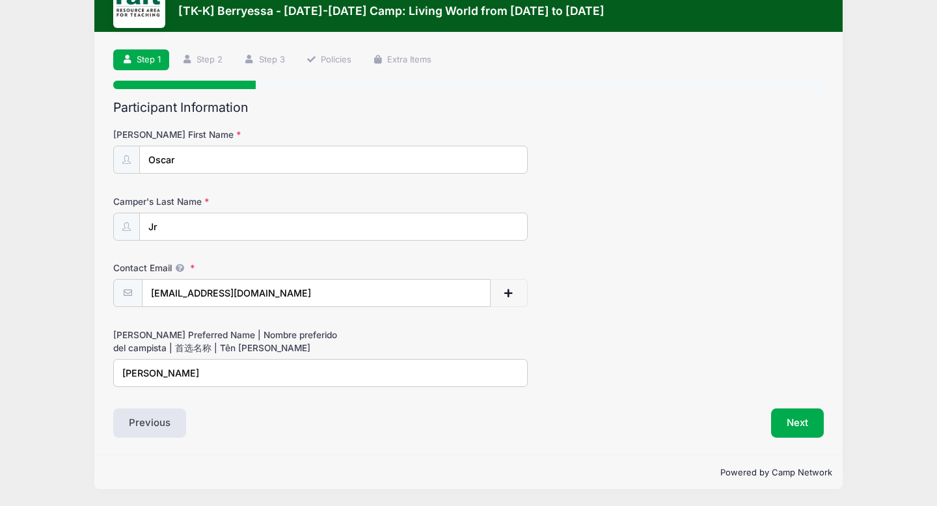
click at [760, 409] on div "Next" at bounding box center [650, 424] width 362 height 30
click at [803, 419] on button "Next" at bounding box center [797, 424] width 53 height 30
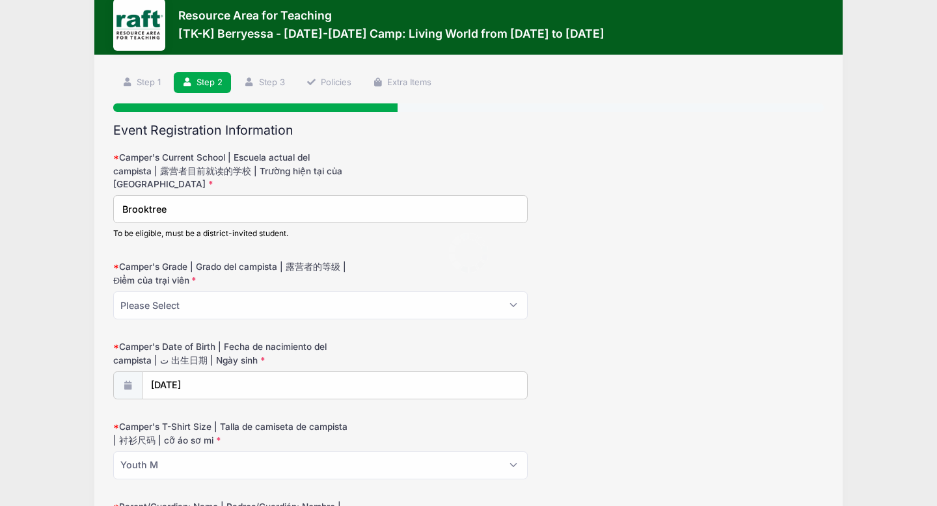
scroll to position [0, 0]
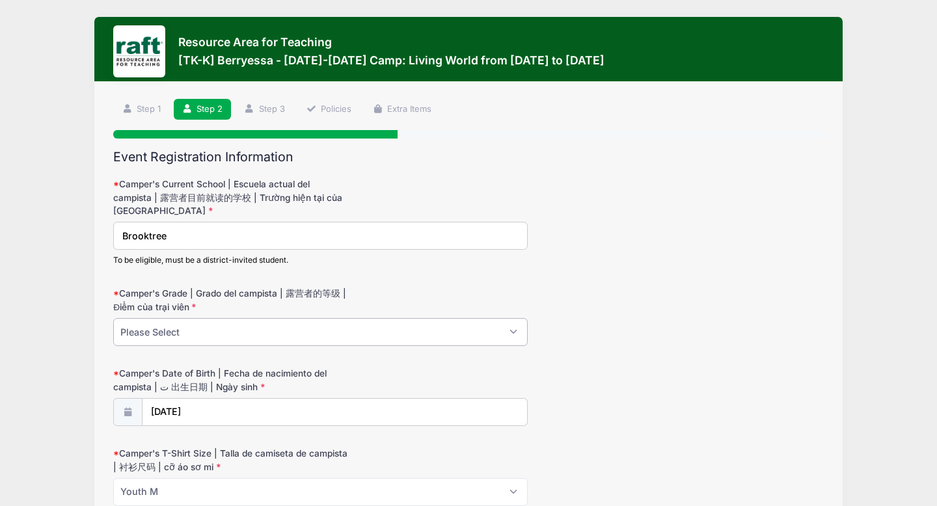
click at [195, 337] on select "Please Select TK K" at bounding box center [320, 332] width 415 height 28
select select "TK"
click at [113, 318] on select "Please Select TK K" at bounding box center [320, 332] width 415 height 28
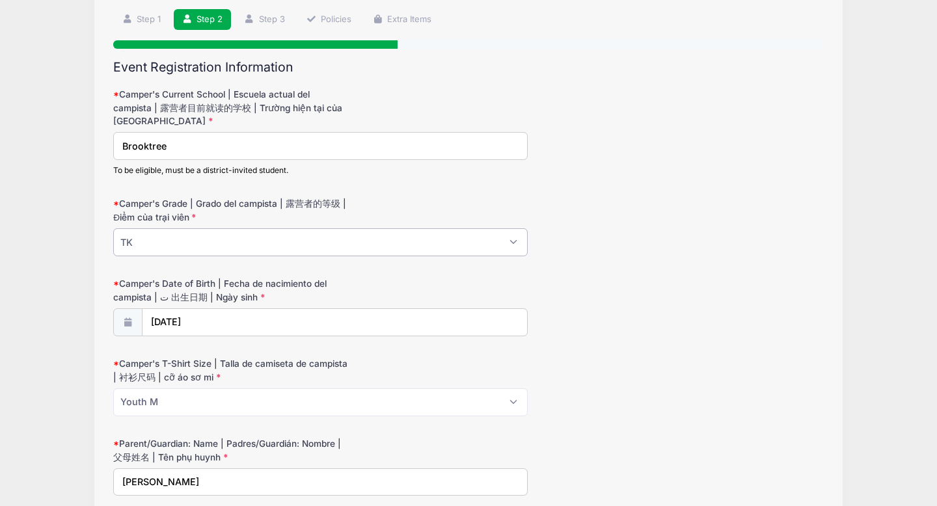
scroll to position [104, 0]
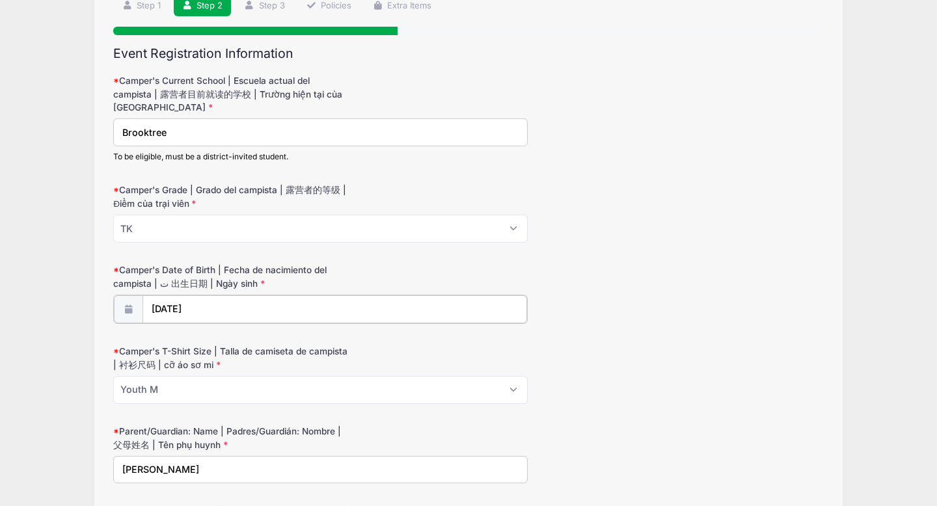
type input "2015"
select select "7"
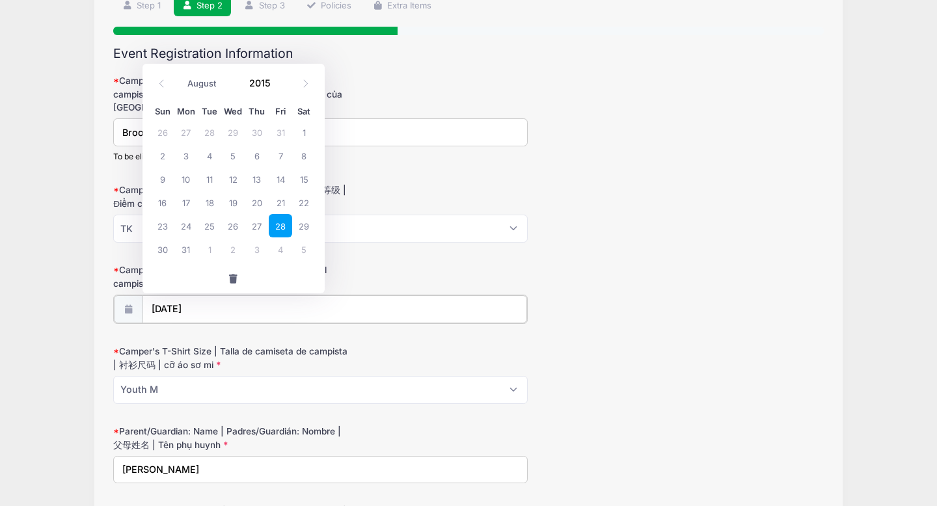
click at [219, 312] on input "08/28/2015" at bounding box center [335, 310] width 385 height 28
click at [282, 85] on span at bounding box center [281, 88] width 9 height 10
click at [282, 76] on span at bounding box center [281, 78] width 9 height 10
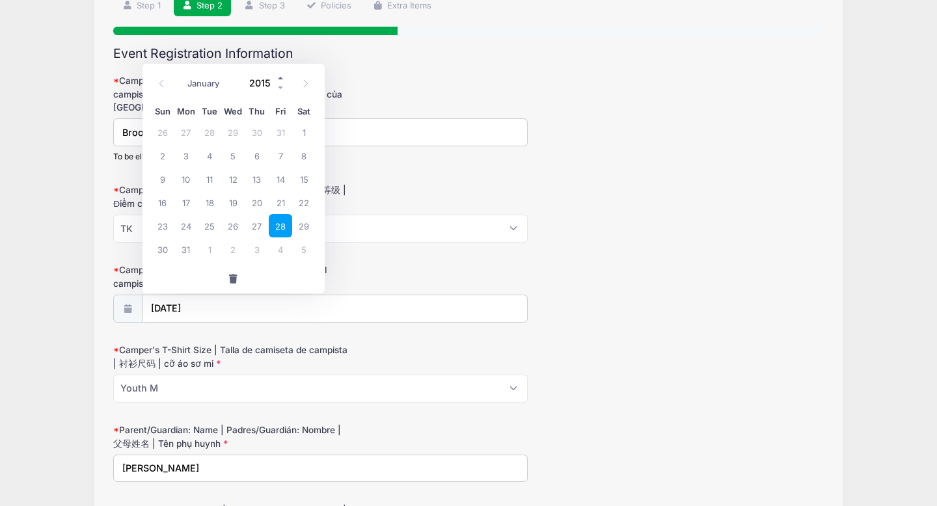
click at [282, 76] on span at bounding box center [281, 78] width 9 height 10
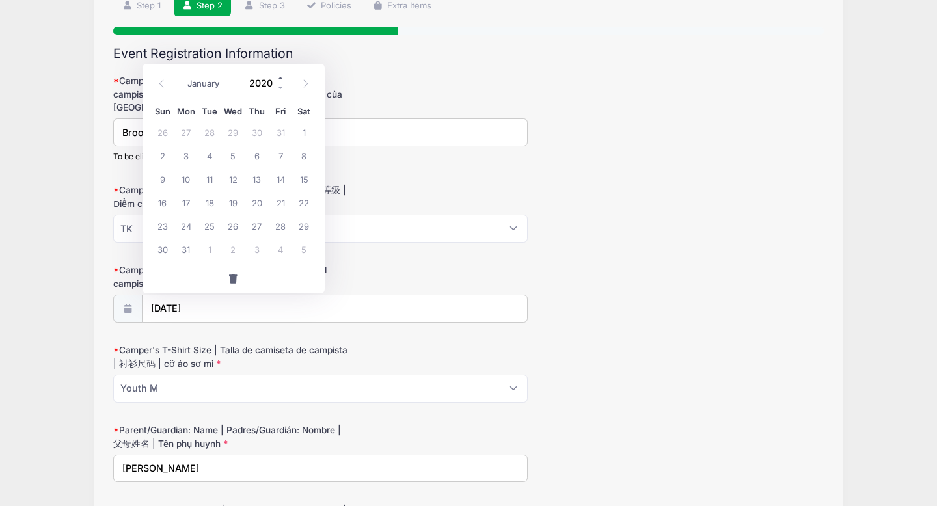
click at [282, 76] on span at bounding box center [281, 78] width 9 height 10
type input "2021"
click at [216, 85] on select "January February March April May June July August September October November De…" at bounding box center [211, 83] width 58 height 17
select select "0"
click at [182, 75] on select "January February March April May June July August September October November De…" at bounding box center [211, 83] width 58 height 17
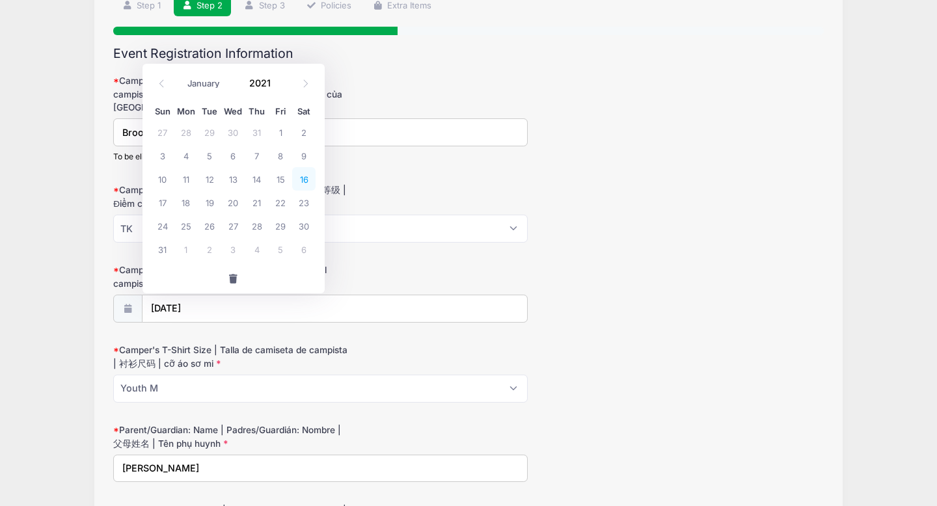
click at [304, 182] on span "16" at bounding box center [303, 178] width 23 height 23
type input "01/16/2021"
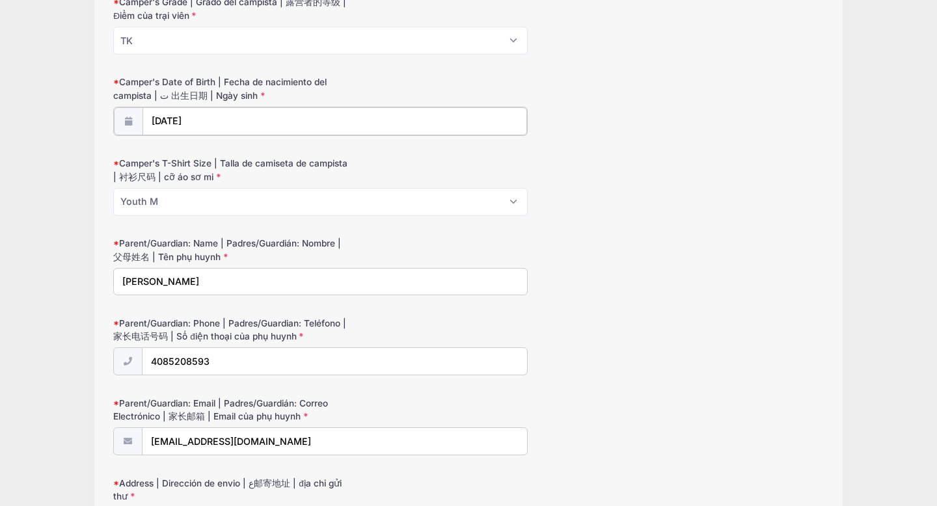
scroll to position [292, 0]
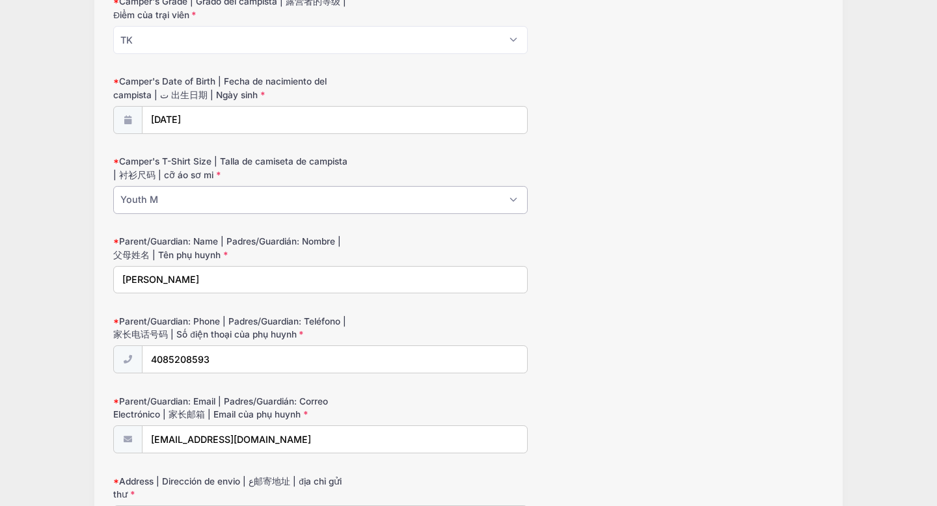
click at [186, 204] on select "Please Select Youth XS Youth S Youth M Youth L Youth XL Adult XS Adult S Adult …" at bounding box center [320, 200] width 415 height 28
select select "Youth S"
click at [113, 186] on select "Please Select Youth XS Youth S Youth M Youth L Youth XL Adult XS Adult S Adult …" at bounding box center [320, 200] width 415 height 28
drag, startPoint x: 223, startPoint y: 276, endPoint x: 65, endPoint y: 258, distance: 158.5
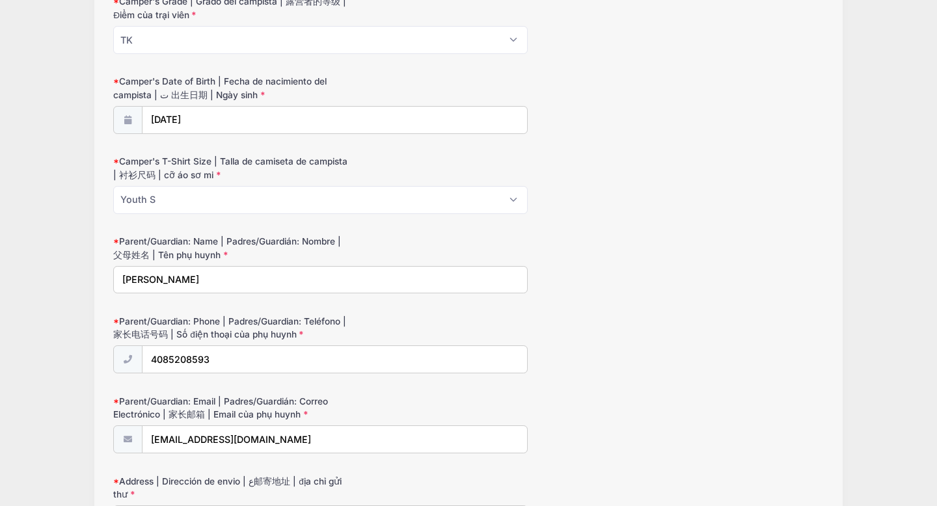
scroll to position [337, 0]
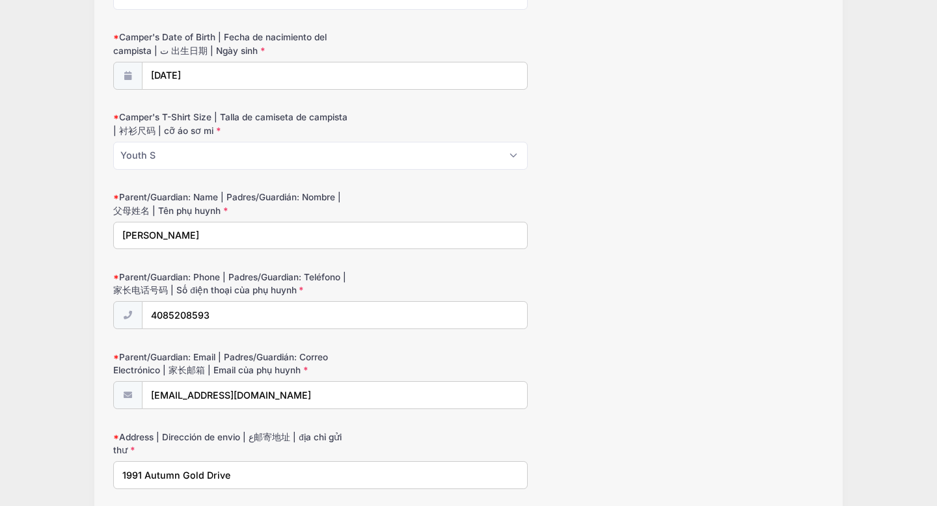
type input "Ashley Kirk"
drag, startPoint x: 220, startPoint y: 316, endPoint x: 126, endPoint y: 309, distance: 94.7
click at [126, 309] on div "4085208593" at bounding box center [320, 315] width 415 height 29
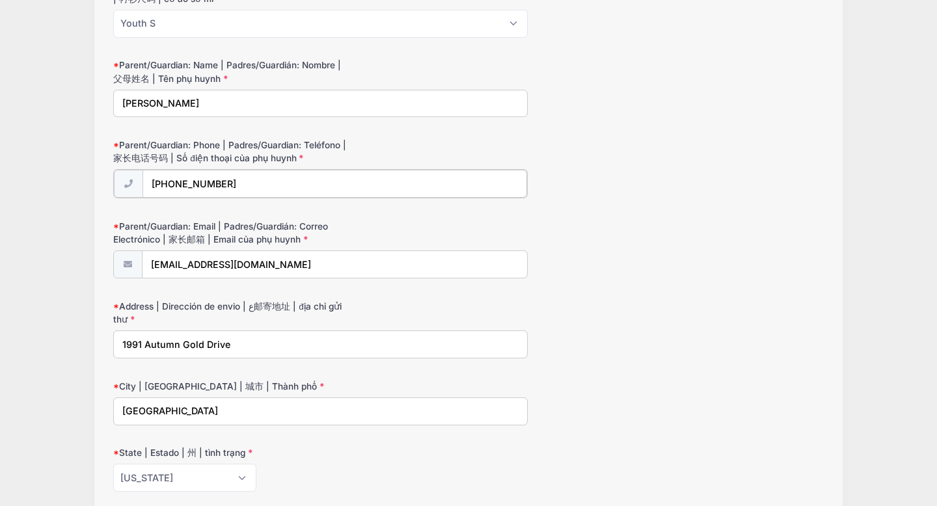
scroll to position [475, 0]
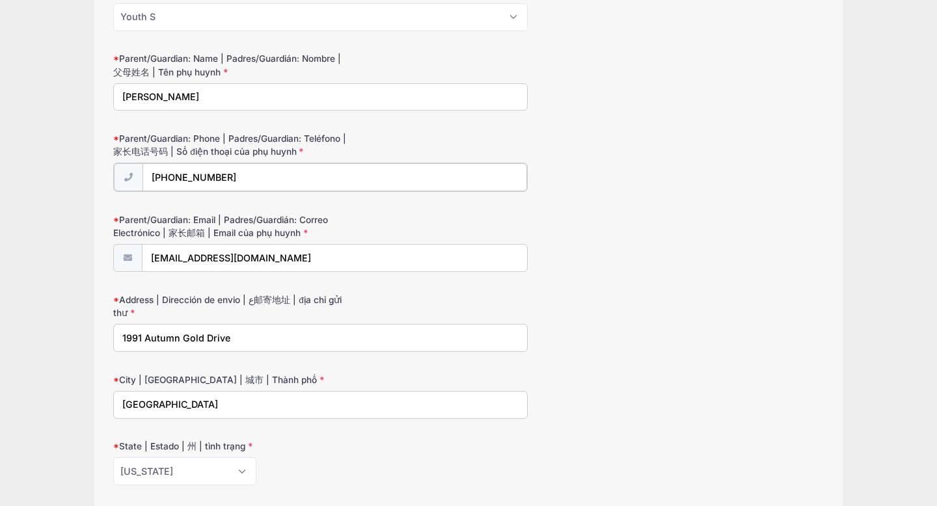
type input "(650) 924-7043"
drag, startPoint x: 280, startPoint y: 256, endPoint x: 146, endPoint y: 236, distance: 135.5
click at [146, 236] on div "Parent/Guardian: Email | Padres/Guardián: Correo Electrónico | 家长邮箱 | Email của…" at bounding box center [468, 242] width 711 height 60
click at [141, 235] on label "Parent/Guardian: Email | Padres/Guardián: Correo Electrónico | 家长邮箱 | Email của…" at bounding box center [231, 225] width 237 height 27
click at [143, 243] on input "ashleykirk.1989@icloid" at bounding box center [335, 257] width 385 height 28
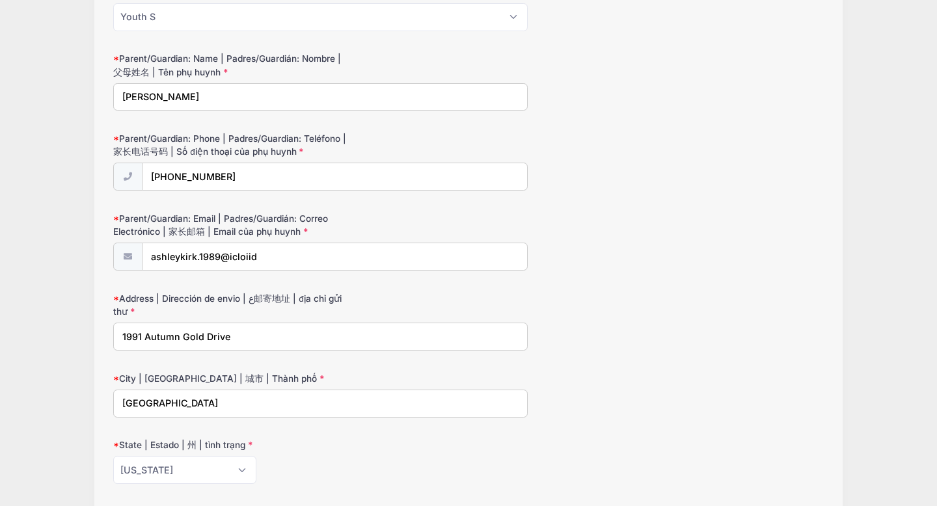
click at [141, 235] on label "Parent/Guardian: Email | Padres/Guardián: Correo Electrónico | 家长邮箱 | Email của…" at bounding box center [231, 225] width 237 height 27
click at [143, 243] on input "ashleykirk.1989@icloiid" at bounding box center [335, 257] width 385 height 28
click at [141, 235] on label "Parent/Guardian: Email | Padres/Guardián: Correo Electrónico | 家长邮箱 | Email của…" at bounding box center [231, 225] width 237 height 27
click at [142, 243] on input "ashleykirk.1989@icloiid" at bounding box center [335, 257] width 386 height 28
click at [141, 235] on label "Parent/Guardian: Email | Padres/Guardián: Correo Electrónico | 家长邮箱 | Email của…" at bounding box center [231, 225] width 237 height 27
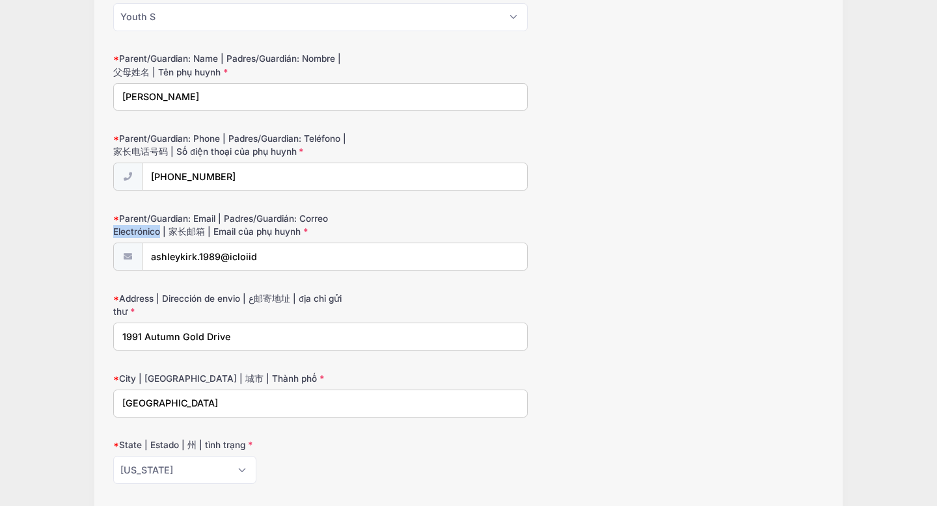
click at [142, 243] on input "ashleykirk.1989@icloiid" at bounding box center [335, 257] width 386 height 28
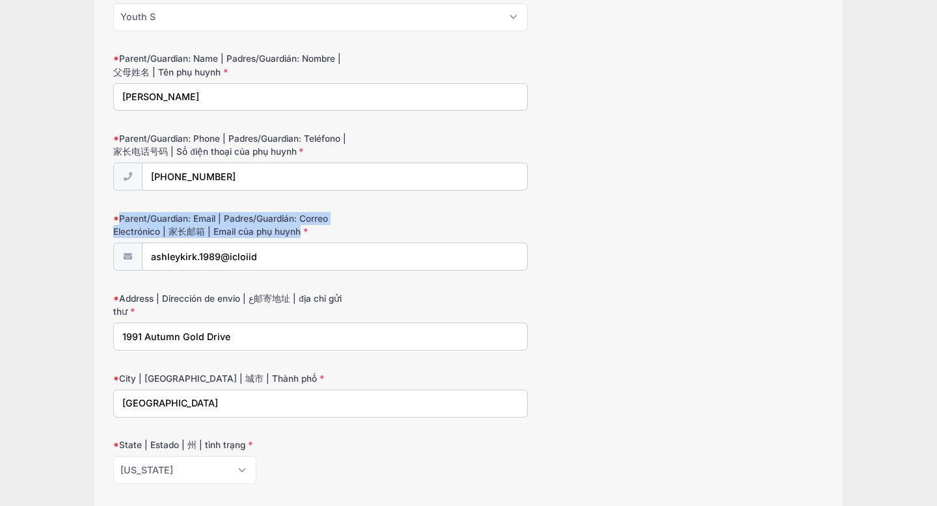
click at [141, 235] on label "Parent/Guardian: Email | Padres/Guardián: Correo Electrónico | 家长邮箱 | Email của…" at bounding box center [231, 225] width 237 height 27
click at [142, 243] on input "ashleykirk.1989@icloiid" at bounding box center [335, 257] width 386 height 28
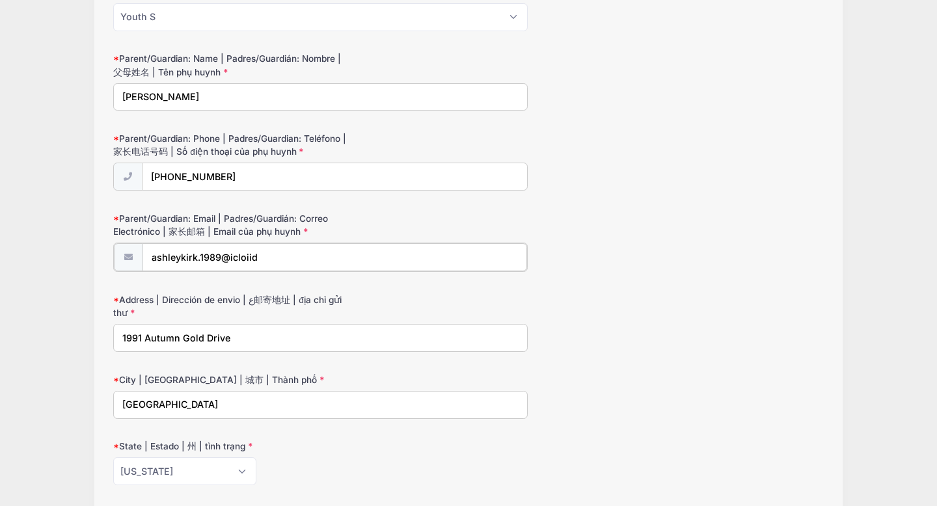
click at [272, 247] on input "ashleykirk.1989@icloiid" at bounding box center [335, 257] width 385 height 28
click at [266, 258] on input "ashleykirk.1989@icloiid" at bounding box center [335, 257] width 385 height 28
click at [266, 256] on input "ashleykirk.1989@icloud.c" at bounding box center [335, 257] width 385 height 28
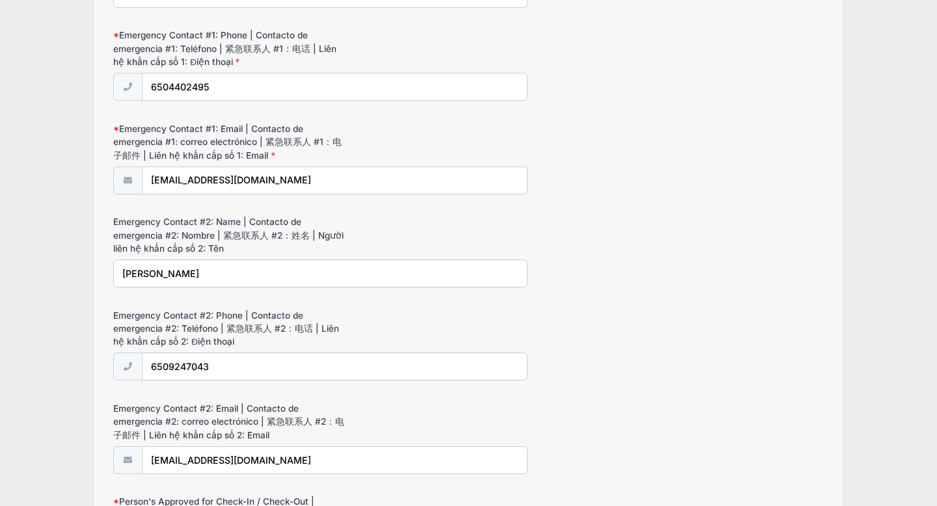
scroll to position [1114, 0]
type input "ashleykirk.1989@icloud.com"
drag, startPoint x: 195, startPoint y: 277, endPoint x: 110, endPoint y: 267, distance: 85.2
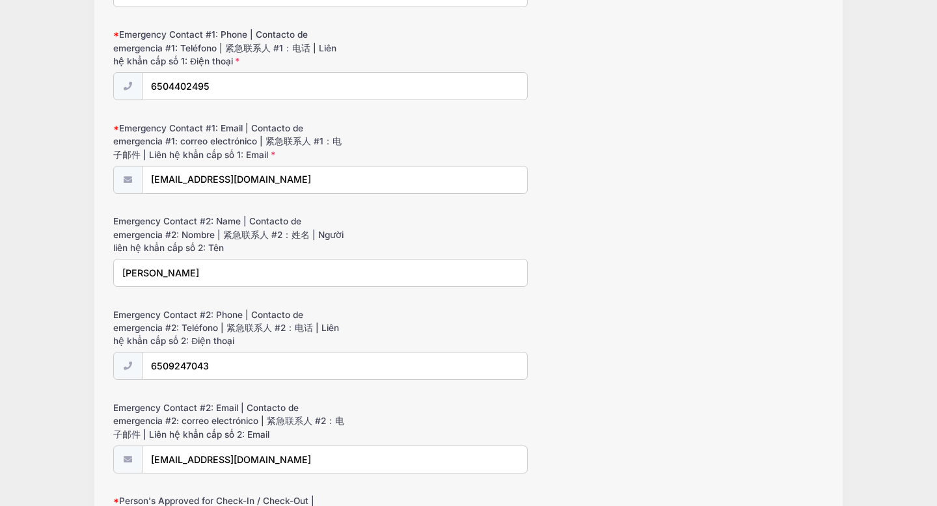
type input "Tami Perez"
drag, startPoint x: 232, startPoint y: 365, endPoint x: 117, endPoint y: 363, distance: 114.6
click at [117, 363] on div "6509247043" at bounding box center [320, 366] width 415 height 29
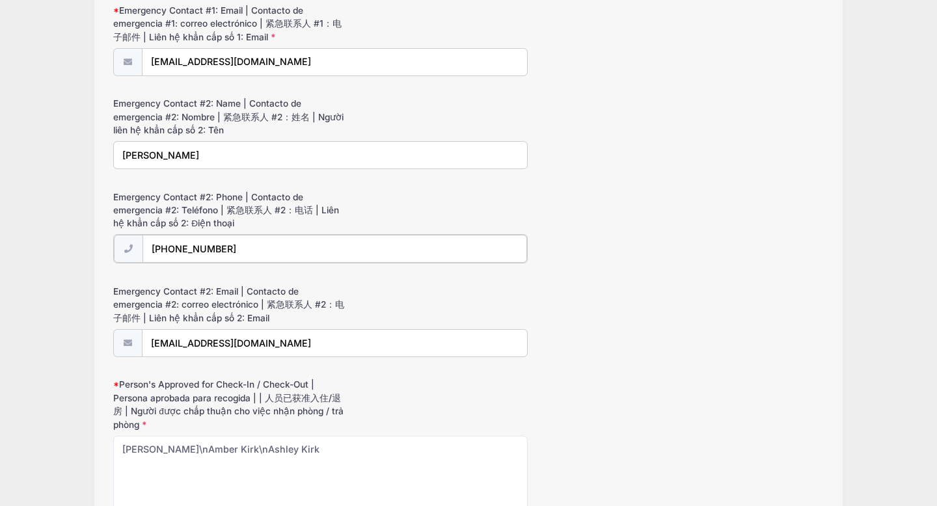
scroll to position [1232, 0]
type input "(408) 520-8593"
drag, startPoint x: 290, startPoint y: 335, endPoint x: 122, endPoint y: 333, distance: 167.3
click at [122, 333] on div "ashleykirk.1989@icloud.com" at bounding box center [320, 341] width 415 height 29
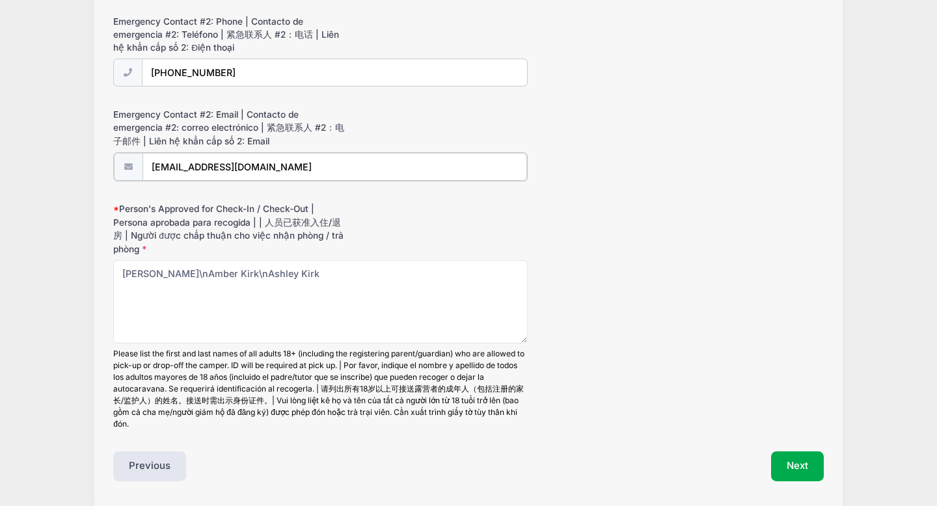
scroll to position [1413, 0]
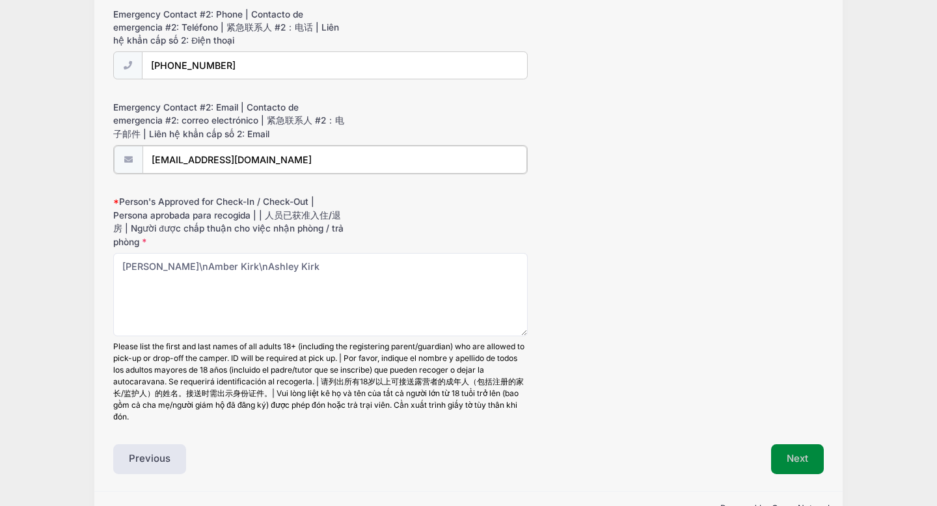
type input "[EMAIL_ADDRESS][DOMAIN_NAME]"
click at [803, 471] on button "Next" at bounding box center [797, 458] width 53 height 30
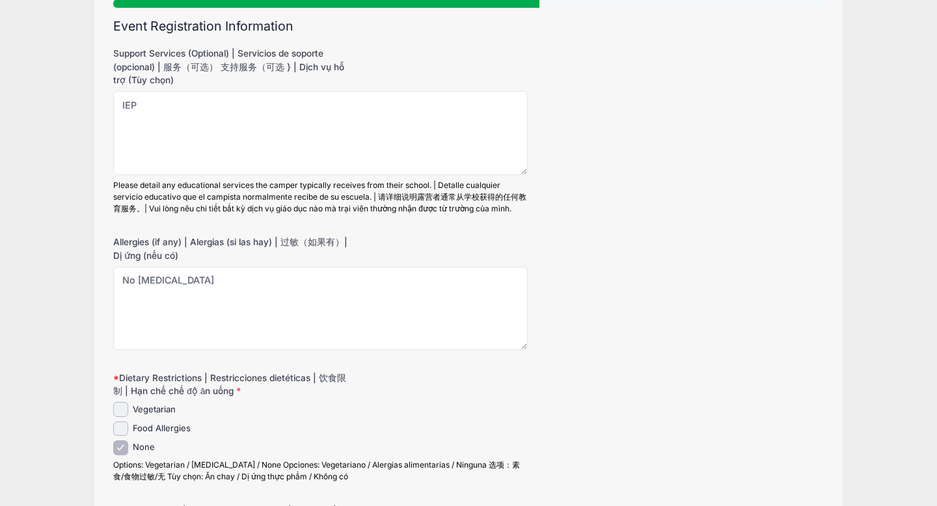
scroll to position [132, 0]
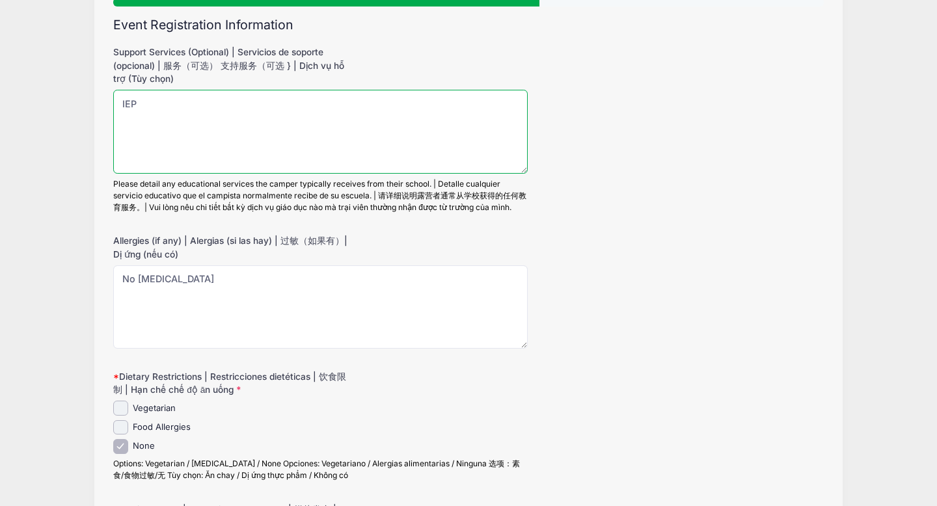
drag, startPoint x: 162, startPoint y: 114, endPoint x: 111, endPoint y: 107, distance: 51.3
type textarea "IEP"
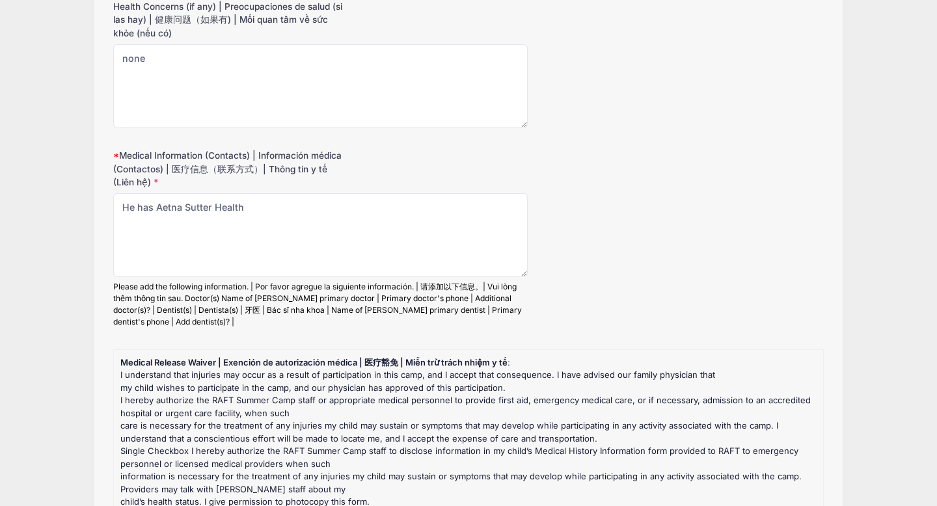
scroll to position [828, 0]
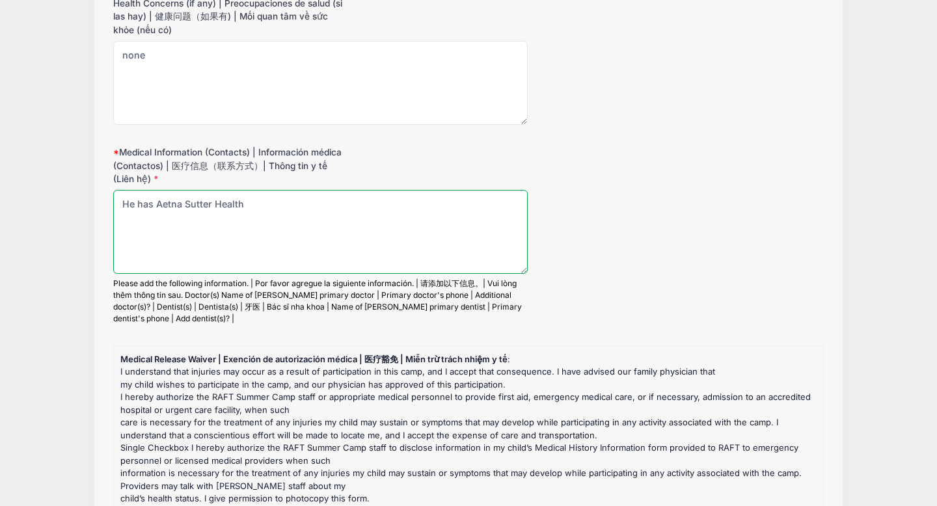
drag, startPoint x: 268, startPoint y: 206, endPoint x: 34, endPoint y: 204, distance: 234.4
type textarea "He has Aetna Sutter Health"
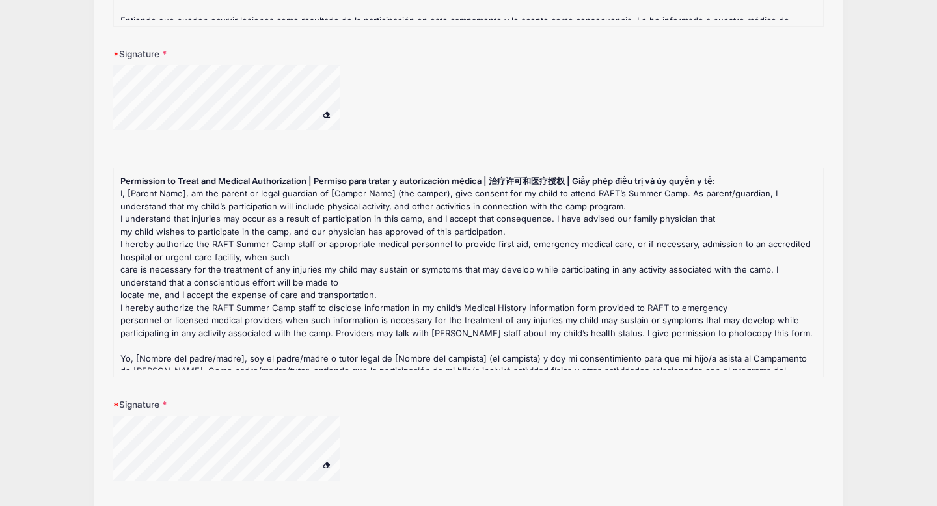
scroll to position [1366, 0]
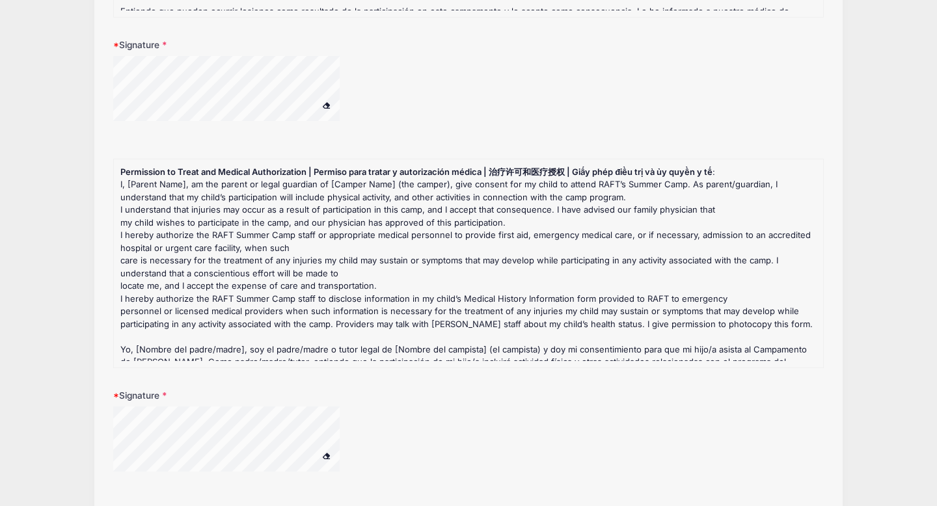
click at [325, 450] on div at bounding box center [243, 441] width 260 height 69
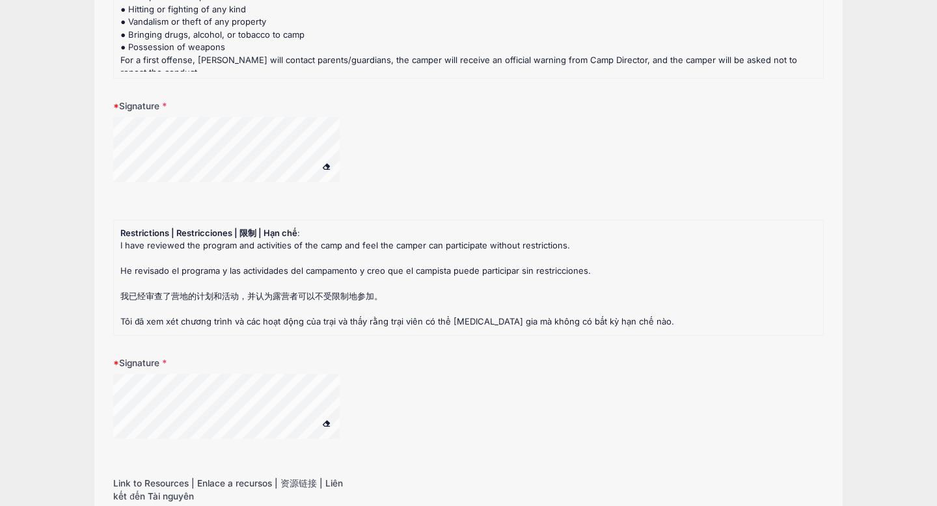
scroll to position [2034, 0]
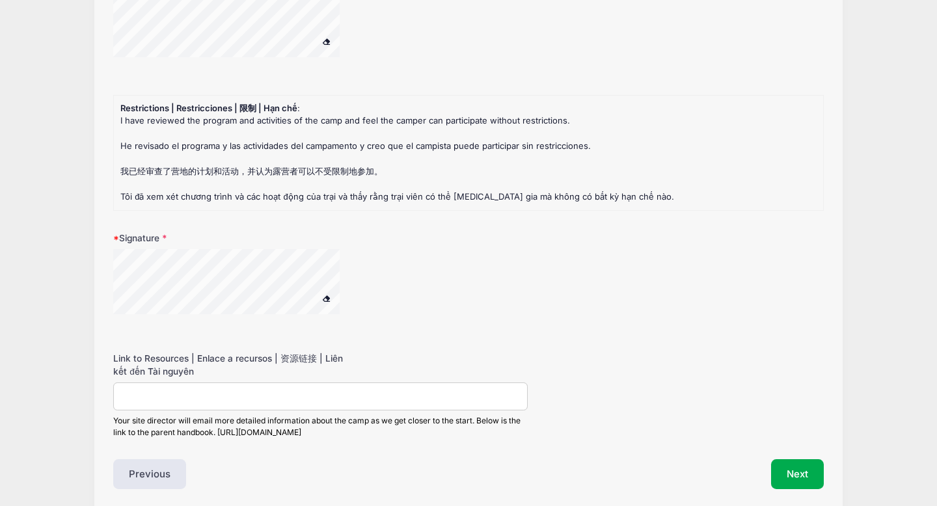
scroll to position [2193, 0]
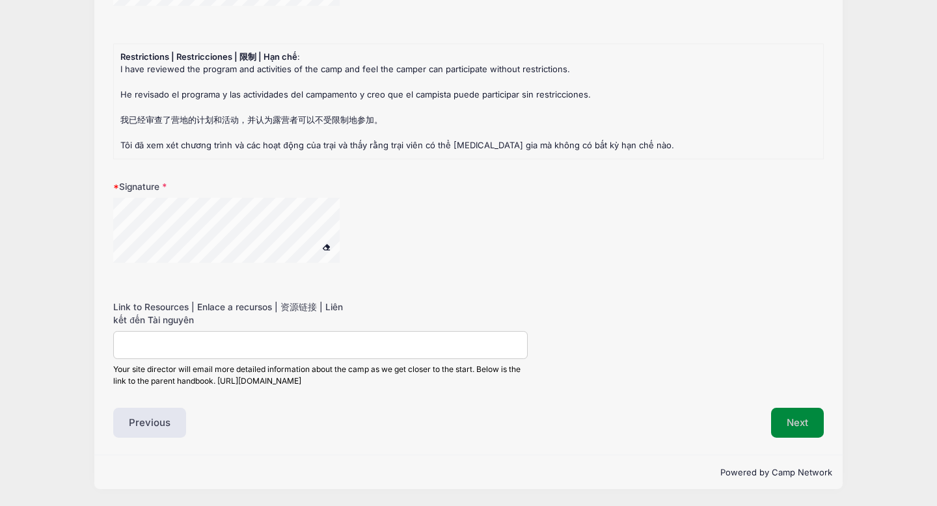
type textarea "Dr Simas Stein Medi Cal"
click at [798, 435] on button "Next" at bounding box center [797, 423] width 53 height 30
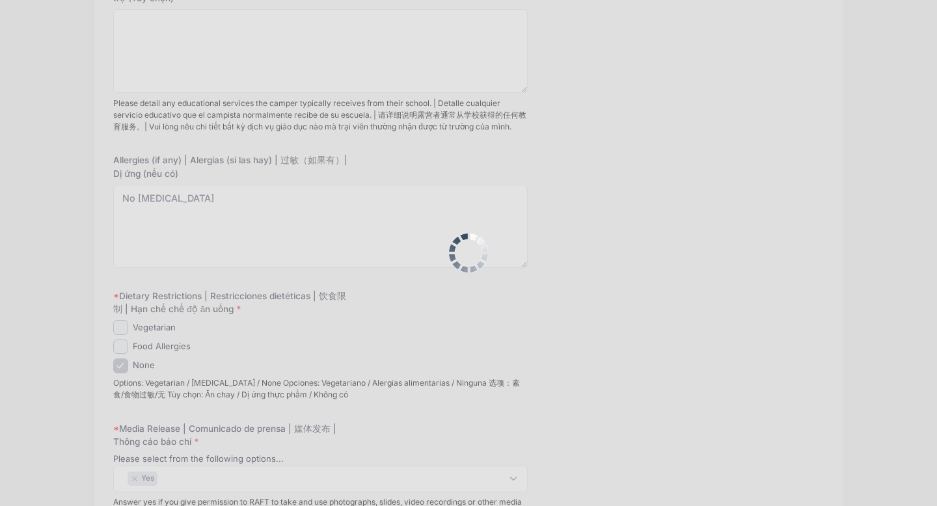
scroll to position [0, 0]
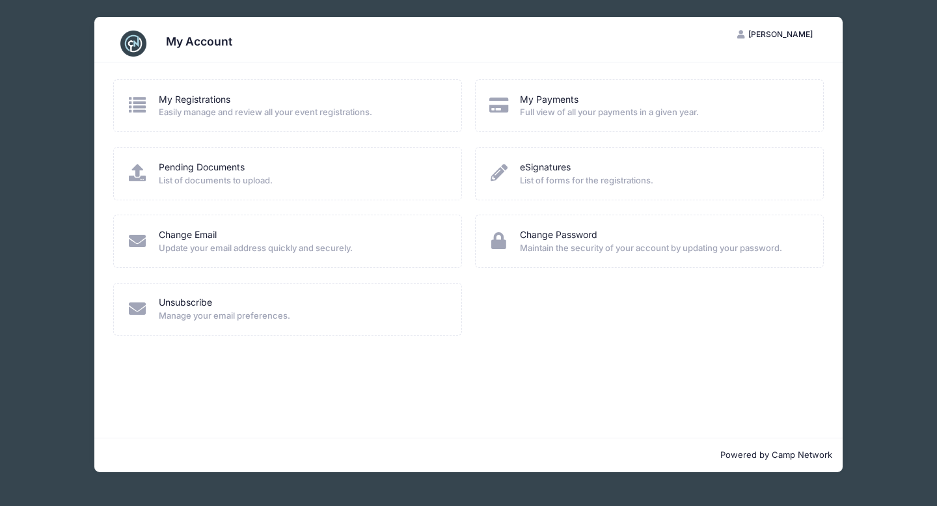
click at [225, 182] on span "List of documents to upload." at bounding box center [302, 180] width 286 height 13
click at [579, 114] on span "Full view of all your payments in a given year." at bounding box center [663, 112] width 286 height 13
drag, startPoint x: 568, startPoint y: 221, endPoint x: 575, endPoint y: 195, distance: 26.2
click at [568, 221] on div "Change Password Maintain the security of your account by updating your password." at bounding box center [649, 241] width 349 height 53
click at [601, 161] on div "eSignatures" at bounding box center [663, 168] width 286 height 14
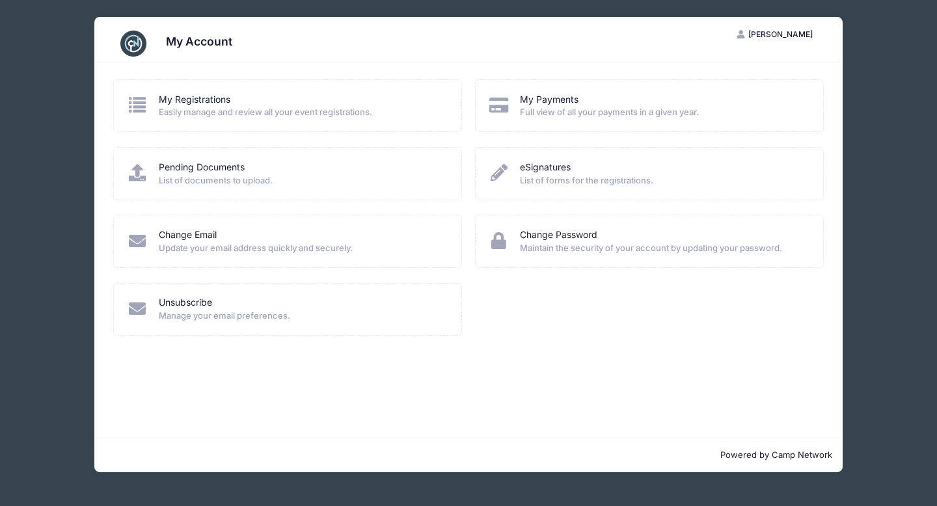
click at [782, 29] on button "TP Tami Perez" at bounding box center [775, 34] width 98 height 22
click at [708, 59] on link "My Account" at bounding box center [743, 66] width 150 height 25
click at [195, 108] on span "Easily manage and review all your event registrations." at bounding box center [302, 112] width 286 height 13
click at [143, 97] on icon at bounding box center [137, 104] width 21 height 17
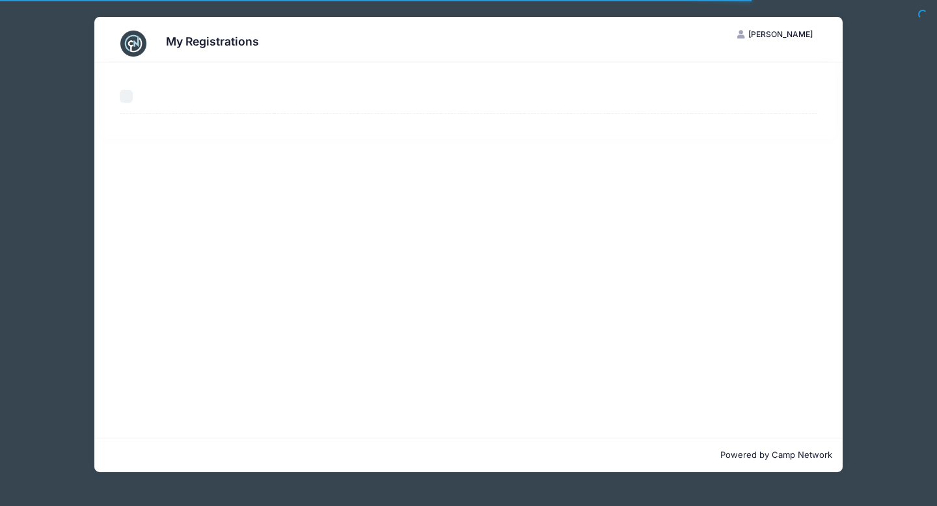
select select "50"
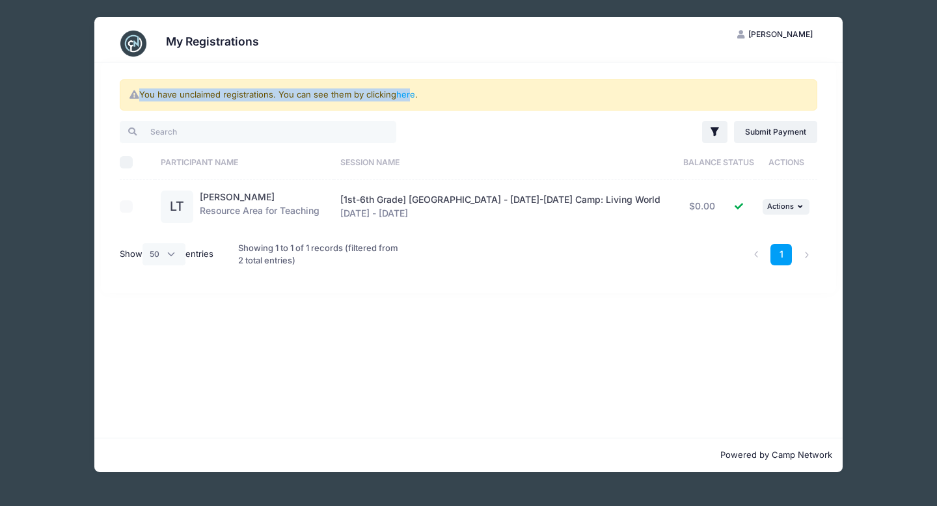
click at [411, 89] on div "You have unclaimed registrations. You can see them by clicking here ." at bounding box center [469, 94] width 698 height 31
click at [413, 95] on link "here" at bounding box center [405, 94] width 19 height 10
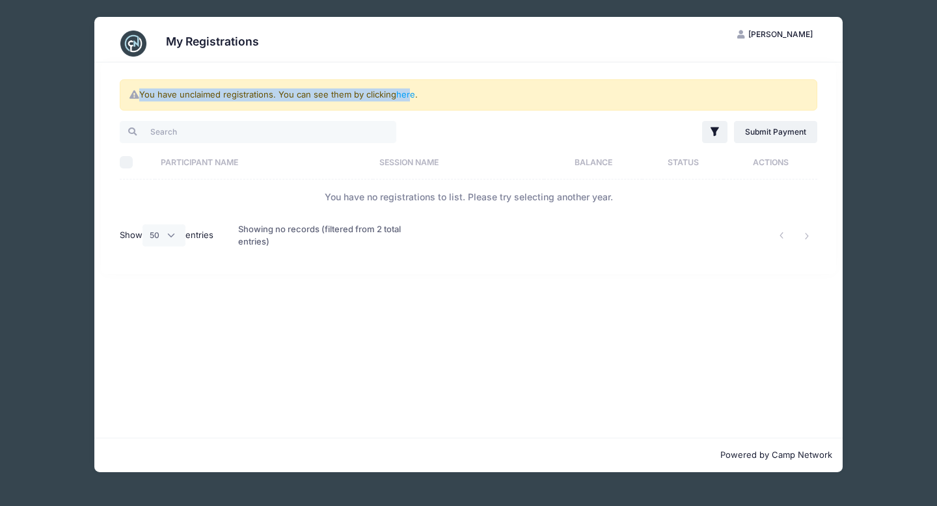
click at [806, 28] on button "TP Tami Perez" at bounding box center [775, 34] width 98 height 22
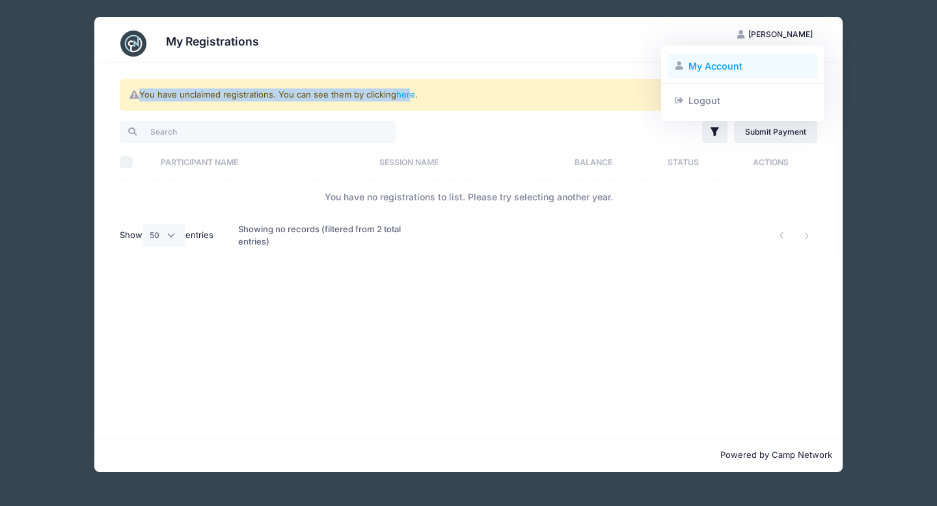
click at [731, 56] on link "My Account" at bounding box center [743, 66] width 150 height 25
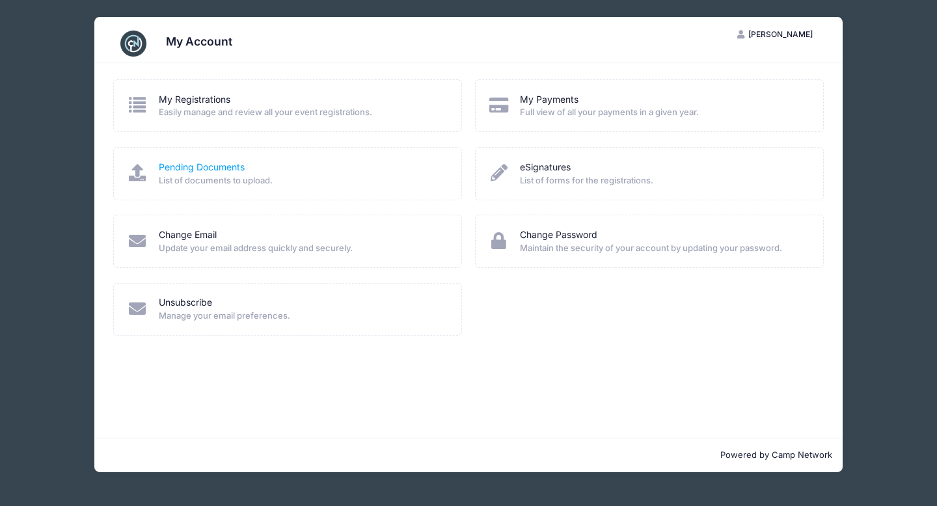
click at [234, 163] on link "Pending Documents" at bounding box center [202, 168] width 86 height 14
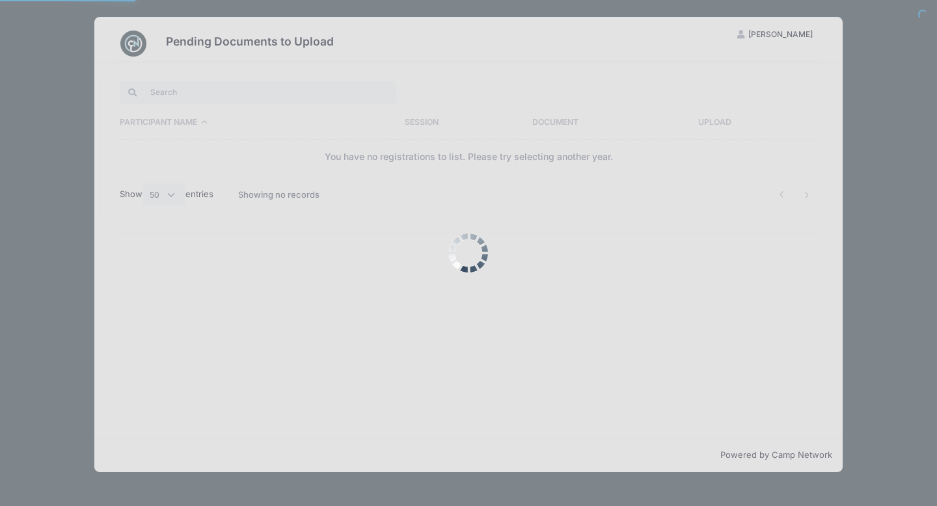
select select "50"
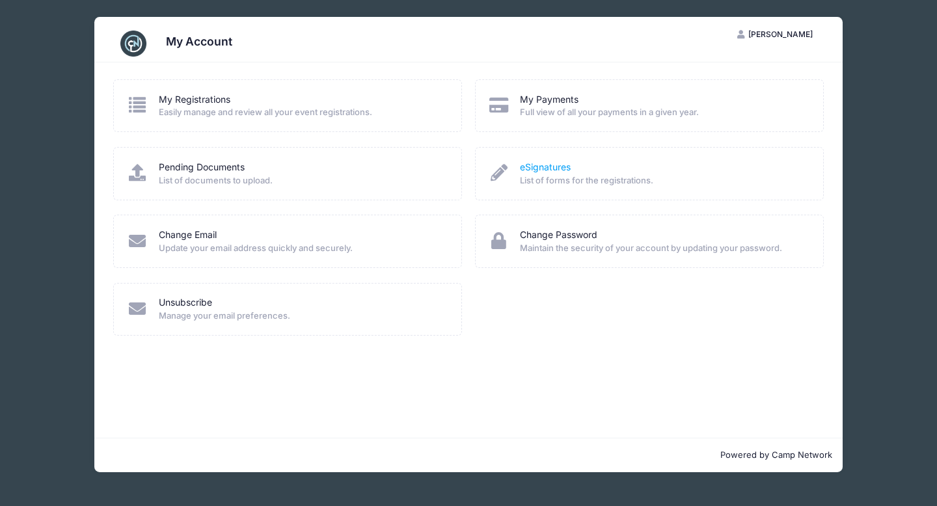
click at [554, 167] on link "eSignatures" at bounding box center [545, 168] width 51 height 14
click at [298, 101] on div "My Registrations" at bounding box center [302, 100] width 286 height 14
click at [149, 104] on div "My Registrations Easily manage and review all your event registrations." at bounding box center [288, 106] width 322 height 26
click at [191, 100] on link "My Registrations" at bounding box center [195, 100] width 72 height 14
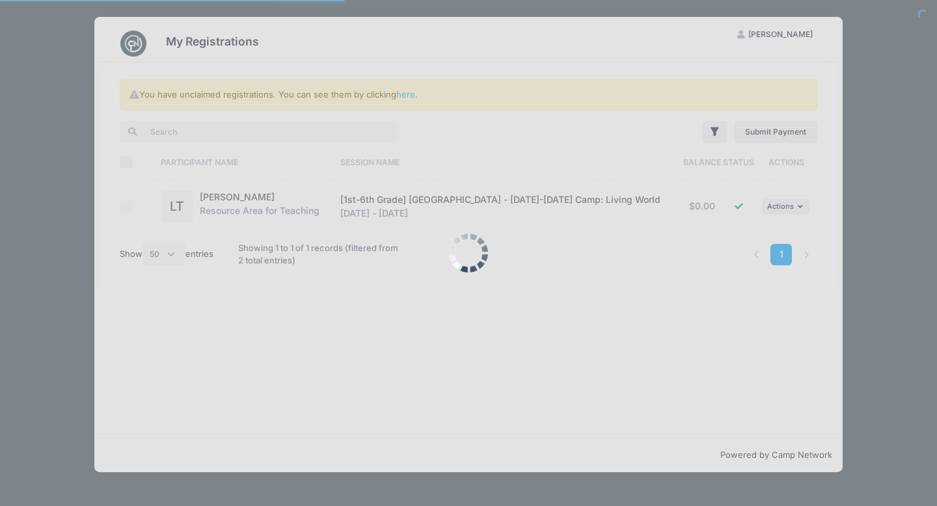
select select "50"
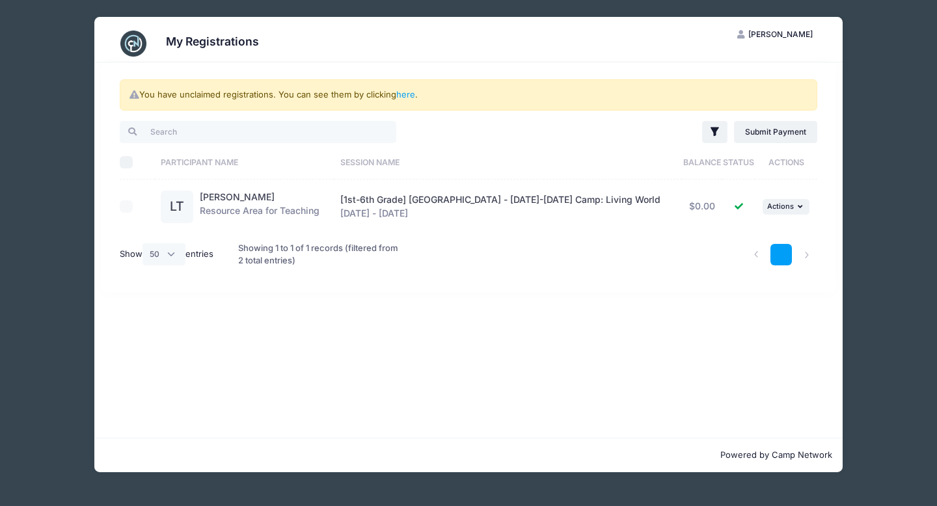
click at [784, 250] on link "1" at bounding box center [781, 254] width 21 height 21
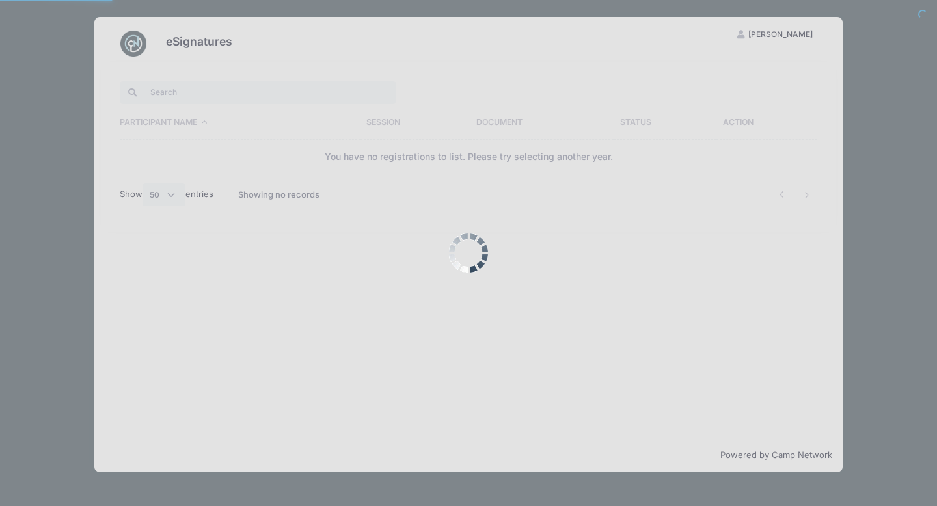
select select "50"
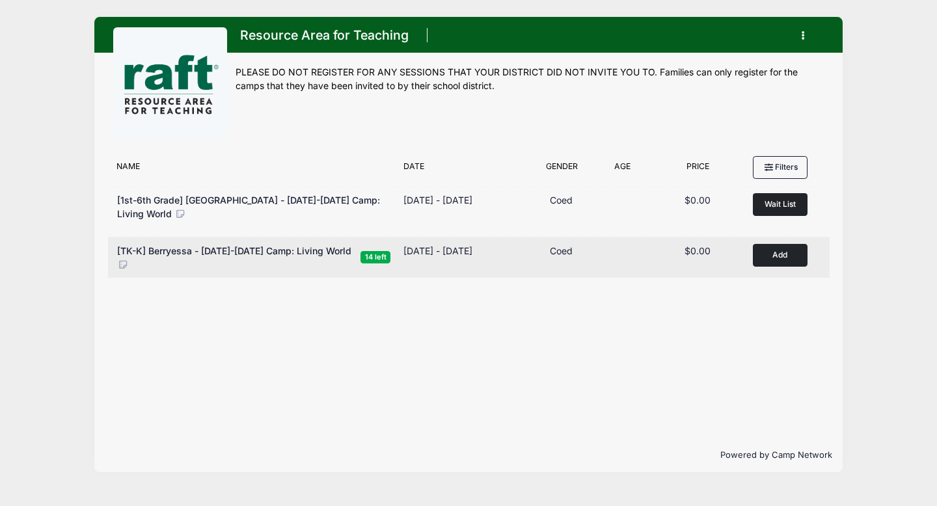
click at [784, 252] on button "Add to Cart" at bounding box center [780, 255] width 55 height 23
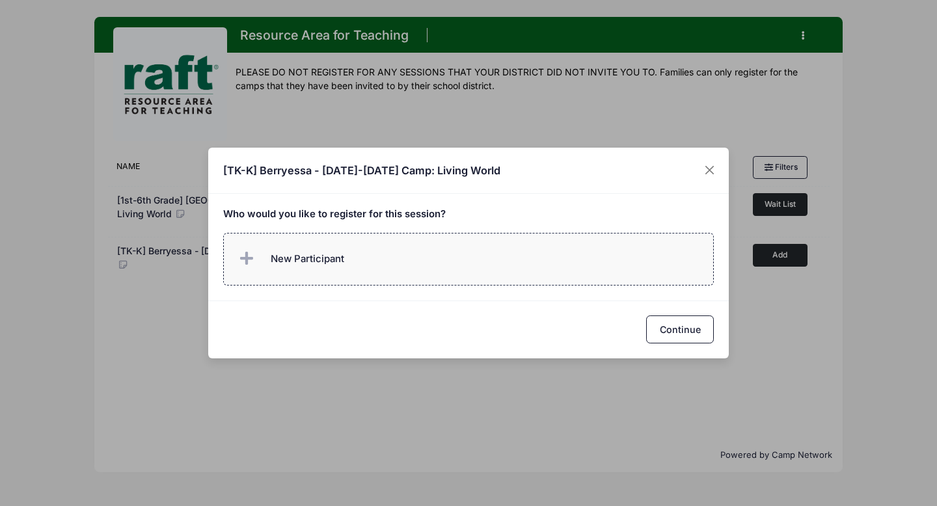
click at [263, 264] on span "New Participant" at bounding box center [290, 259] width 108 height 26
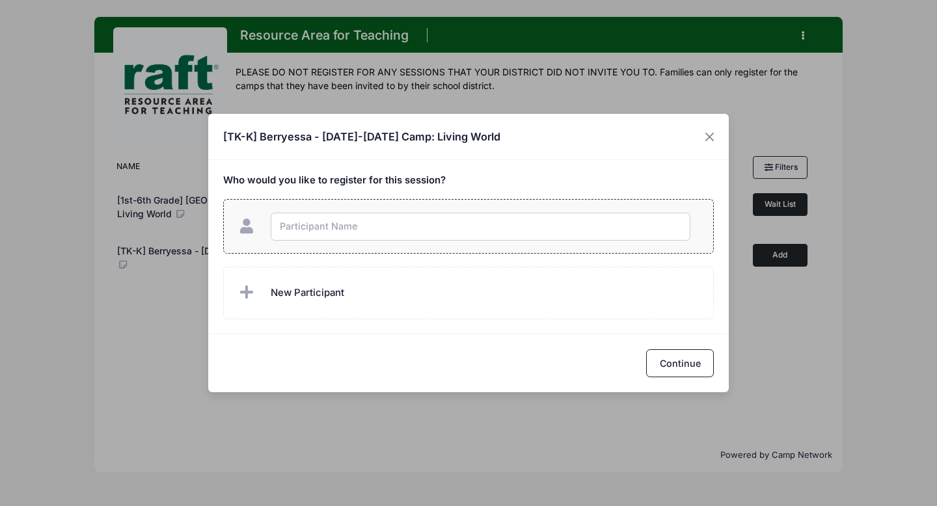
click at [343, 232] on input "text" at bounding box center [481, 227] width 420 height 28
type input "[PERSON_NAME]"
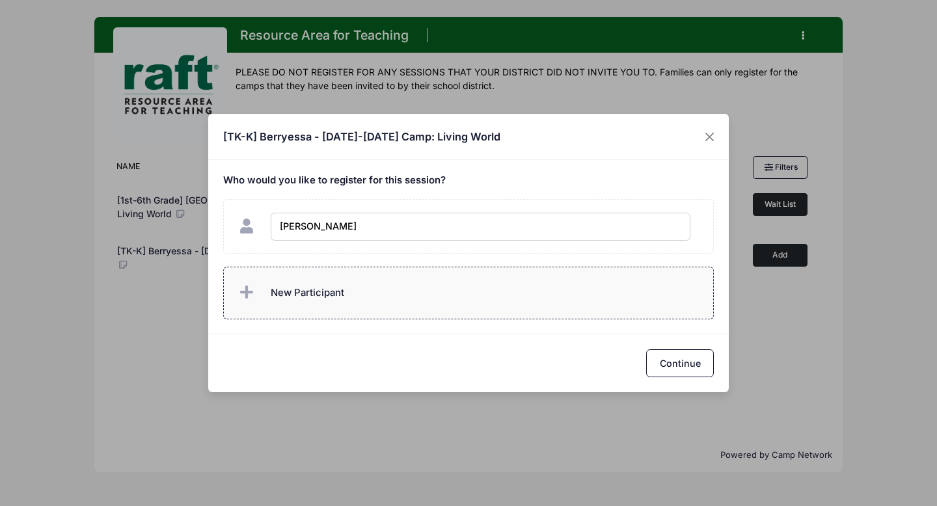
checkbox input "true"
click at [319, 302] on span "New Participant" at bounding box center [290, 293] width 108 height 26
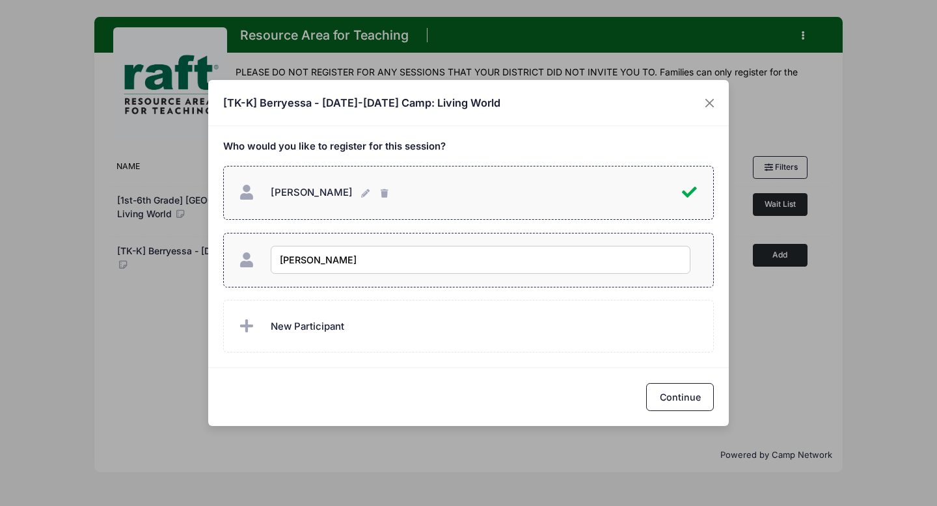
type input "[PERSON_NAME]"
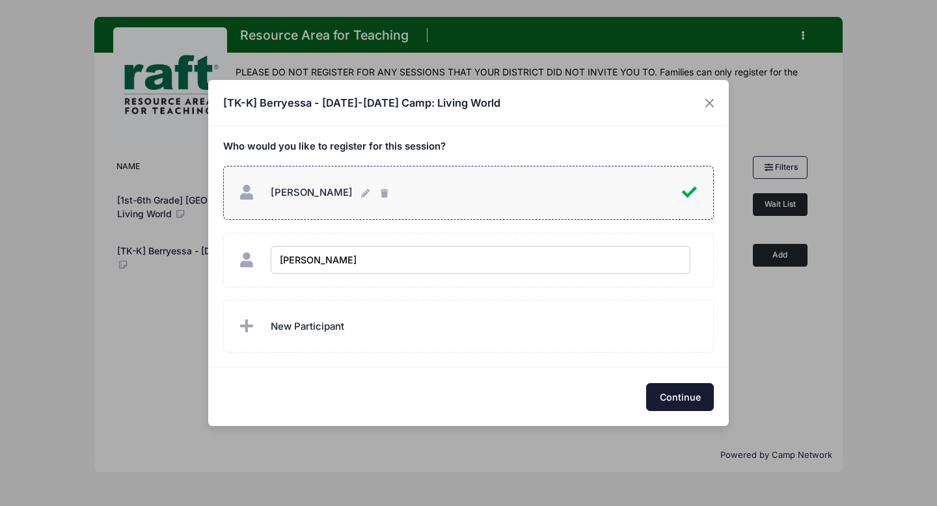
checkbox input "true"
click at [684, 403] on button "Continue" at bounding box center [680, 397] width 68 height 28
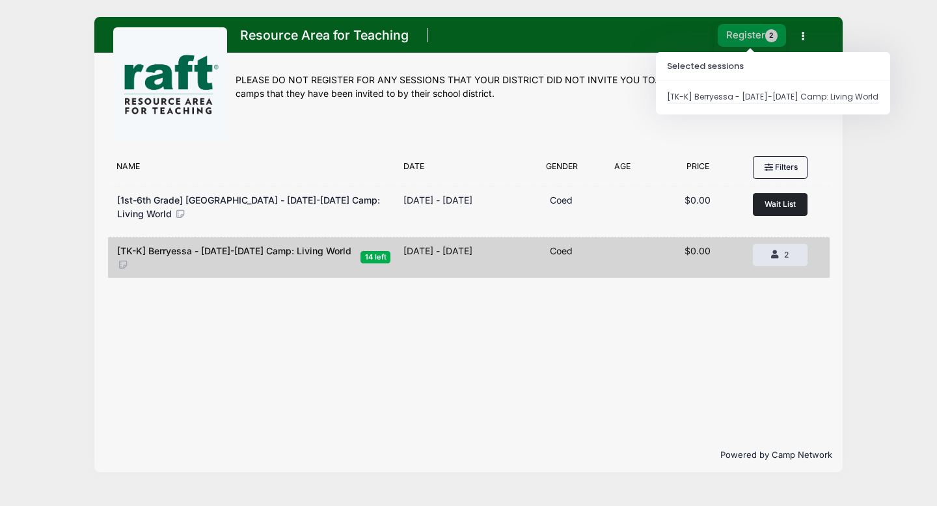
click at [749, 36] on button "Register 2" at bounding box center [752, 35] width 69 height 23
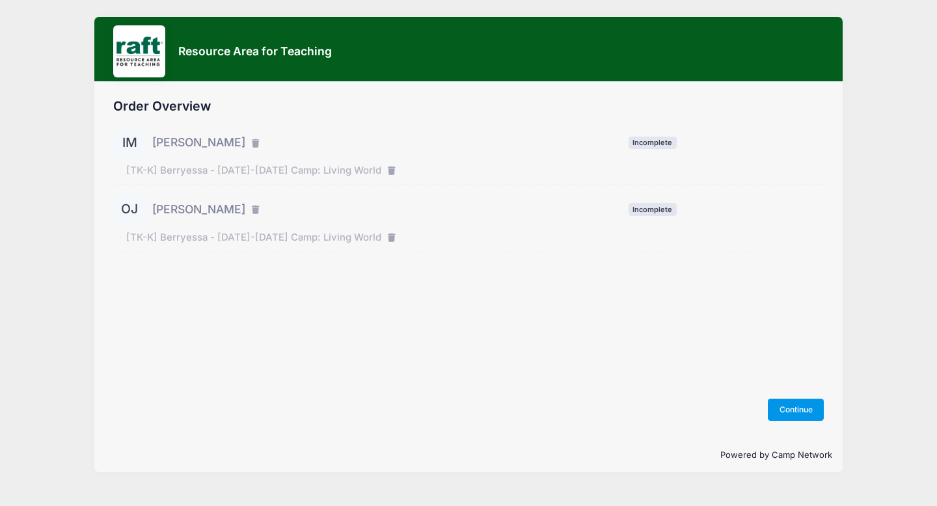
click at [790, 412] on button "Continue" at bounding box center [796, 410] width 56 height 22
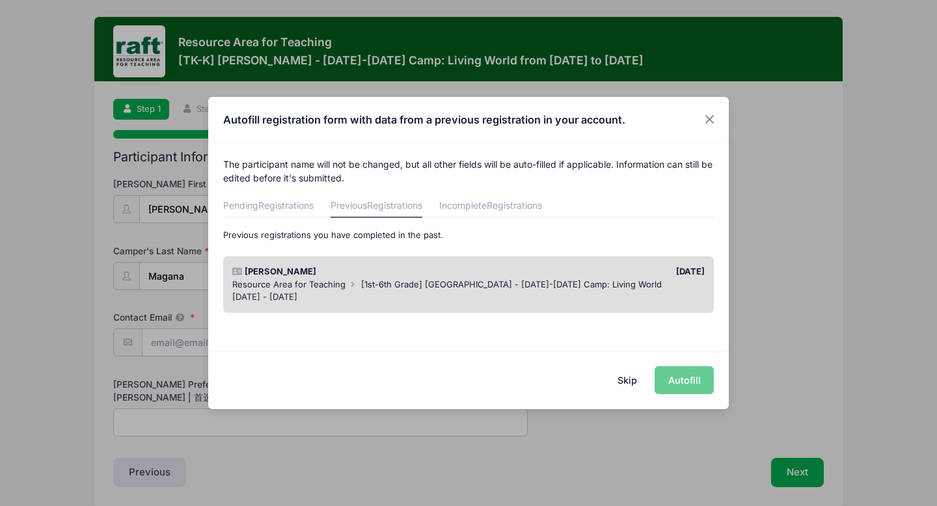
click at [685, 370] on div "Skip Autofill" at bounding box center [468, 381] width 521 height 58
click at [675, 380] on div "Skip Autofill" at bounding box center [468, 381] width 521 height 58
click at [456, 262] on div "Lucas Taylor 09/23/2025 Resource Area for Teaching [1st-6th Grade] Berryessa - …" at bounding box center [468, 284] width 491 height 57
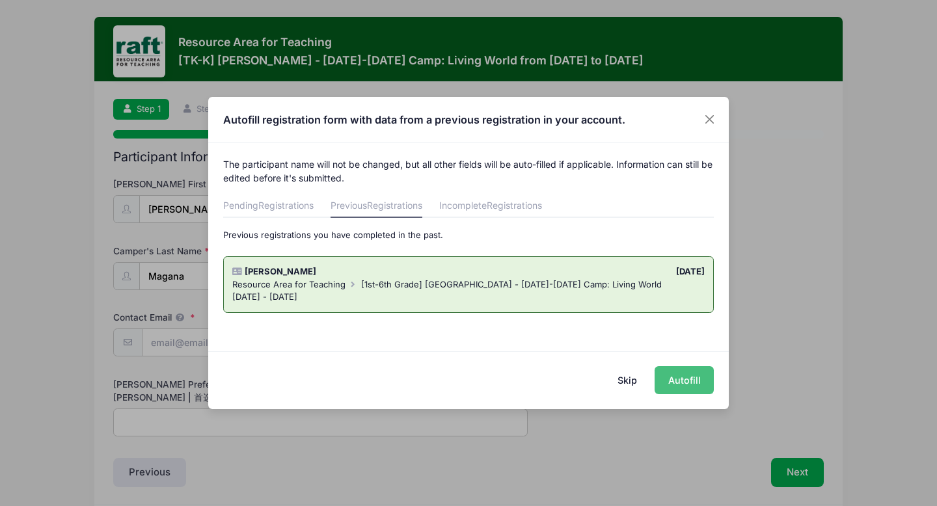
click at [689, 383] on button "Autofill" at bounding box center [684, 380] width 59 height 28
type input "tamiperez8564@gmail.com"
type input "Lucas"
type input "Brooktree"
type input "08/28/2015"
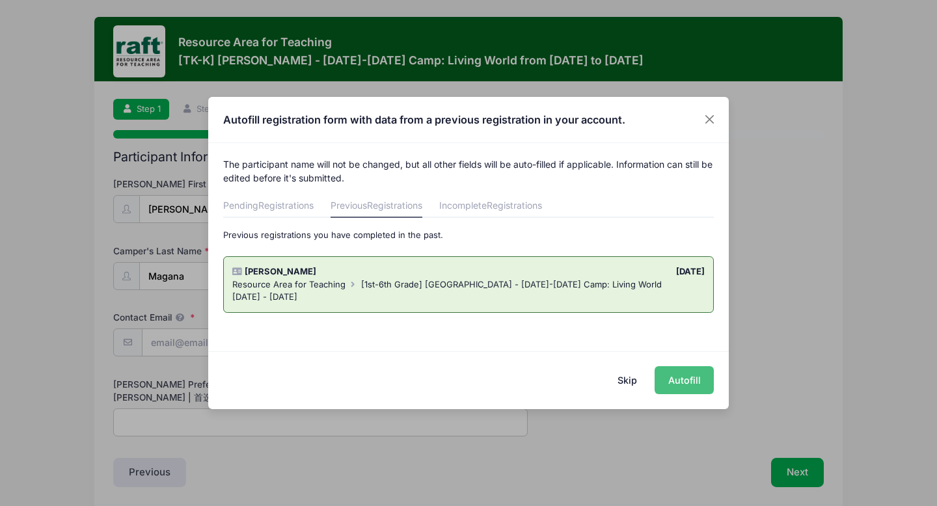
select select "Youth M"
type input "Tami Perez"
type input "4085208593"
type input "tamiperez8564@gmail.com"
type input "1991 Autumn Gold Drive"
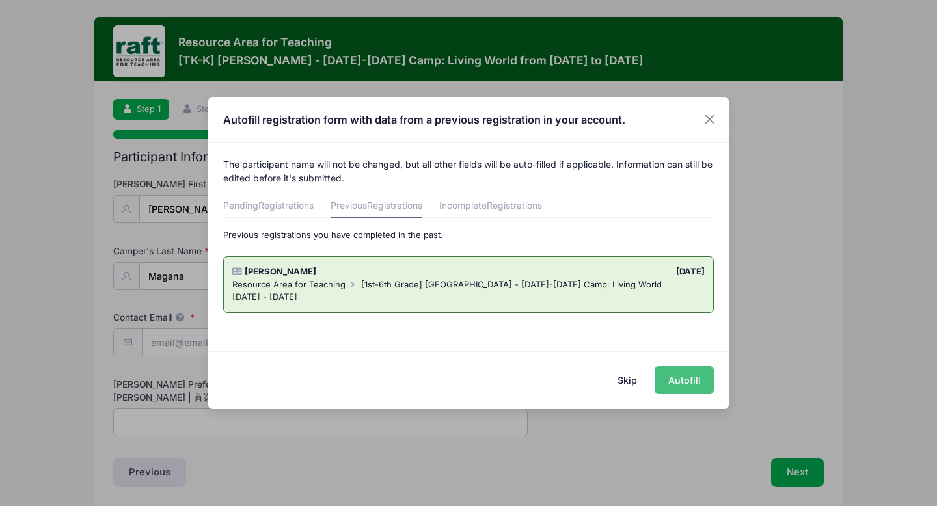
type input "San Jose"
select select "CA"
type input "95131"
type input "Amber Kirk"
type input "6504402495"
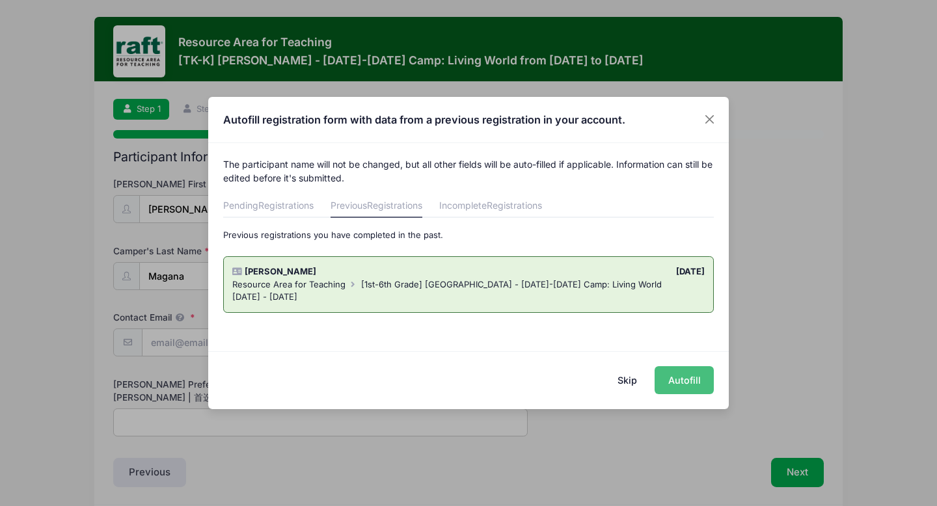
type input "ambler3553@yahoo.com"
type input "Ashley Kirk"
type input "6509247043"
type input "ashleykirk.1989@icloud.com"
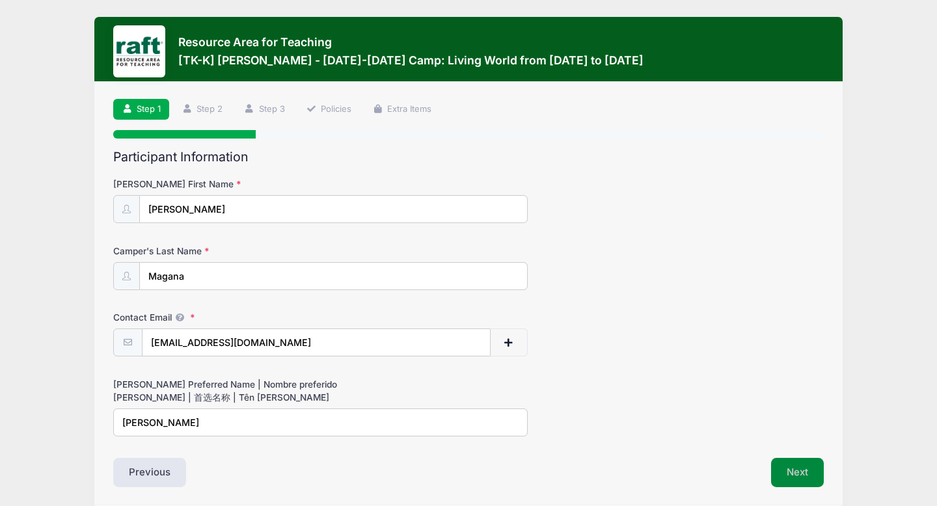
click at [802, 483] on button "Next" at bounding box center [797, 473] width 53 height 30
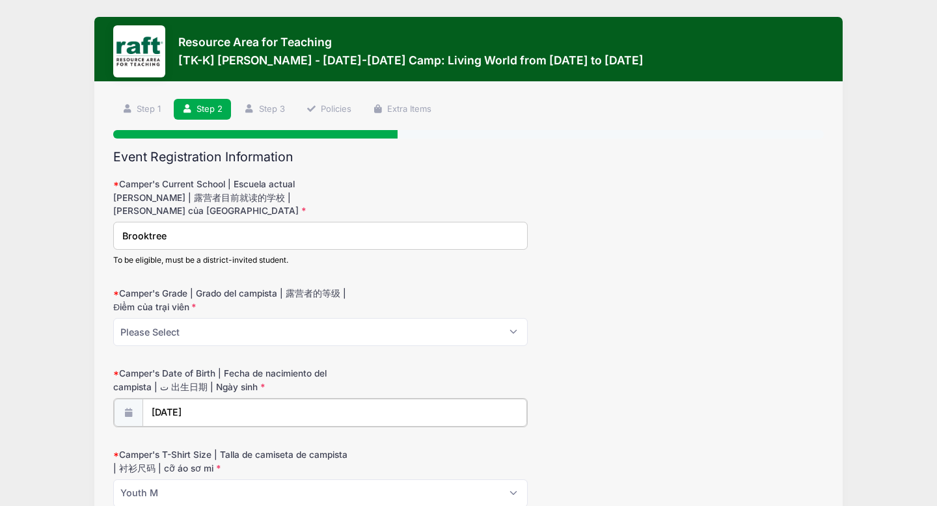
type input "2015"
select select "7"
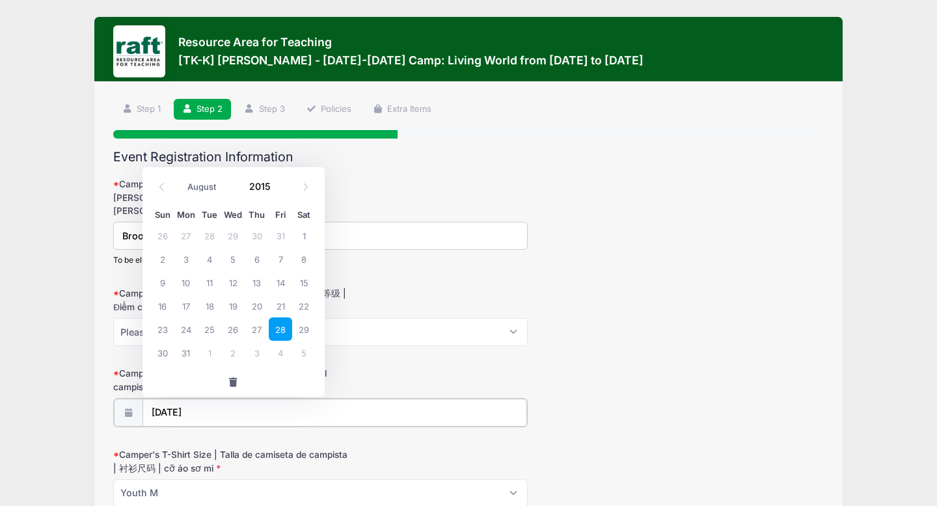
click at [236, 409] on input "[DATE]" at bounding box center [335, 413] width 385 height 28
click at [281, 180] on span at bounding box center [281, 181] width 9 height 10
click at [281, 181] on span at bounding box center [281, 181] width 9 height 10
click at [281, 182] on span at bounding box center [281, 181] width 9 height 10
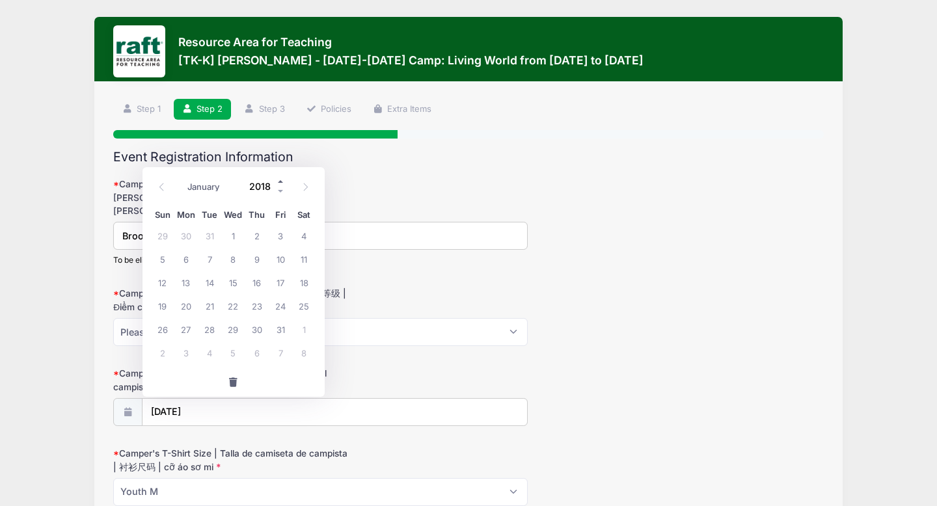
type input "2019"
click at [195, 186] on select "January February March April May June July August September October November De…" at bounding box center [211, 186] width 58 height 17
select select "8"
click at [182, 178] on select "January February March April May June July August September October November De…" at bounding box center [211, 186] width 58 height 17
click at [212, 262] on span "10" at bounding box center [209, 258] width 23 height 23
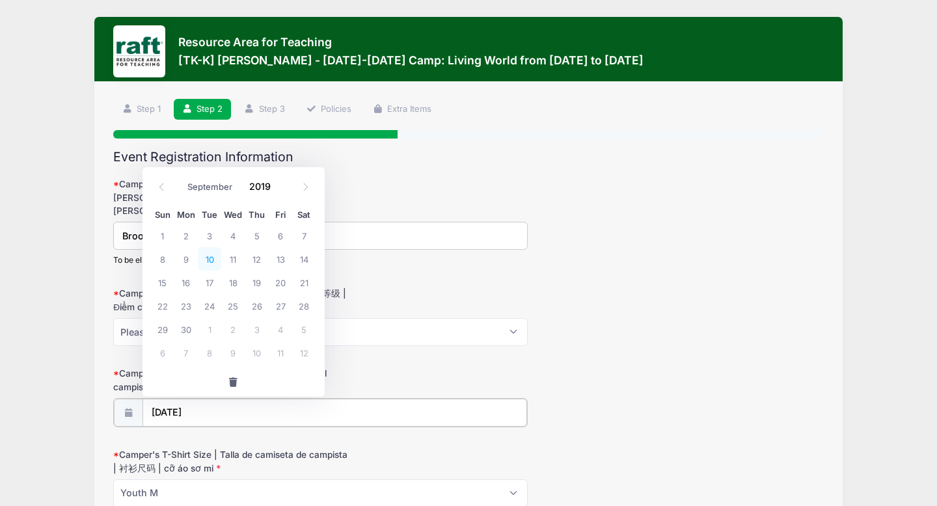
type input "09/10/2019"
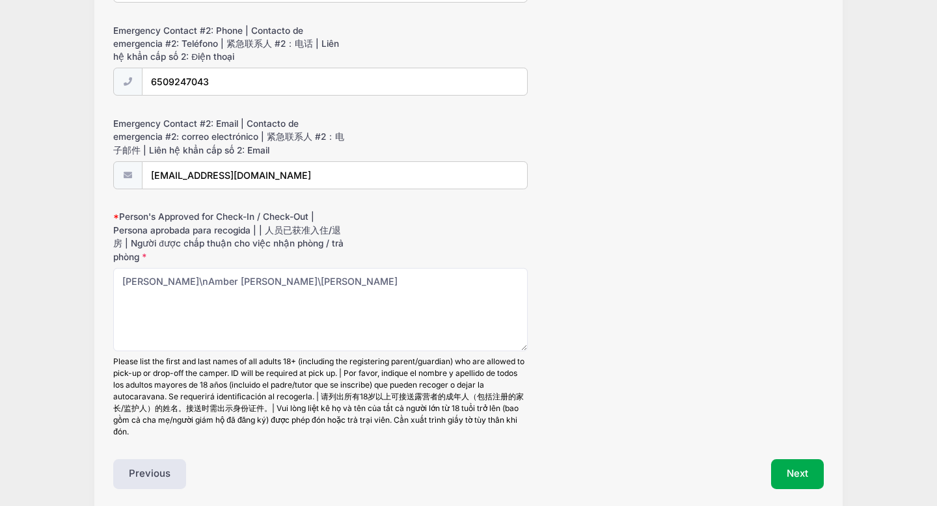
scroll to position [1448, 0]
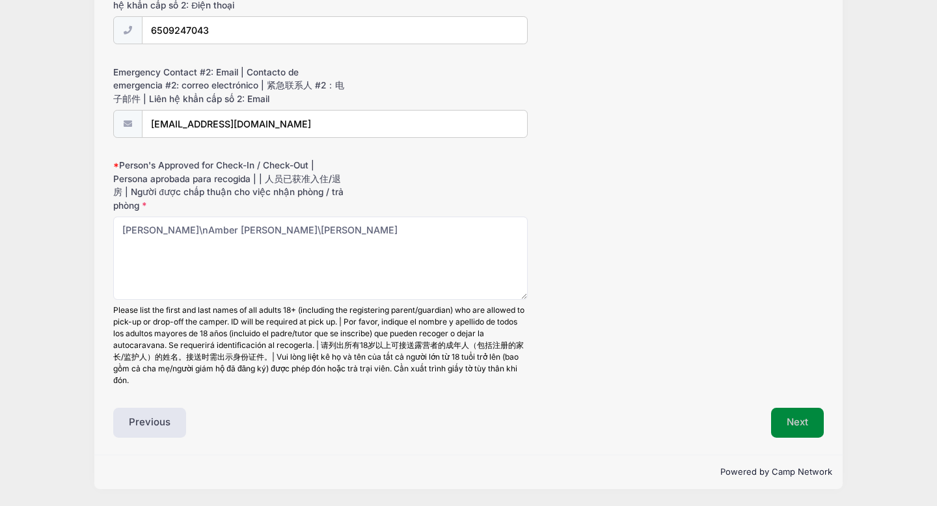
click at [796, 415] on button "Next" at bounding box center [797, 423] width 53 height 30
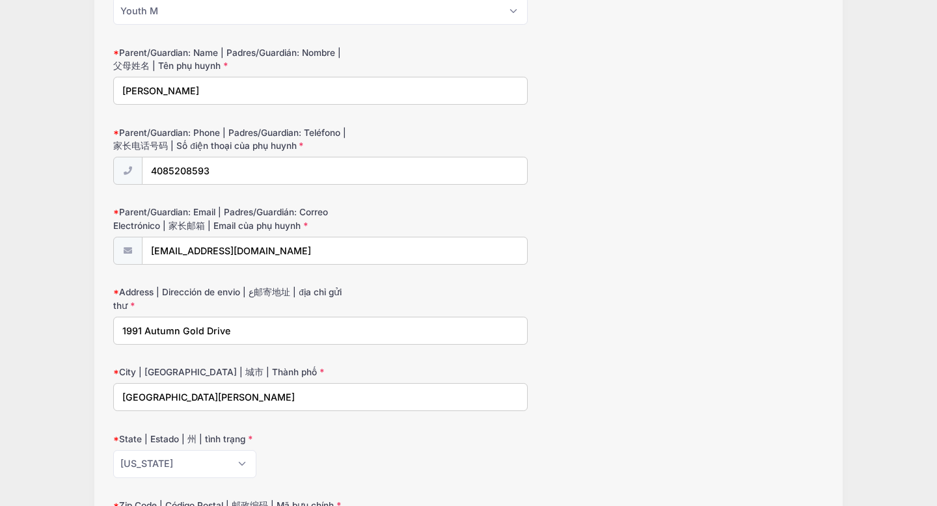
scroll to position [233, 0]
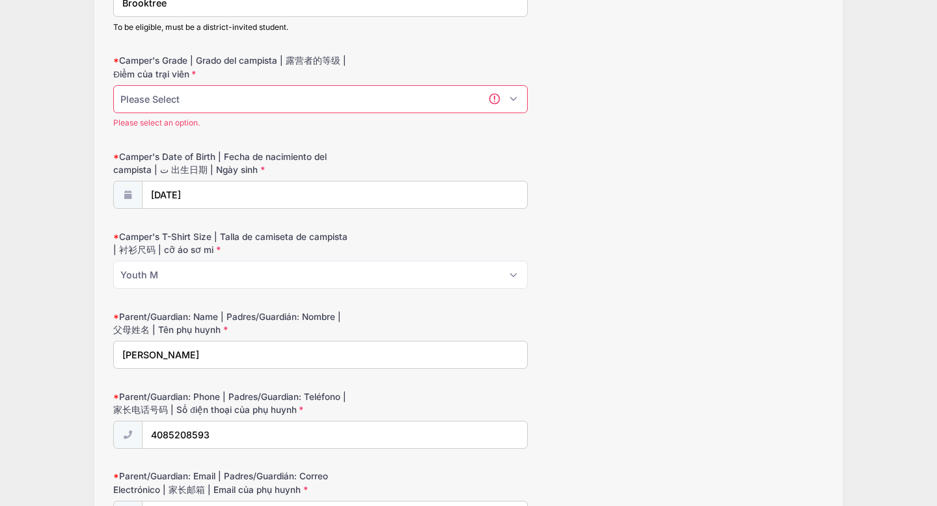
click at [309, 98] on select "Please Select TK K" at bounding box center [320, 99] width 415 height 28
select select "K"
click at [113, 85] on select "Please Select TK K" at bounding box center [320, 99] width 415 height 28
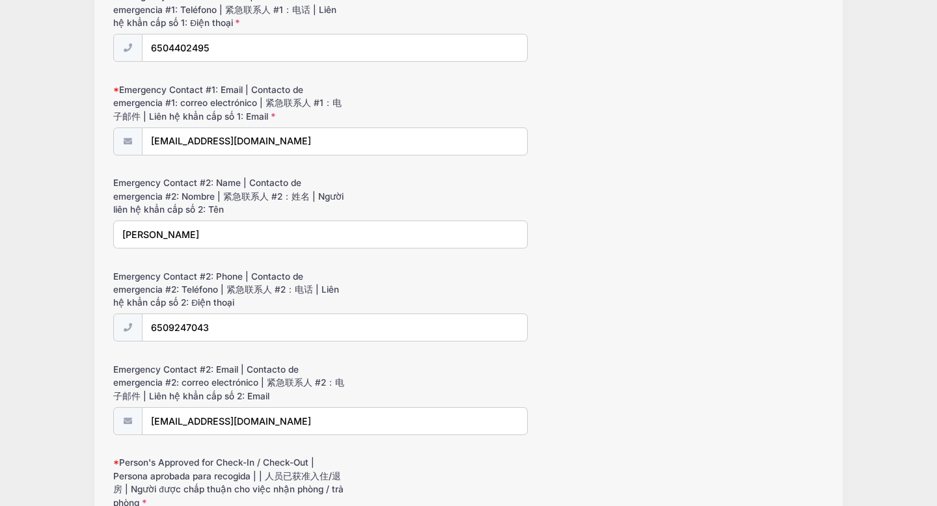
scroll to position [1447, 0]
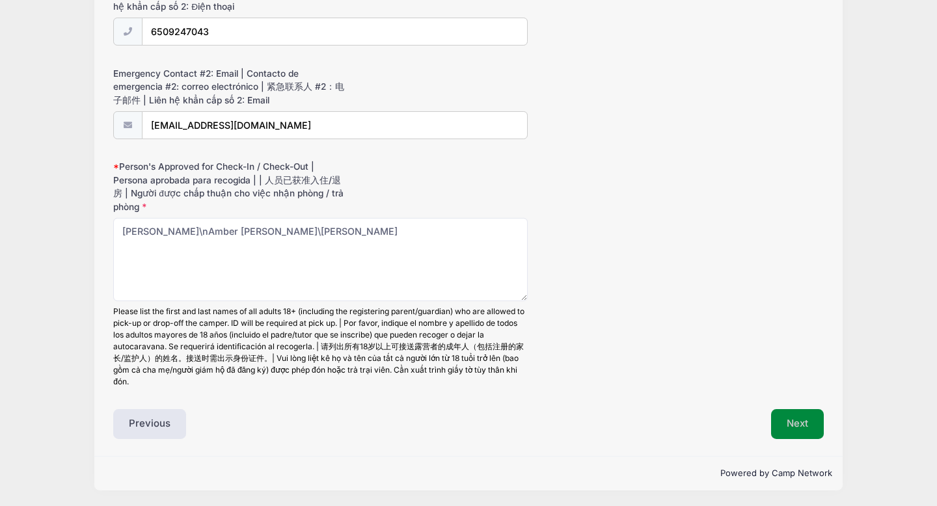
click at [784, 426] on button "Next" at bounding box center [797, 424] width 53 height 30
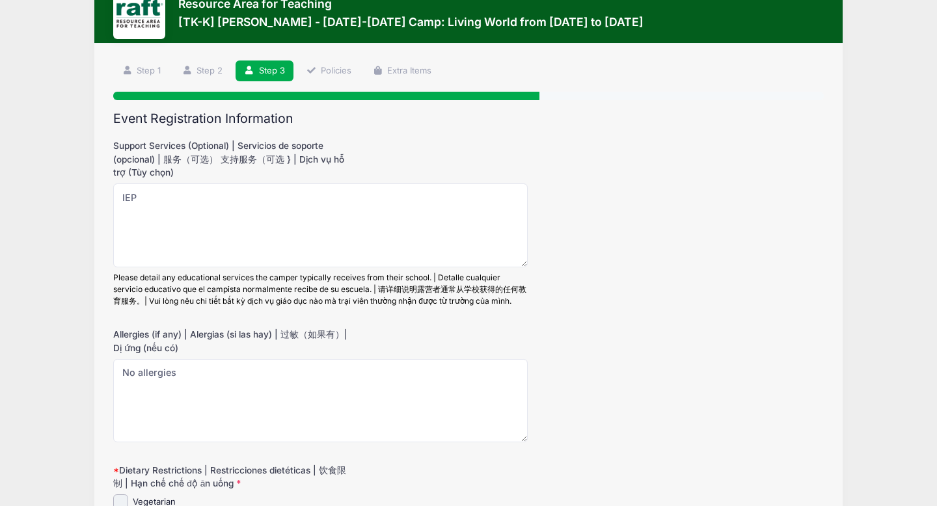
scroll to position [0, 0]
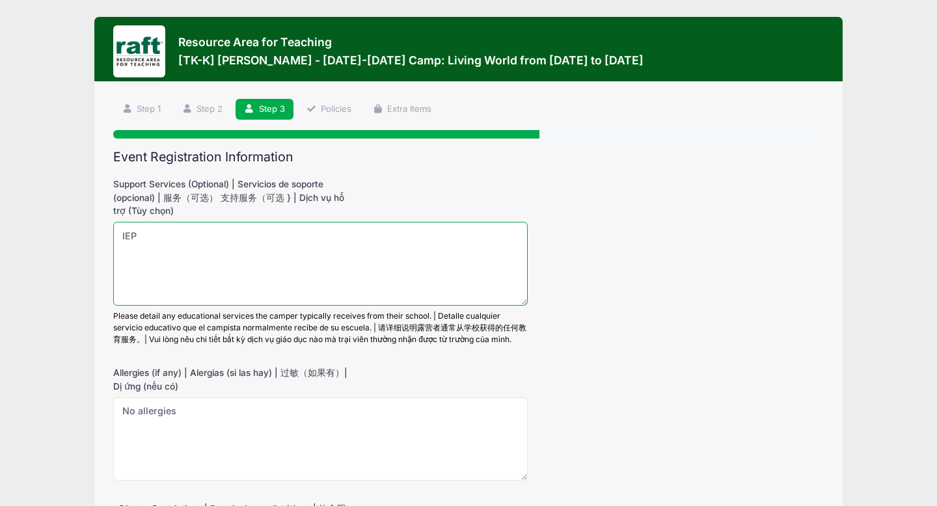
drag, startPoint x: 152, startPoint y: 233, endPoint x: 83, endPoint y: 232, distance: 69.7
type textarea "IEP"
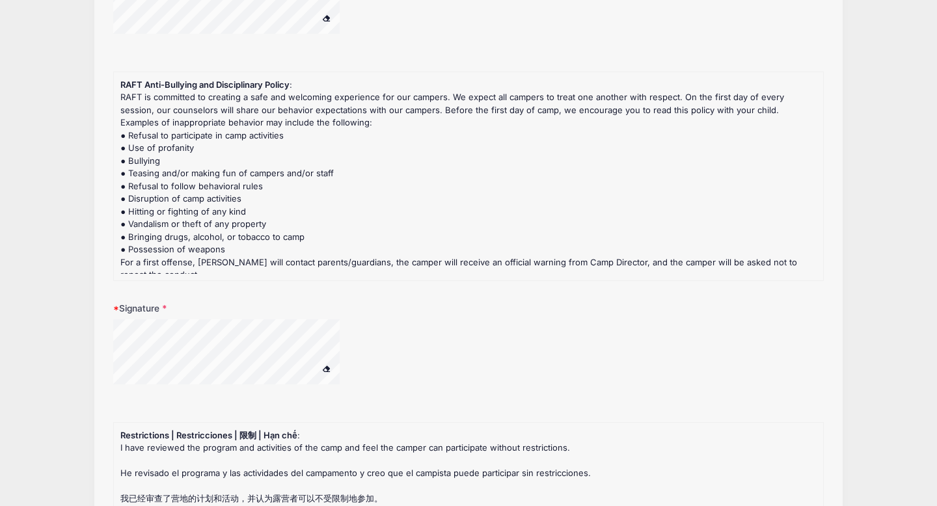
scroll to position [1806, 0]
click at [362, 330] on div at bounding box center [243, 352] width 260 height 69
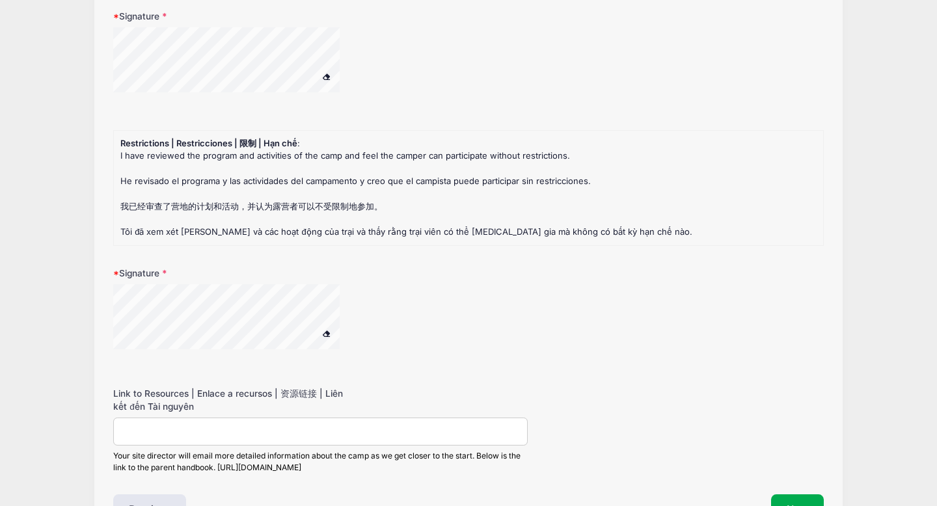
scroll to position [2193, 0]
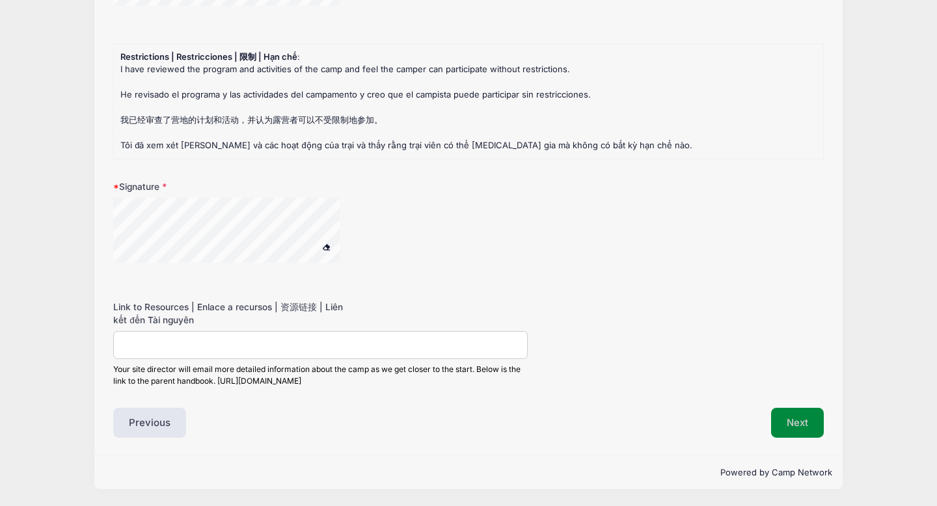
click at [806, 432] on button "Next" at bounding box center [797, 423] width 53 height 30
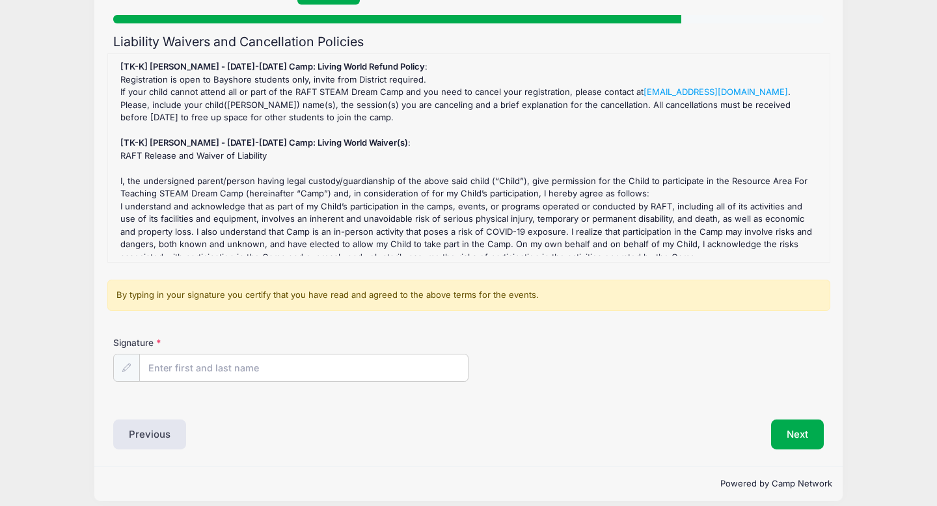
scroll to position [122, 0]
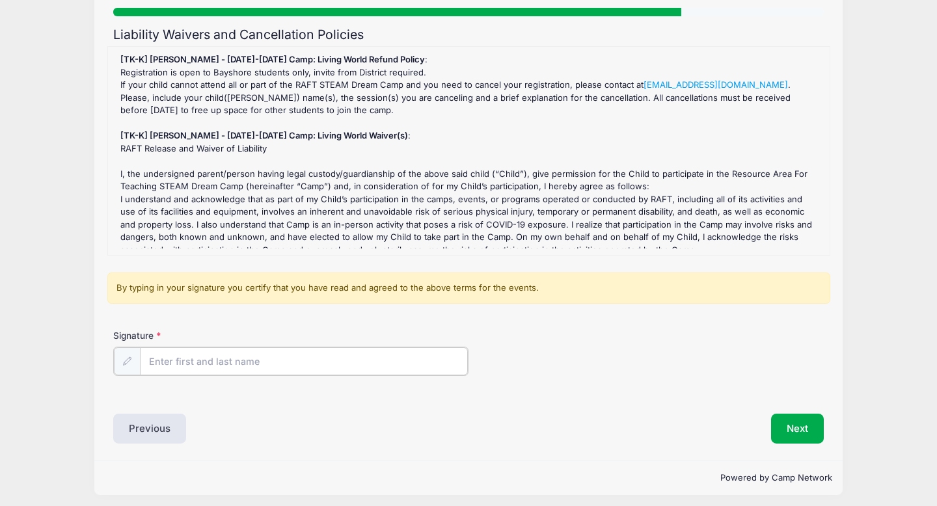
click at [157, 366] on input "Signature" at bounding box center [304, 362] width 328 height 28
type input "[PERSON_NAME]"
click at [773, 417] on button "Next" at bounding box center [797, 428] width 53 height 30
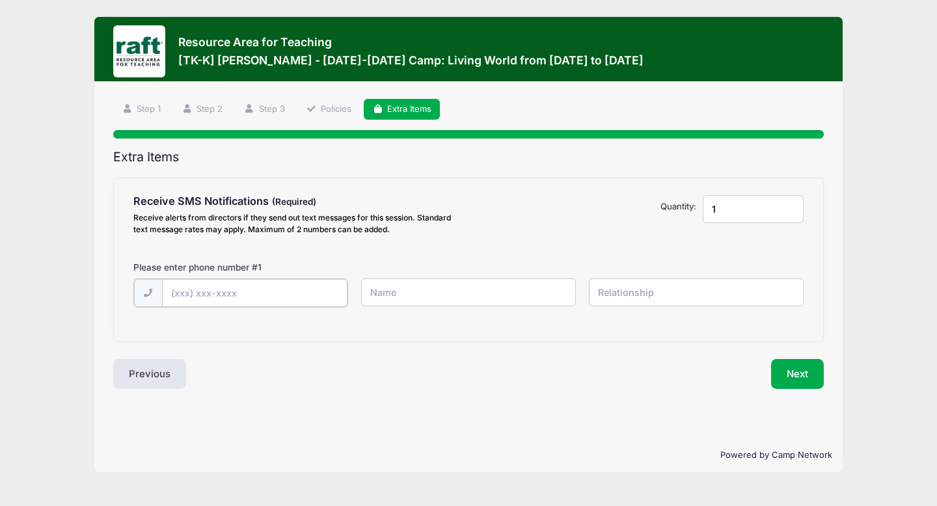
click at [260, 299] on input "text" at bounding box center [255, 293] width 186 height 28
type input "[PHONE_NUMBER]"
click at [399, 292] on input "text" at bounding box center [468, 293] width 215 height 28
type input "[PERSON_NAME]"
click at [622, 277] on div "Please enter phone number # 1" at bounding box center [469, 270] width 684 height 18
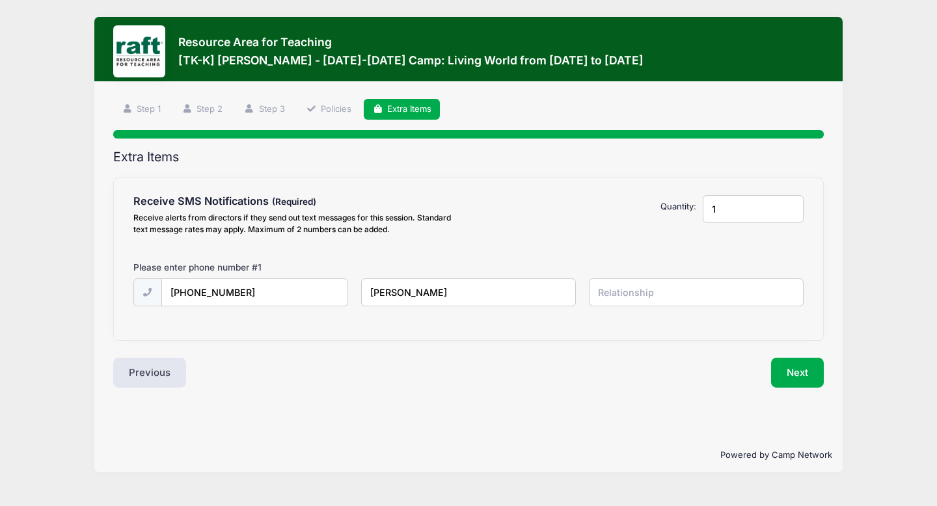
click at [623, 295] on input "text" at bounding box center [696, 293] width 215 height 28
type input "Grandmother"
click at [791, 372] on button "Next" at bounding box center [797, 373] width 53 height 30
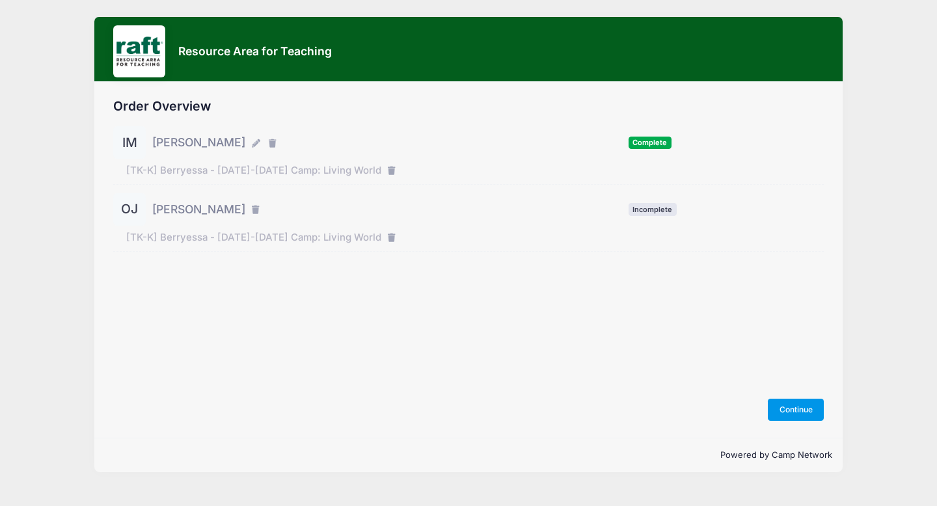
click at [796, 404] on button "Continue" at bounding box center [796, 410] width 56 height 22
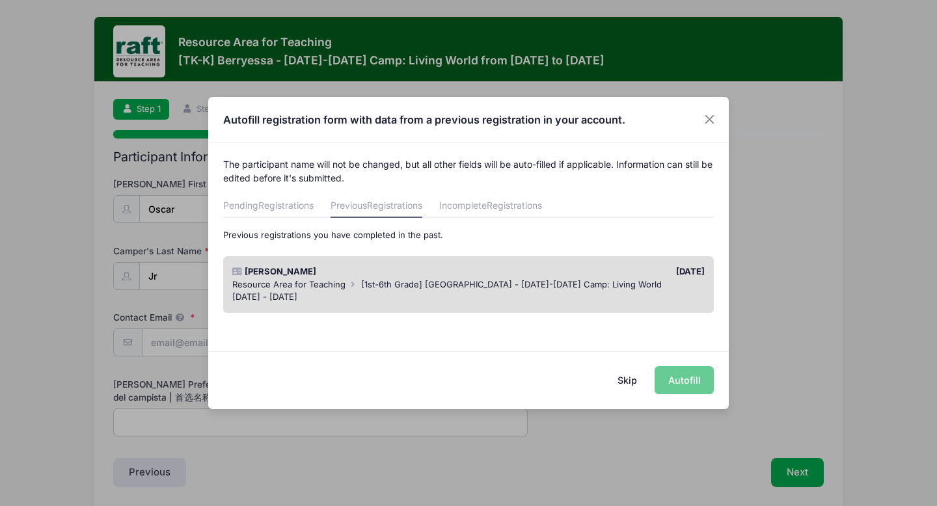
click at [577, 299] on div "[DATE] - [DATE]" at bounding box center [468, 297] width 473 height 13
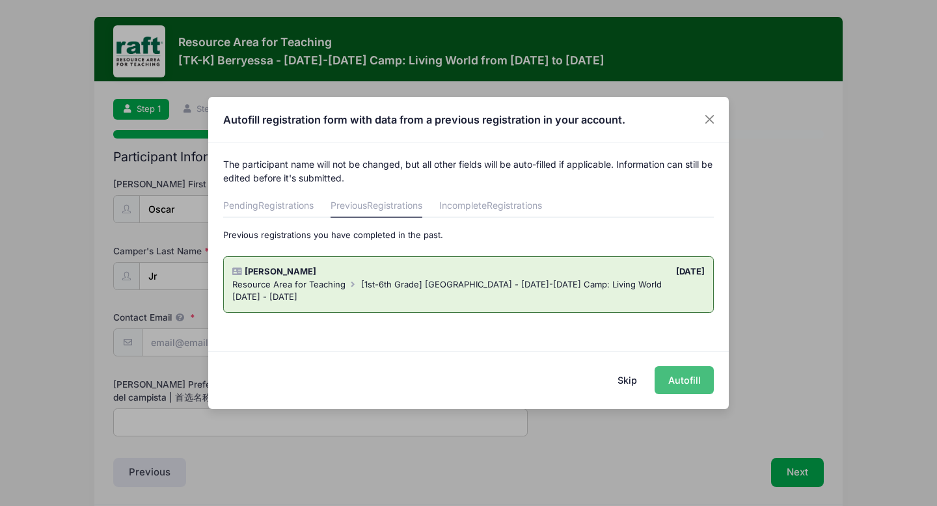
click at [667, 383] on button "Autofill" at bounding box center [684, 380] width 59 height 28
type input "[EMAIL_ADDRESS][DOMAIN_NAME]"
type input "[PERSON_NAME]"
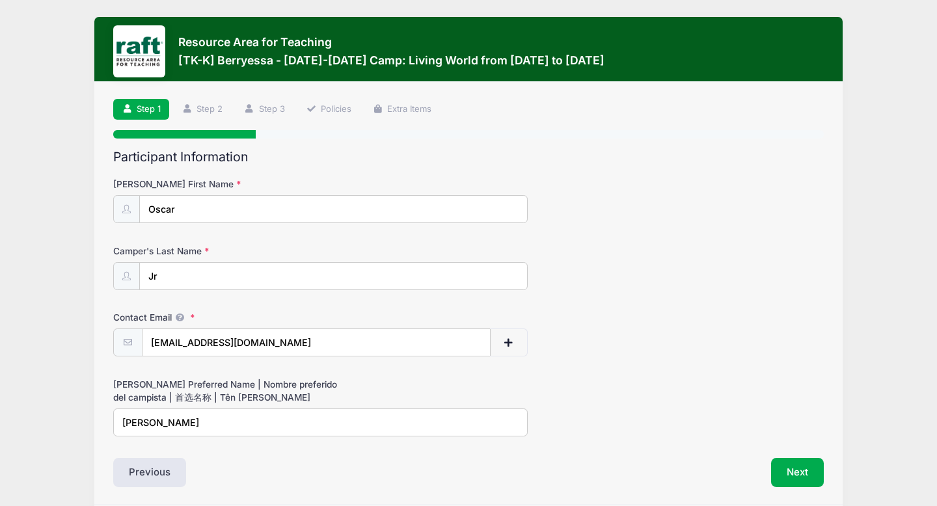
scroll to position [49, 0]
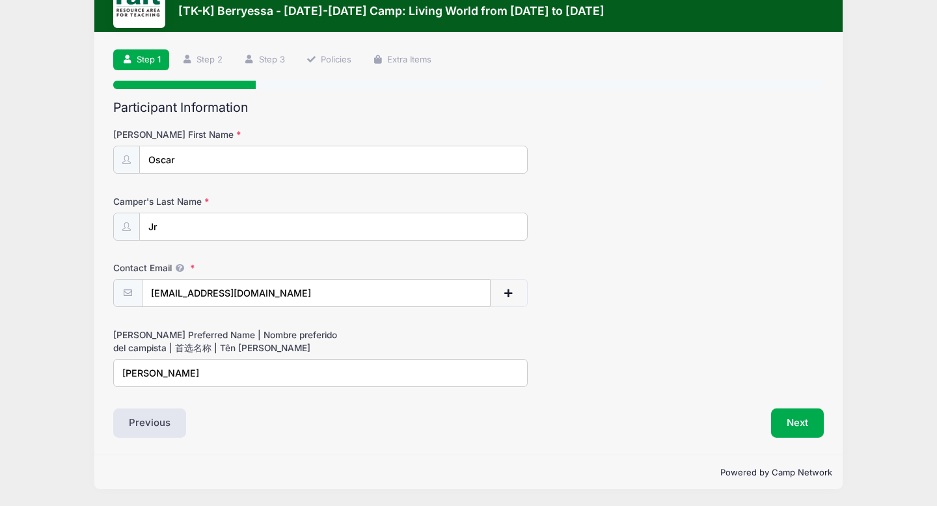
drag, startPoint x: 191, startPoint y: 373, endPoint x: 49, endPoint y: 369, distance: 142.0
click at [49, 369] on div "Resource Area for Teaching [TK-K] [GEOGRAPHIC_DATA] - [DATE]-[DATE] Camp: Livin…" at bounding box center [469, 229] width 898 height 556
type input "Junior"
click at [794, 420] on button "Next" at bounding box center [797, 424] width 53 height 30
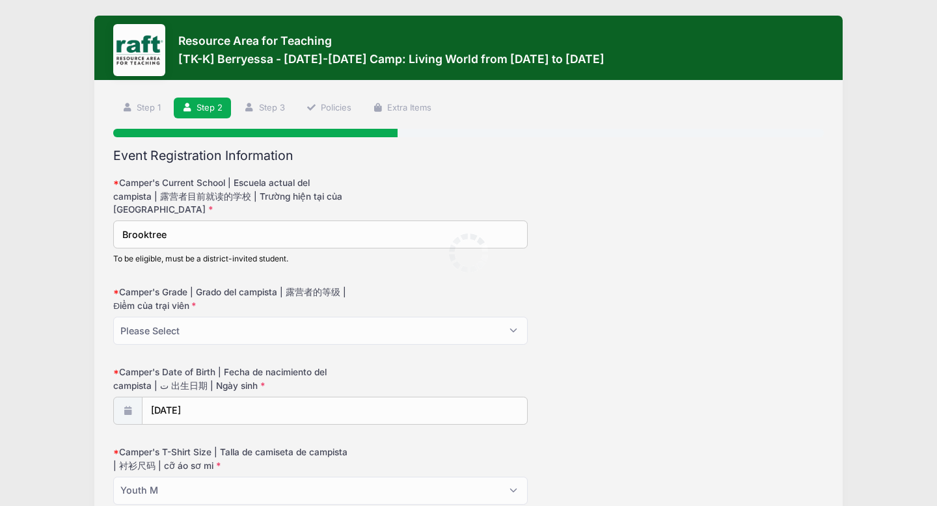
scroll to position [0, 0]
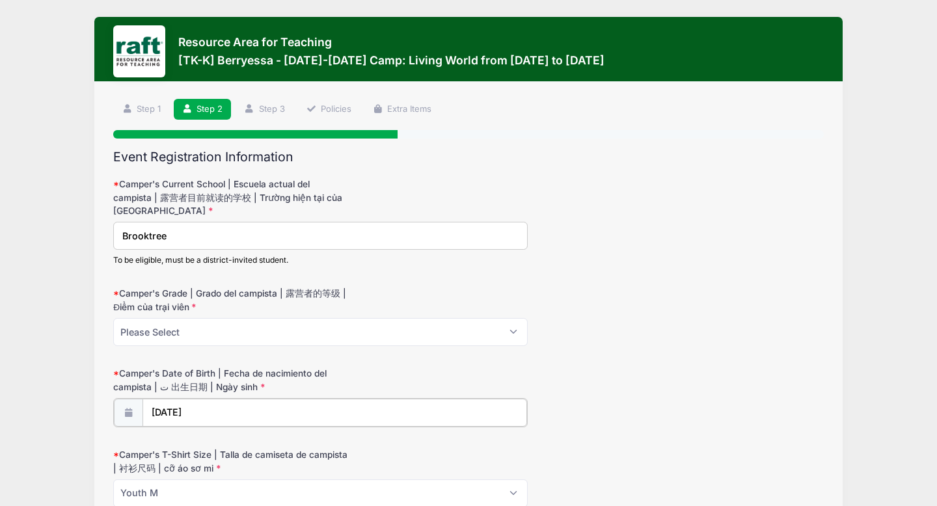
type input "2015"
select select "7"
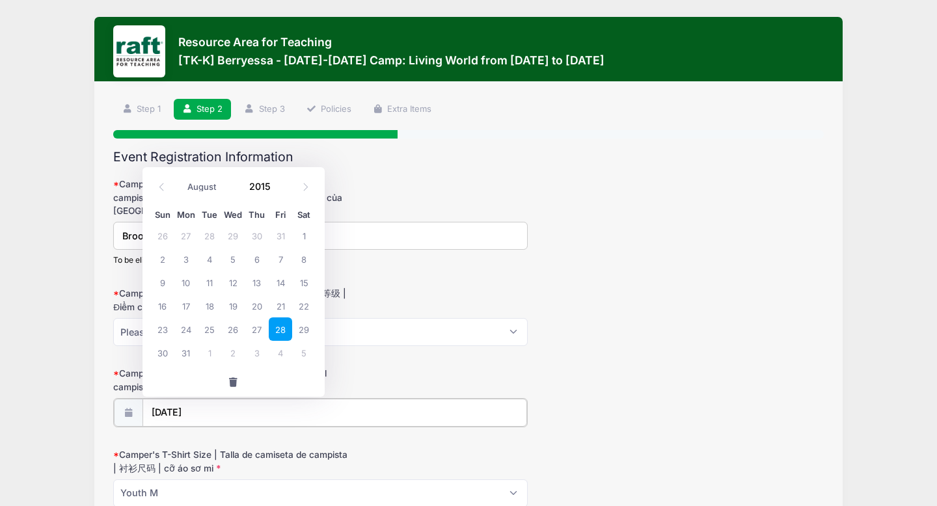
click at [219, 415] on input "[DATE]" at bounding box center [335, 413] width 385 height 28
click at [281, 183] on span at bounding box center [281, 181] width 9 height 10
click at [281, 184] on span at bounding box center [281, 181] width 9 height 10
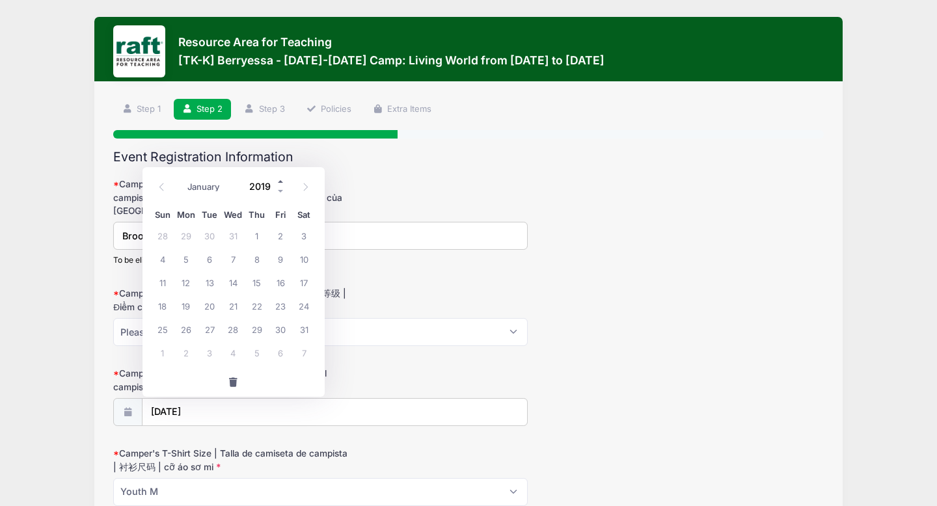
click at [281, 184] on span at bounding box center [281, 181] width 9 height 10
type input "2021"
click at [208, 180] on select "January February March April May June July August September October November De…" at bounding box center [211, 186] width 58 height 17
select select "0"
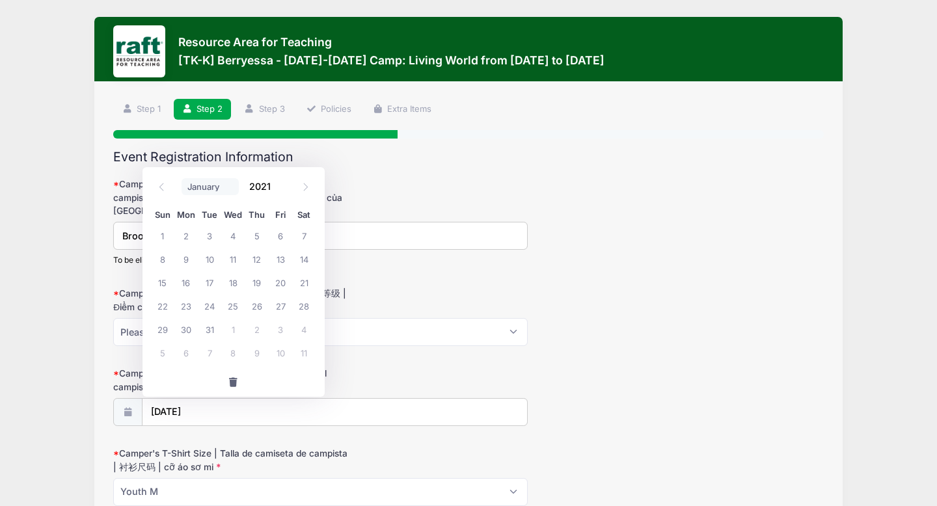
click at [182, 178] on select "January February March April May June July August September October November De…" at bounding box center [211, 186] width 58 height 17
click at [310, 286] on span "16" at bounding box center [303, 282] width 23 height 23
type input "01/16/2021"
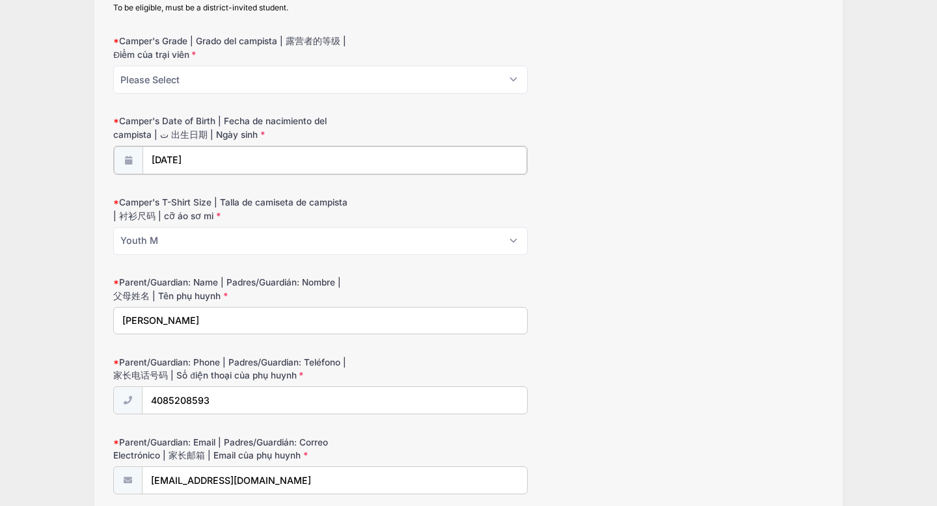
scroll to position [254, 0]
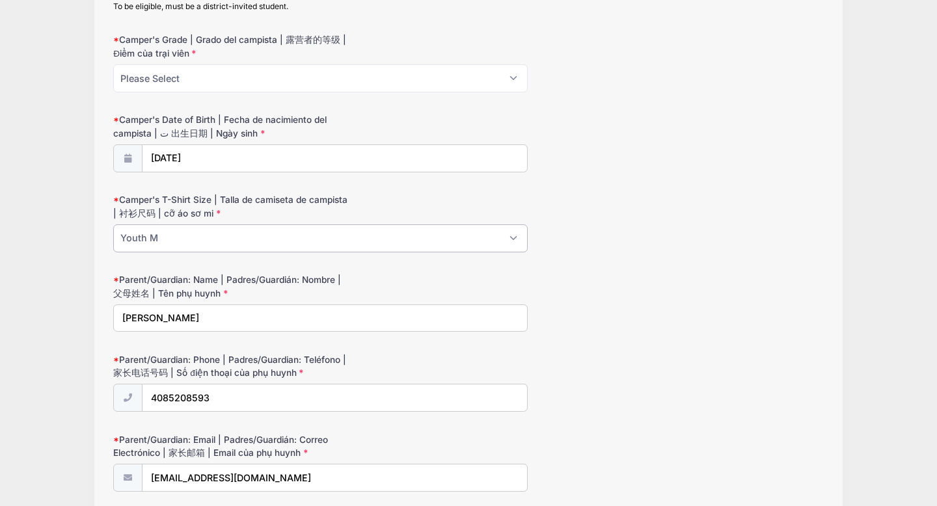
click at [184, 238] on select "Please Select Youth XS Youth S Youth M Youth L Youth XL Adult XS Adult S Adult …" at bounding box center [320, 239] width 415 height 28
select select "Youth S"
click at [113, 225] on select "Please Select Youth XS Youth S Youth M Youth L Youth XL Adult XS Adult S Adult …" at bounding box center [320, 239] width 415 height 28
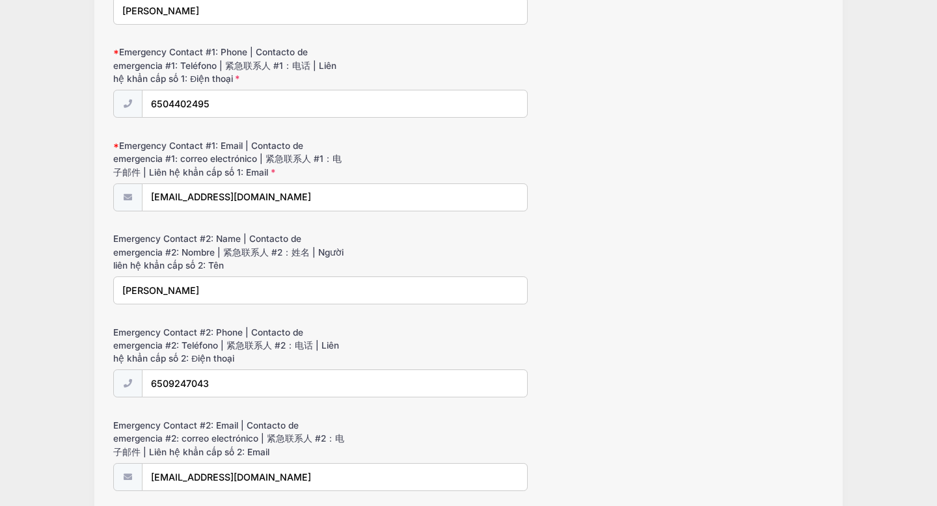
scroll to position [1447, 0]
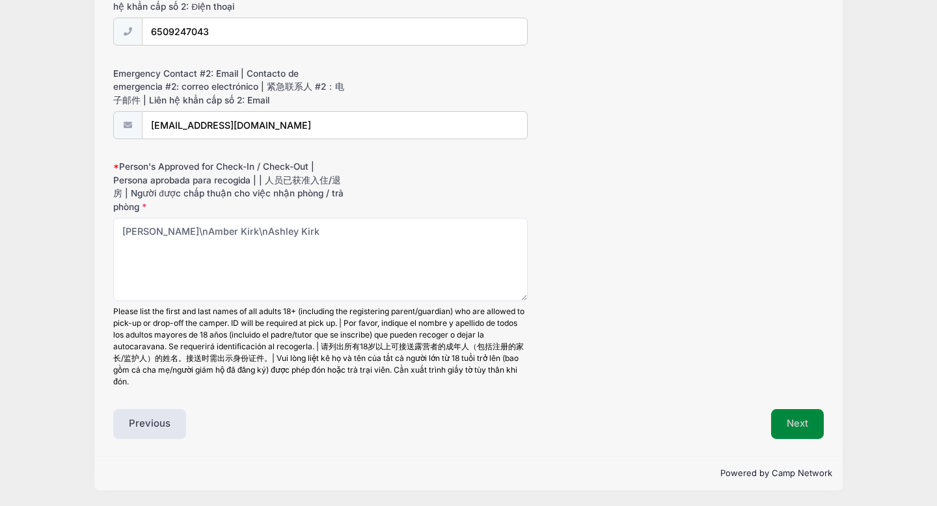
click at [808, 421] on button "Next" at bounding box center [797, 424] width 53 height 30
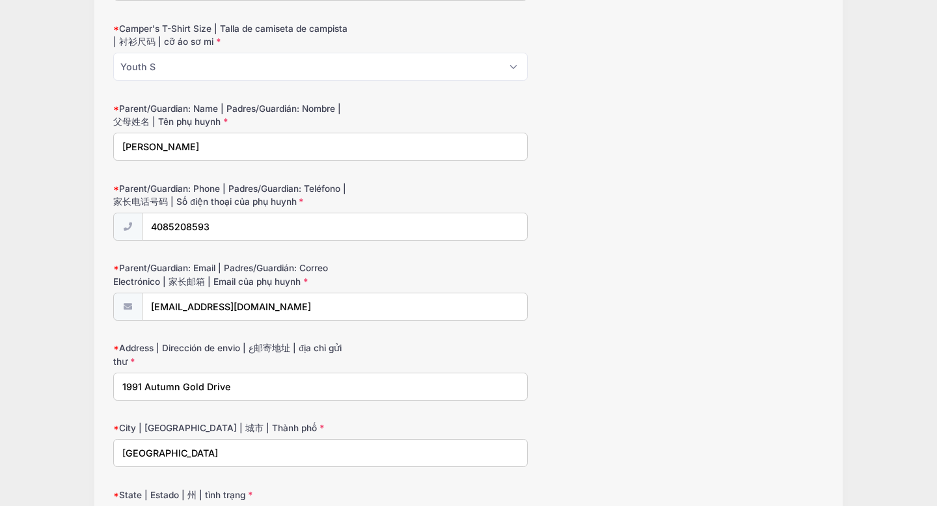
scroll to position [233, 0]
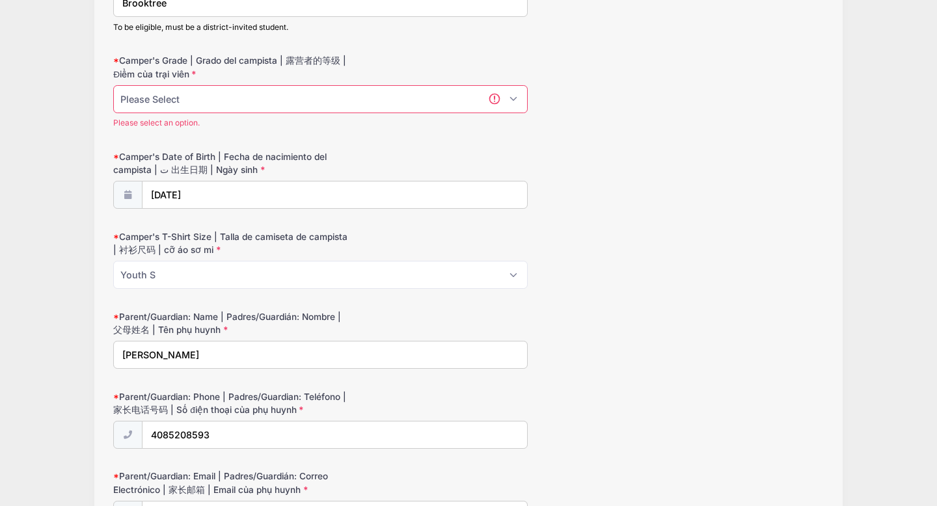
click at [224, 86] on select "Please Select TK K" at bounding box center [320, 99] width 415 height 28
select select "TK"
click at [113, 85] on select "Please Select TK K" at bounding box center [320, 99] width 415 height 28
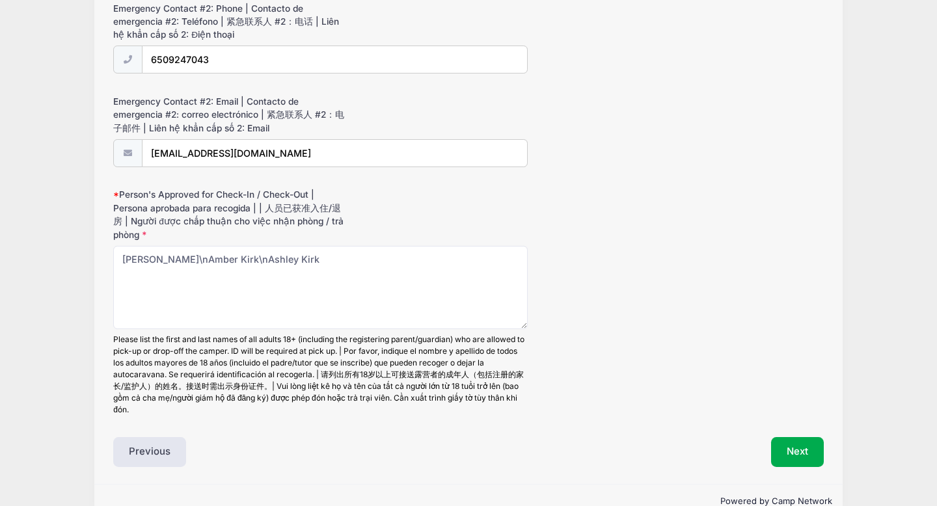
scroll to position [1447, 0]
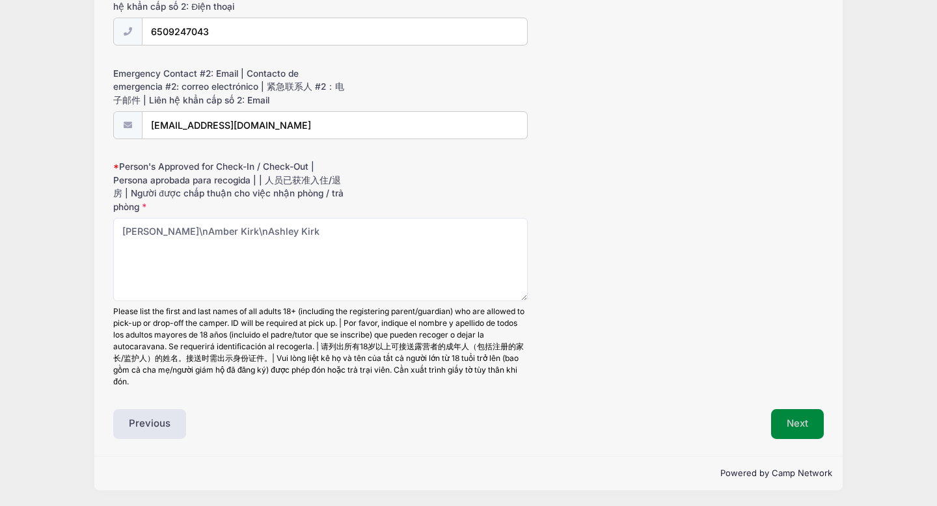
click at [795, 421] on button "Next" at bounding box center [797, 424] width 53 height 30
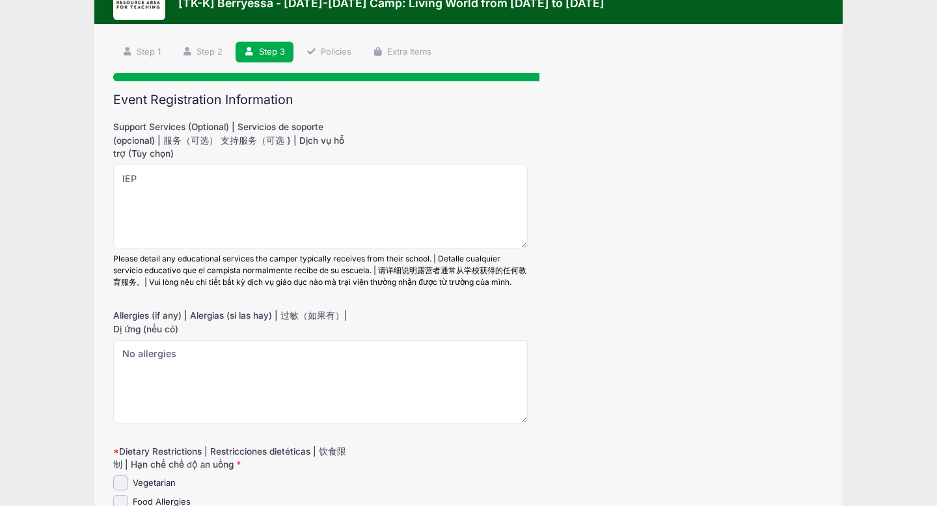
scroll to position [0, 0]
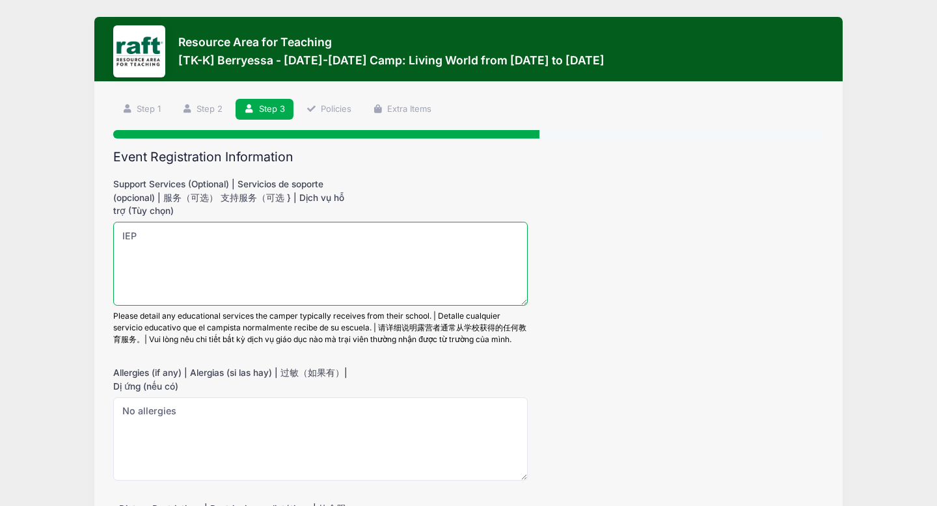
drag, startPoint x: 176, startPoint y: 239, endPoint x: 87, endPoint y: 236, distance: 89.2
type textarea "IEP"
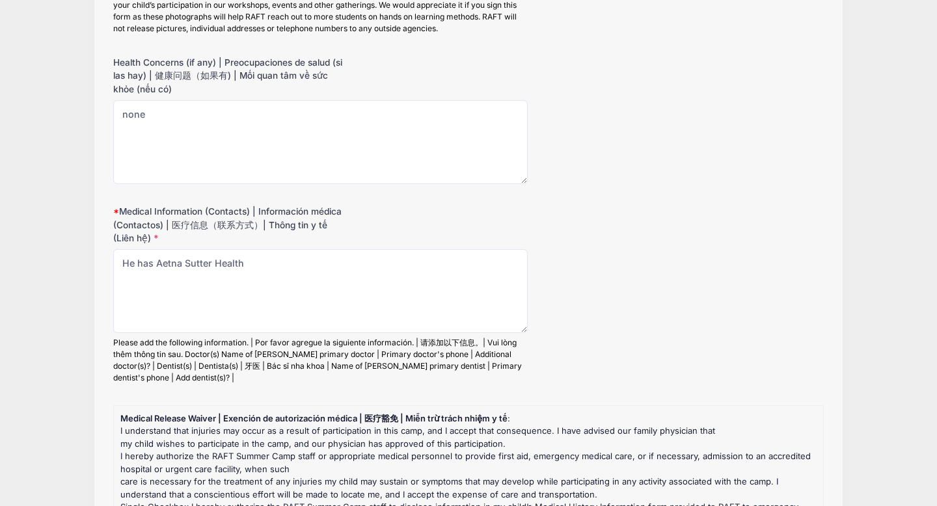
scroll to position [795, 0]
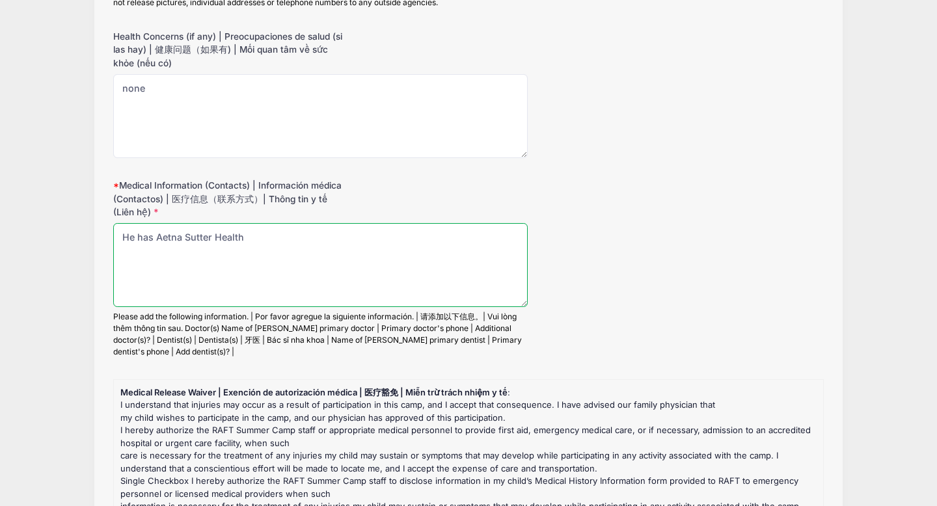
drag, startPoint x: 253, startPoint y: 236, endPoint x: 22, endPoint y: 233, distance: 231.1
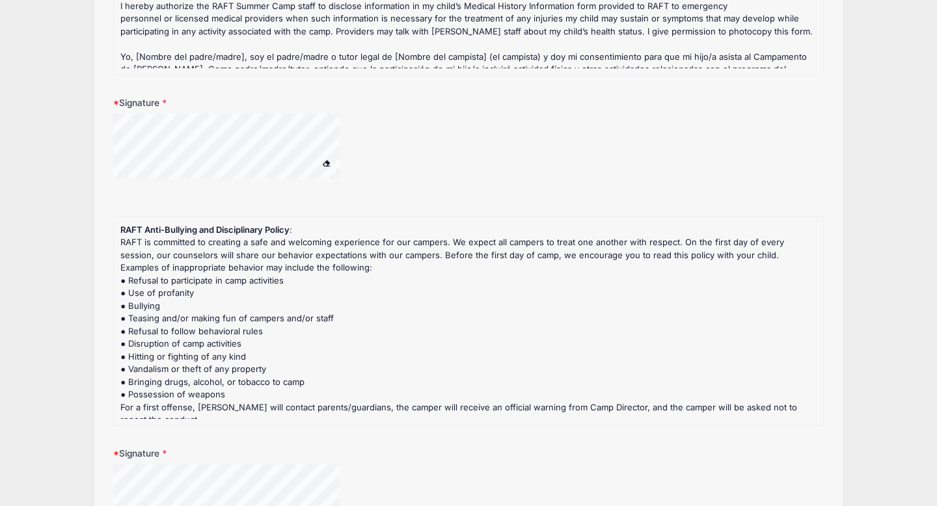
scroll to position [1660, 0]
click at [346, 122] on div at bounding box center [243, 147] width 260 height 69
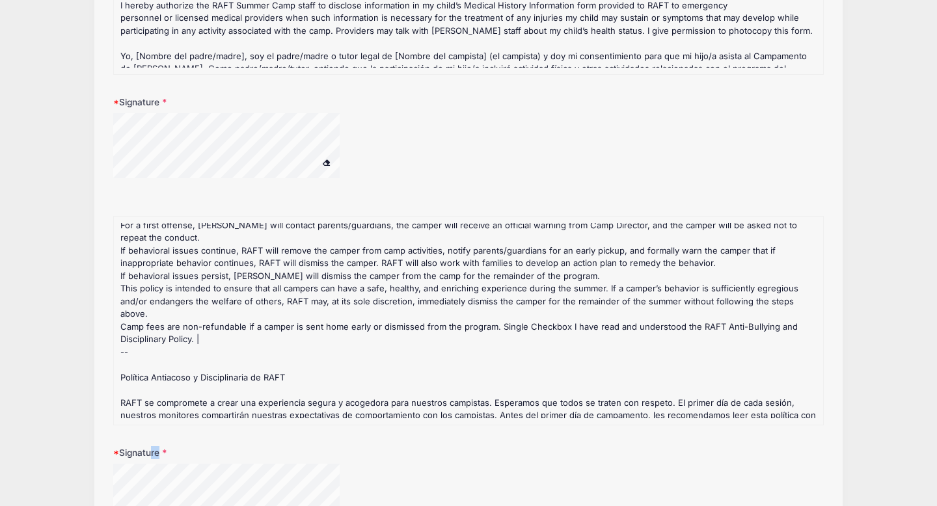
scroll to position [1688, 0]
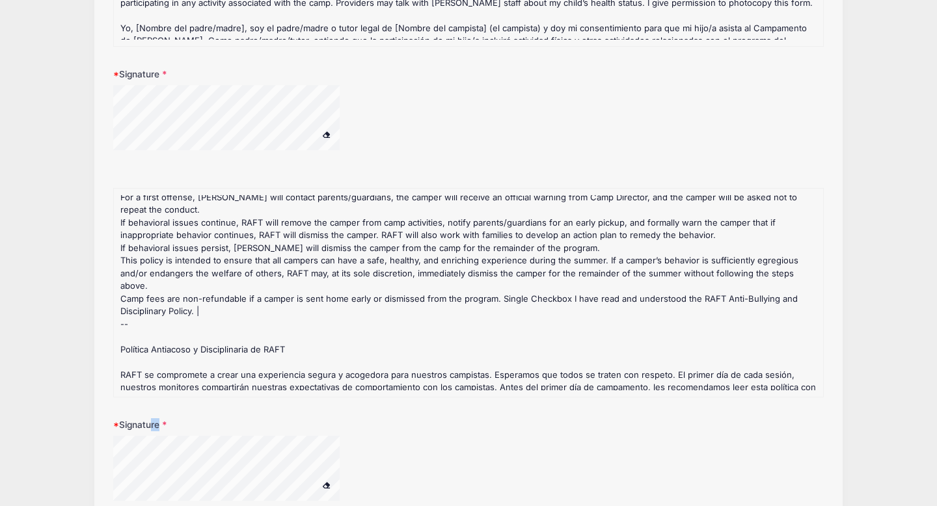
click at [167, 447] on div "Signature" at bounding box center [468, 468] width 711 height 99
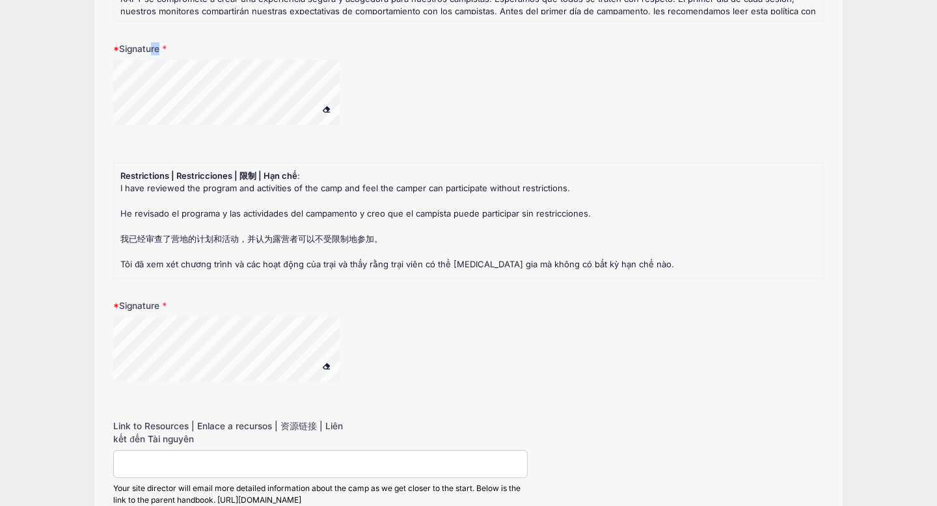
scroll to position [2193, 0]
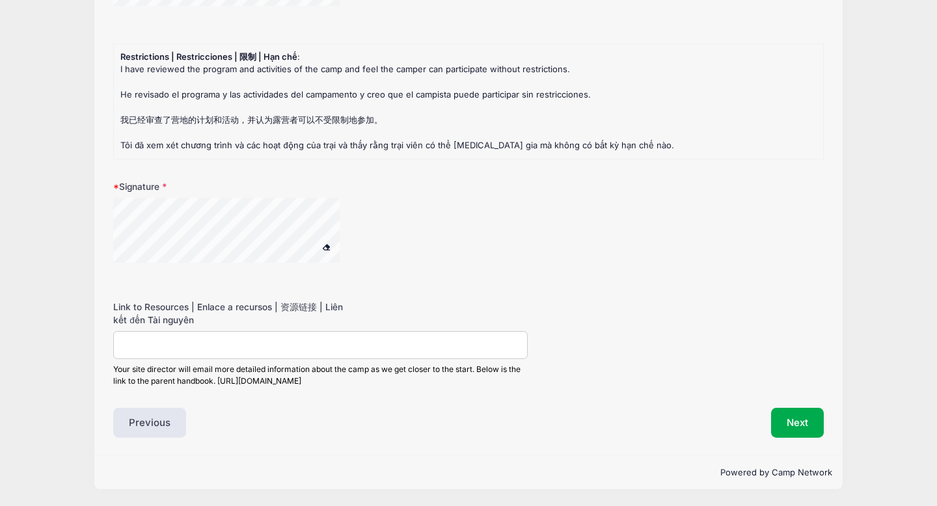
drag, startPoint x: 150, startPoint y: 446, endPoint x: 328, endPoint y: 243, distance: 269.9
click at [328, 243] on div at bounding box center [243, 232] width 260 height 69
click at [778, 430] on button "Next" at bounding box center [797, 423] width 53 height 30
click at [790, 422] on button "Next" at bounding box center [797, 423] width 53 height 30
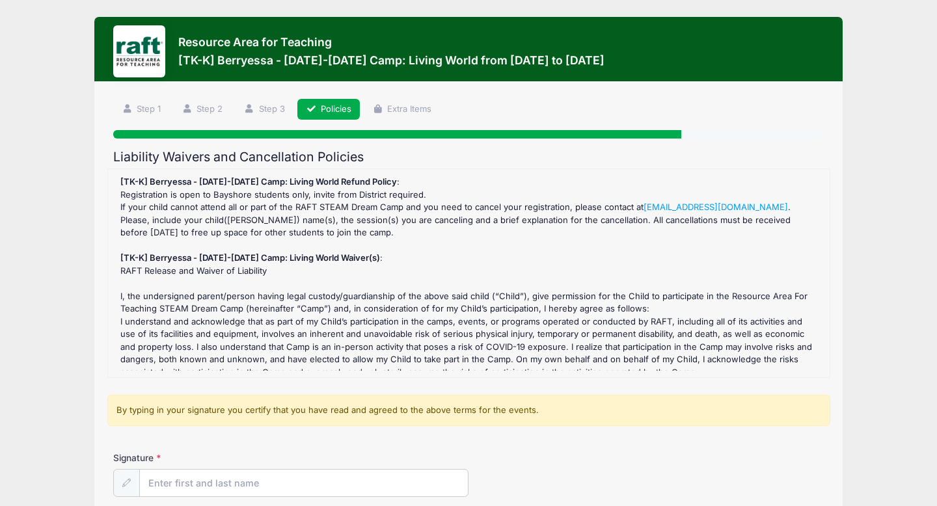
scroll to position [126, 0]
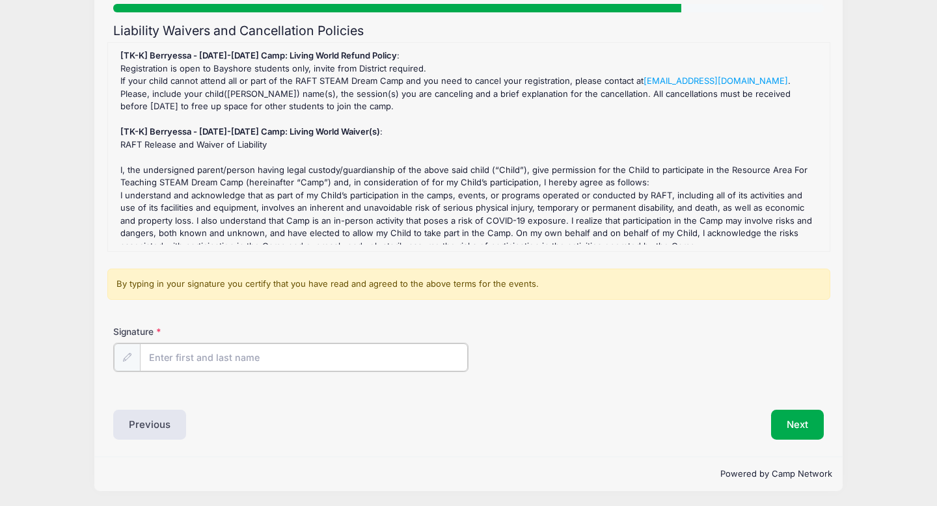
click at [203, 365] on input "Signature" at bounding box center [304, 358] width 328 height 28
type input "Tami Perez"
click at [795, 419] on button "Next" at bounding box center [797, 424] width 53 height 30
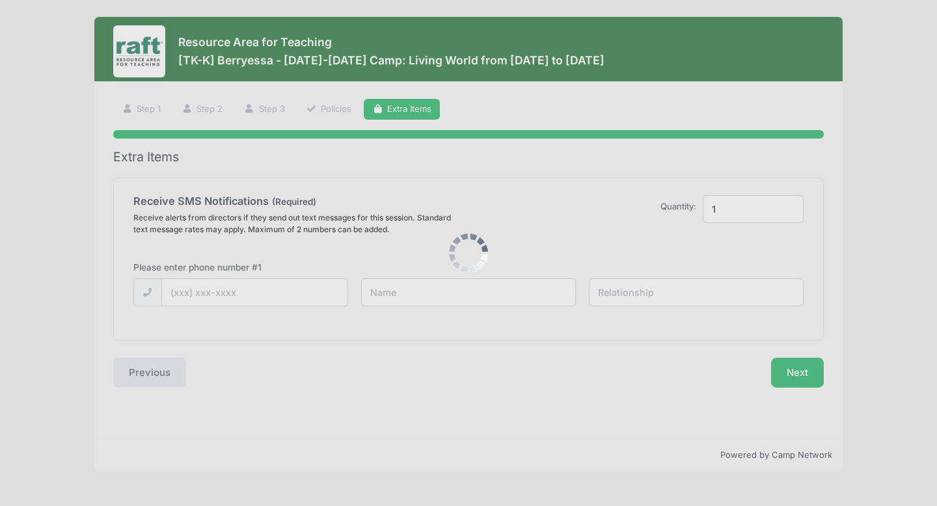
scroll to position [0, 0]
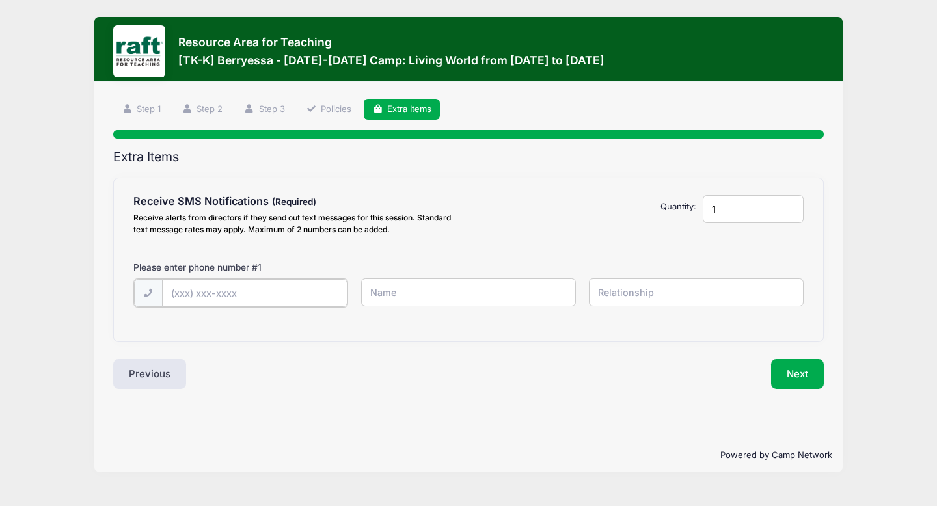
click at [229, 282] on input "text" at bounding box center [255, 293] width 186 height 28
type input "(408) 520-8593"
click at [394, 288] on input "text" at bounding box center [468, 293] width 215 height 28
drag, startPoint x: 394, startPoint y: 286, endPoint x: 397, endPoint y: 279, distance: 7.0
click at [397, 279] on input "T" at bounding box center [468, 293] width 215 height 28
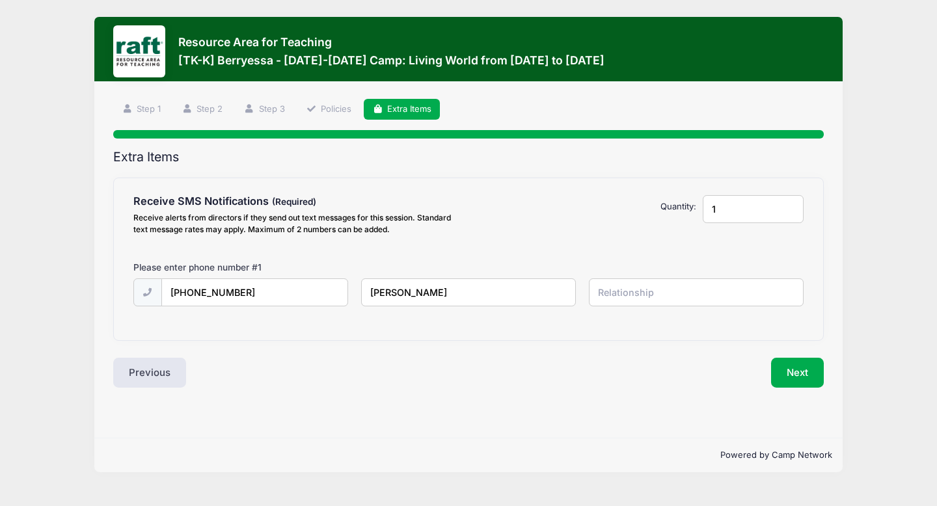
type input "Tami Perez"
click at [613, 301] on input "text" at bounding box center [696, 293] width 215 height 28
type input "Grandmother"
click at [814, 377] on button "Next" at bounding box center [797, 373] width 53 height 30
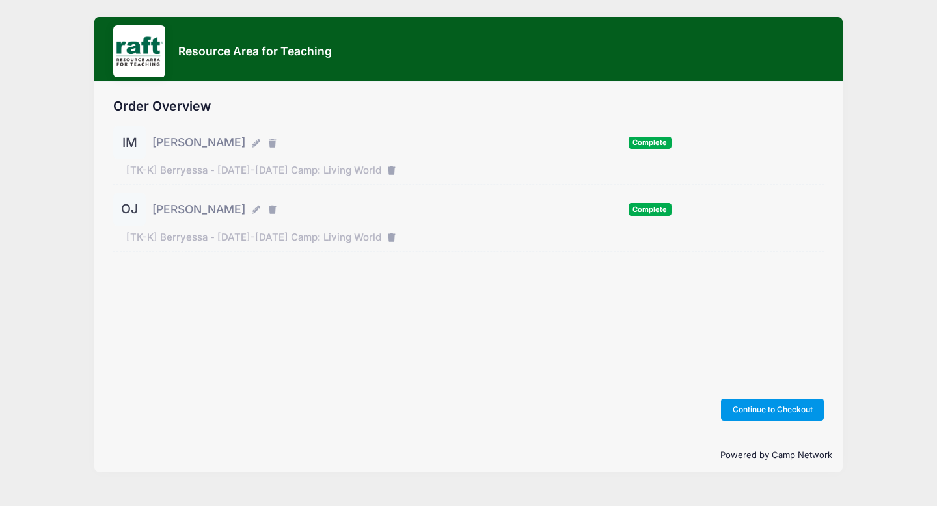
click at [784, 407] on button "Continue to Checkout" at bounding box center [772, 410] width 103 height 22
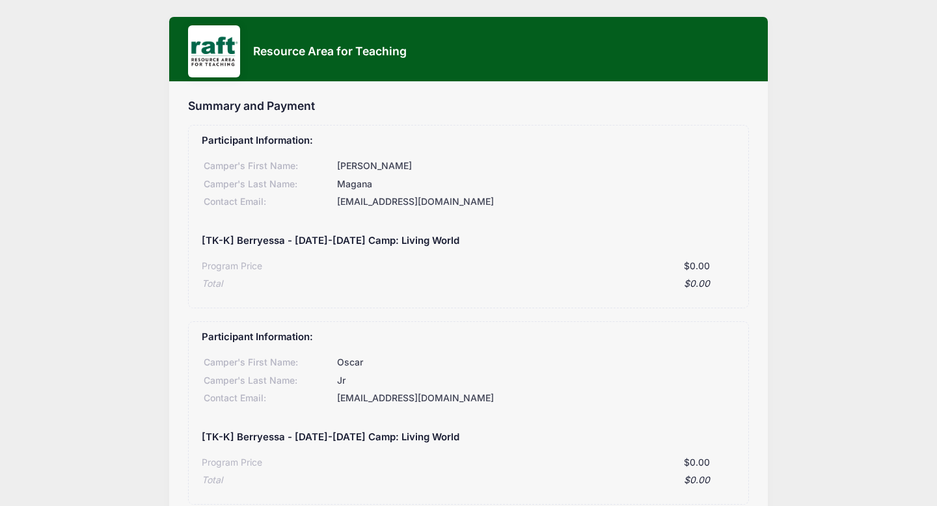
scroll to position [244, 0]
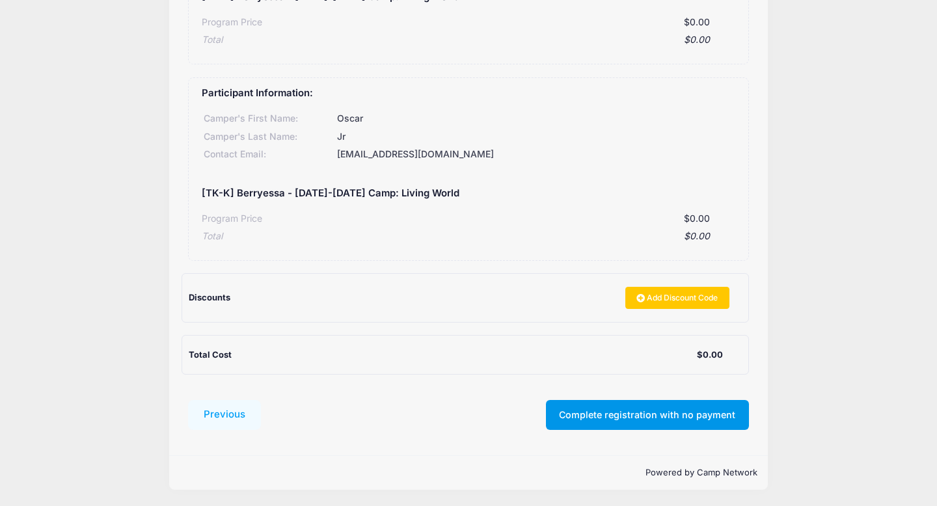
click at [690, 415] on button "Complete registration with no payment" at bounding box center [647, 415] width 203 height 30
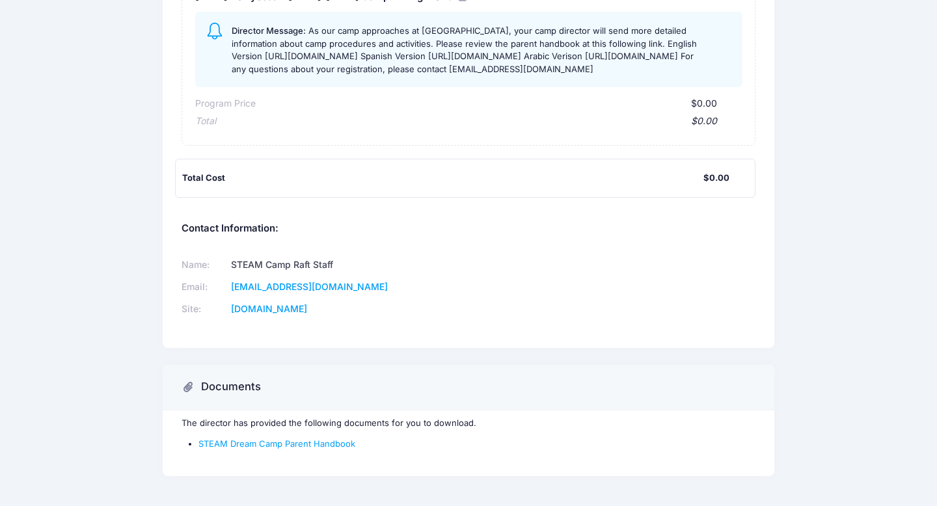
scroll to position [607, 0]
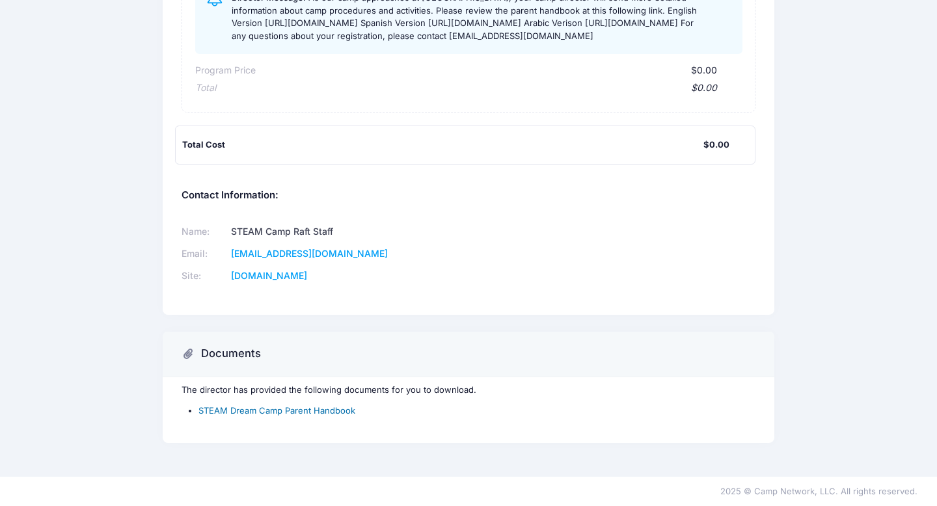
click at [255, 410] on link "STEAM Dream Camp Parent Handbook" at bounding box center [277, 411] width 157 height 10
